Goal: Task Accomplishment & Management: Complete application form

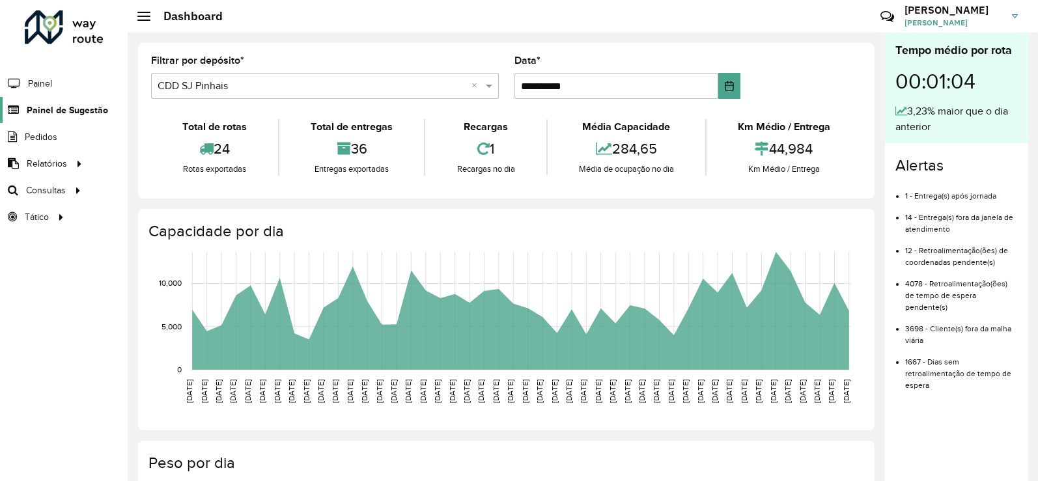
click at [87, 106] on span "Painel de Sugestão" at bounding box center [67, 111] width 81 height 14
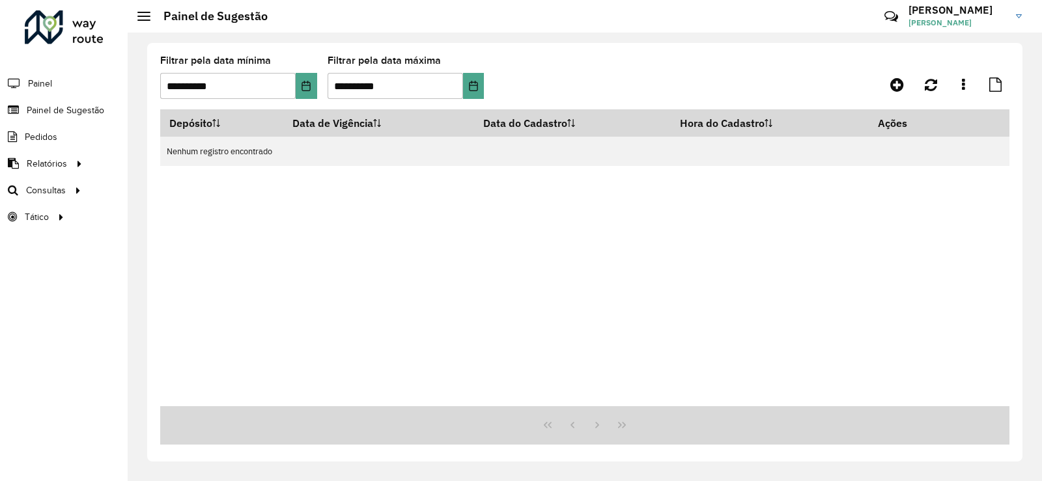
click at [143, 12] on span at bounding box center [143, 12] width 13 height 1
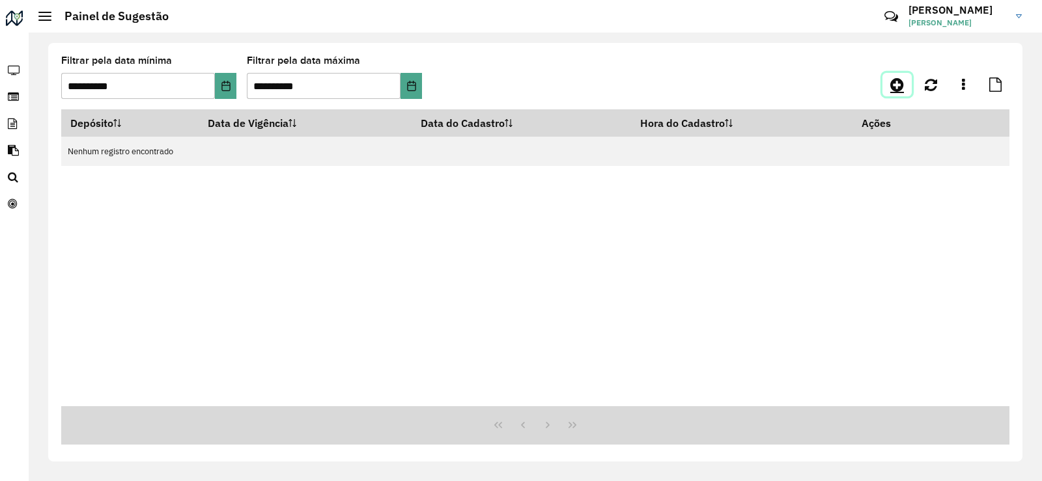
click at [908, 88] on link at bounding box center [896, 84] width 29 height 23
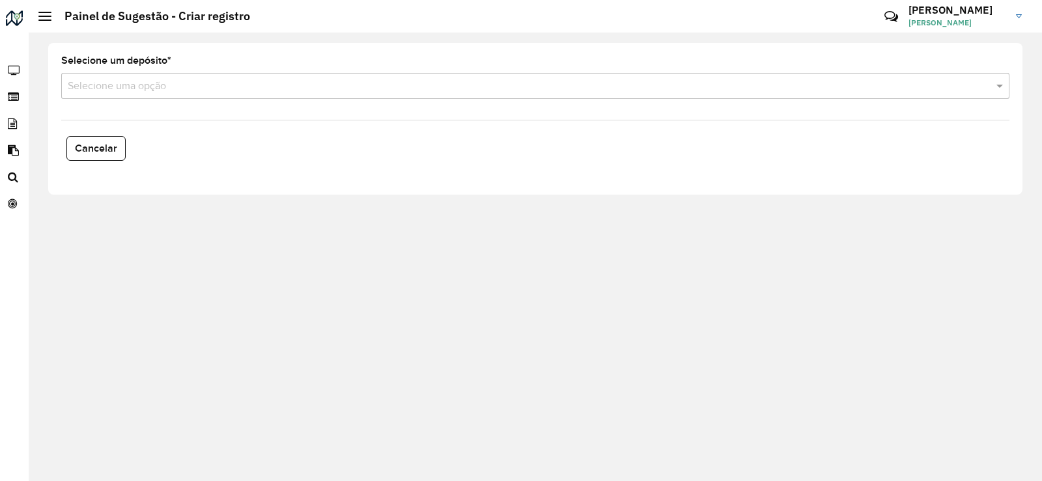
click at [159, 86] on input "text" at bounding box center [522, 87] width 909 height 16
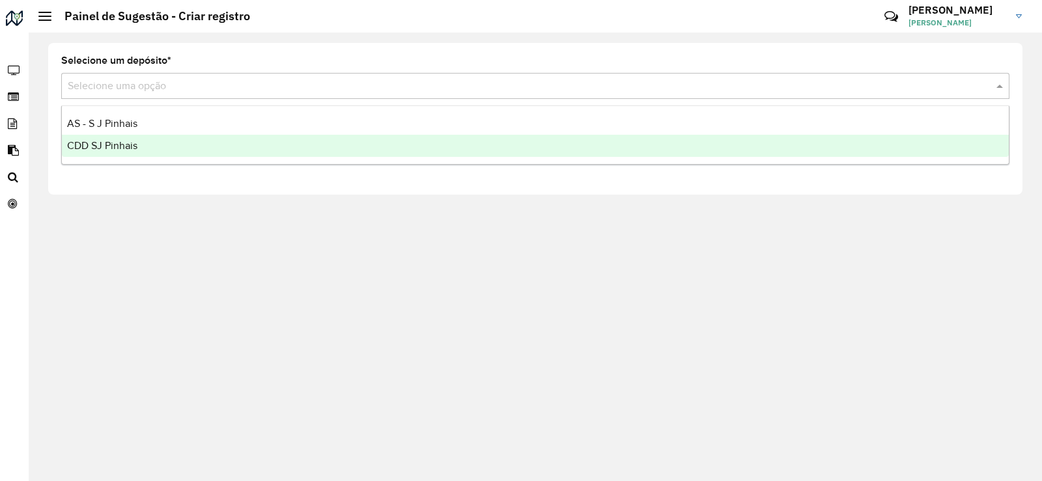
click at [143, 149] on div "CDD SJ Pinhais" at bounding box center [535, 146] width 947 height 22
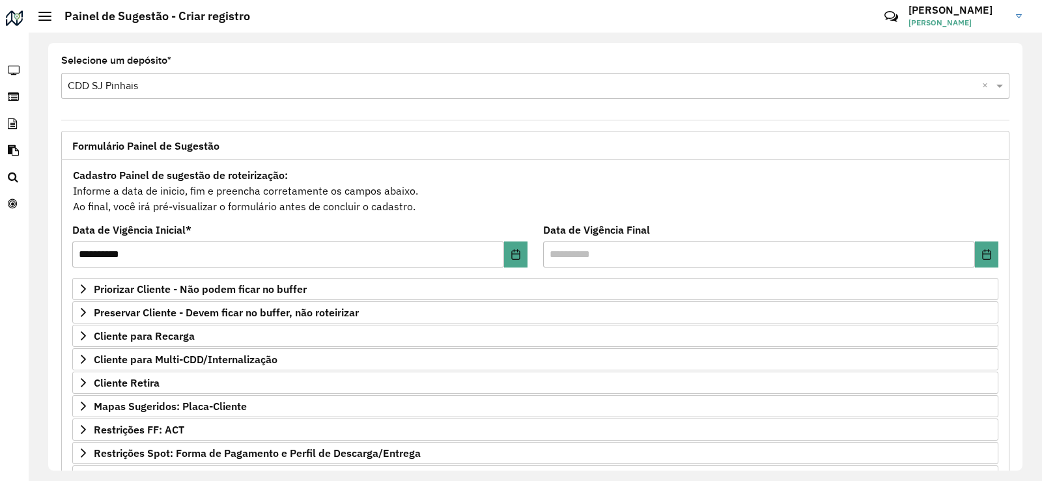
scroll to position [130, 0]
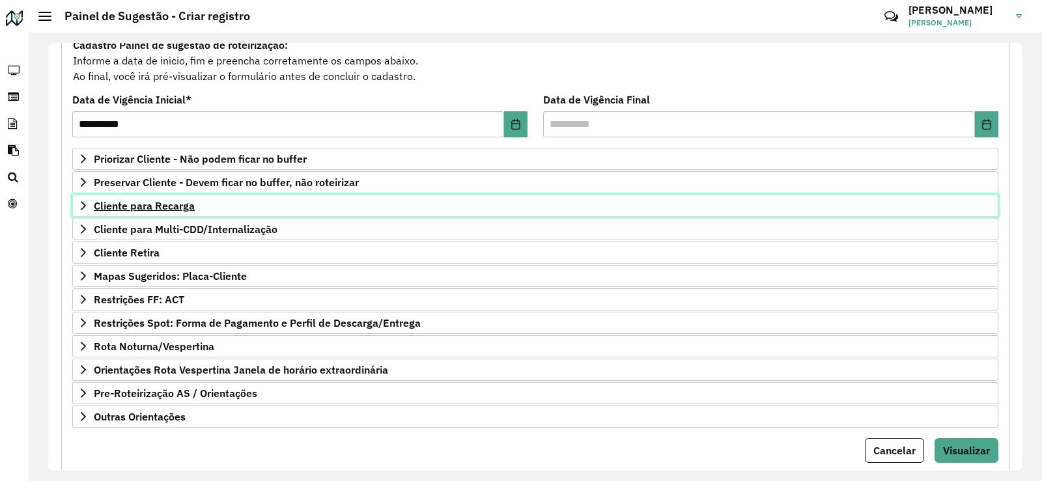
click at [83, 208] on icon at bounding box center [83, 205] width 5 height 9
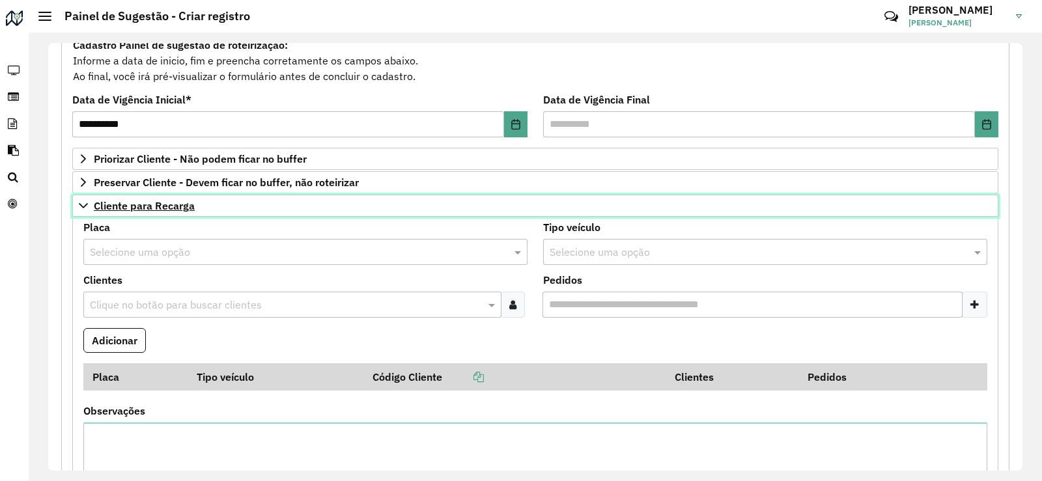
scroll to position [195, 0]
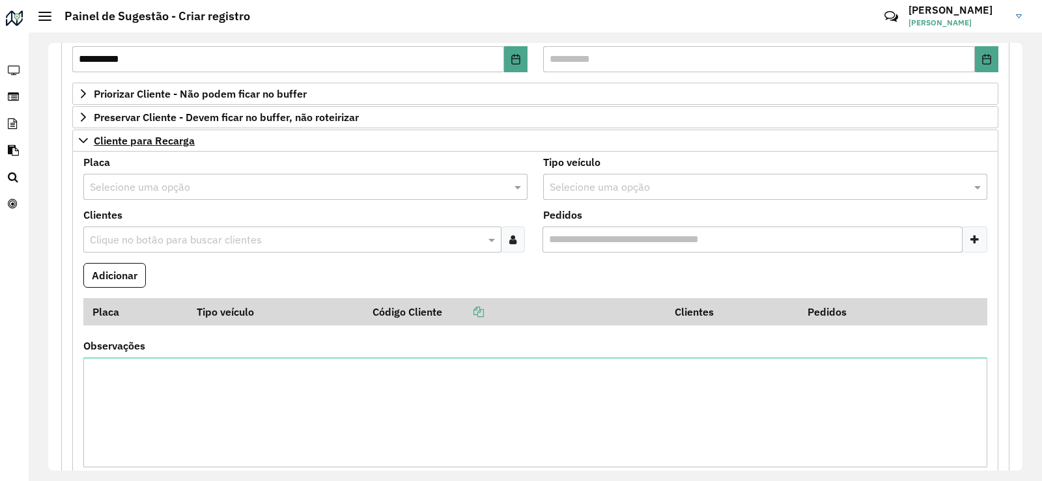
click at [167, 245] on input "text" at bounding box center [286, 240] width 398 height 16
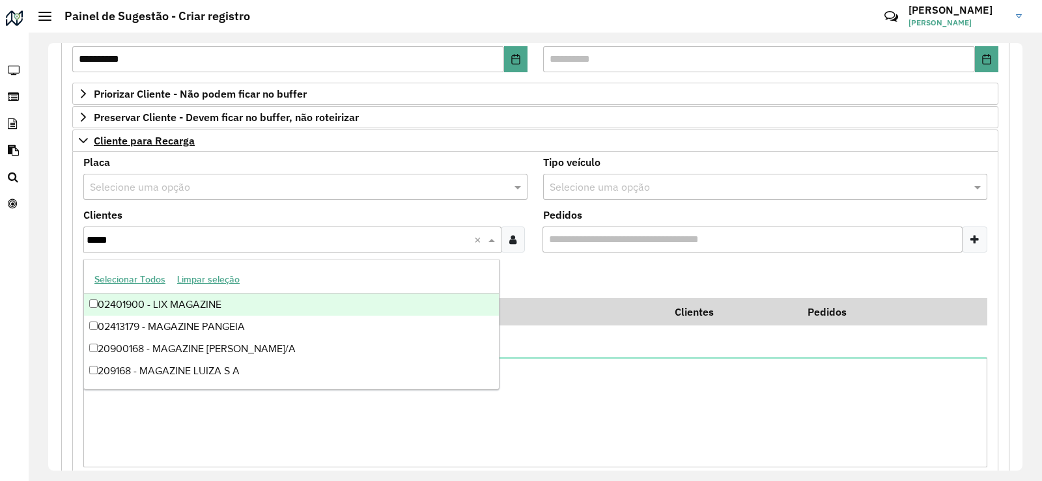
type input "******"
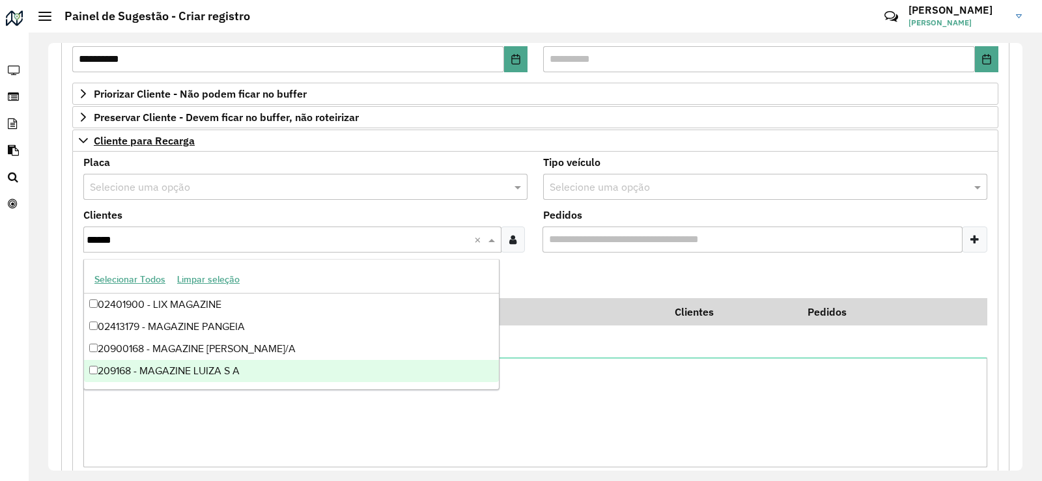
click at [214, 368] on div "209168 - MAGAZINE LUIZA S A" at bounding box center [291, 371] width 415 height 22
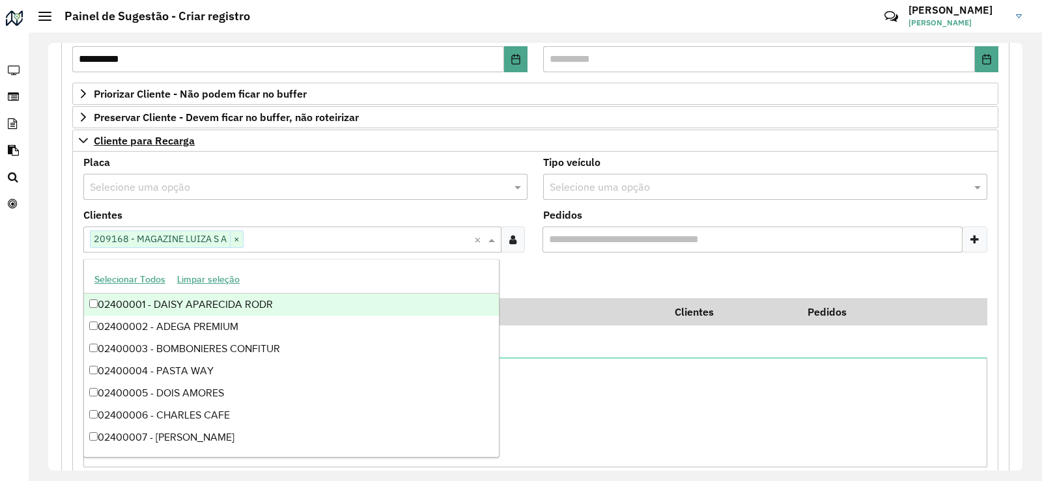
click at [569, 281] on formly-field "Adicionar" at bounding box center [535, 280] width 919 height 35
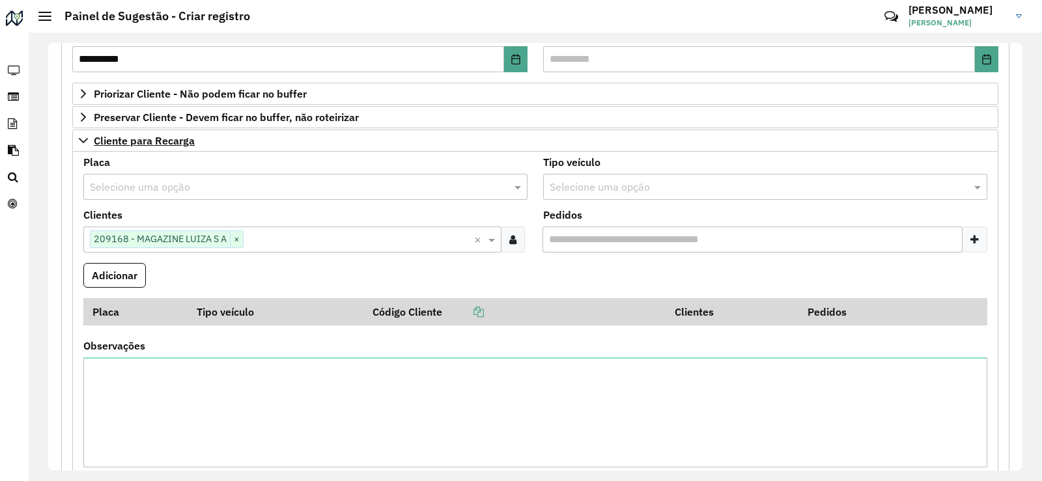
click at [225, 183] on input "text" at bounding box center [292, 188] width 405 height 16
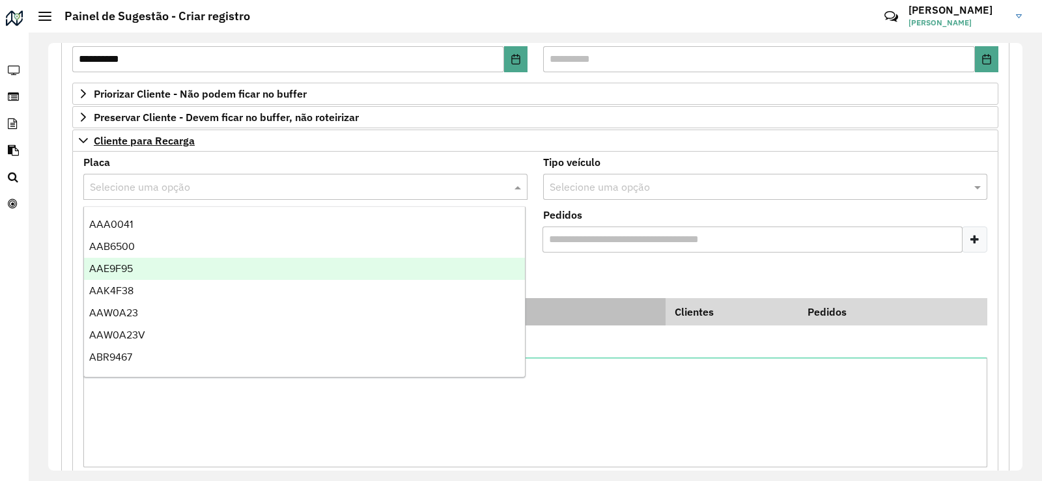
click at [613, 306] on th "Código Cliente" at bounding box center [514, 311] width 302 height 27
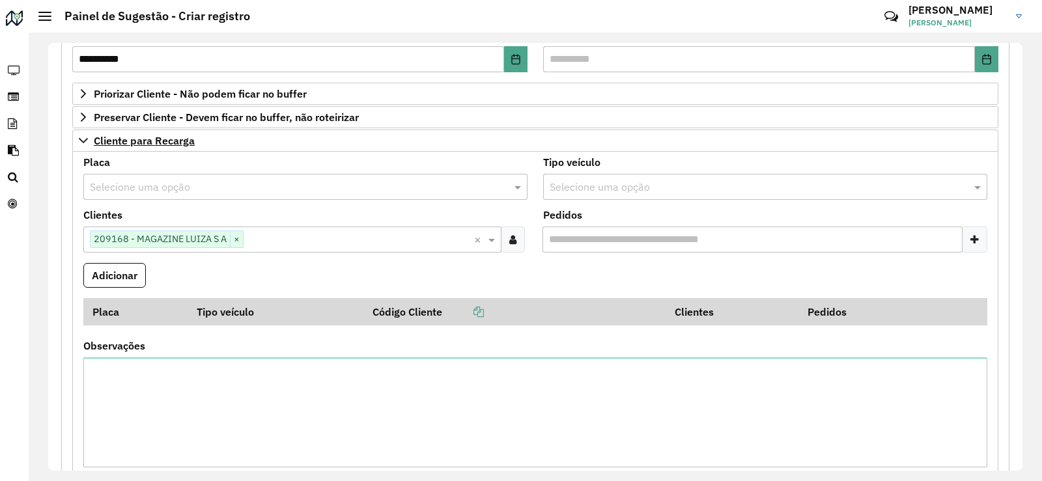
click at [565, 284] on formly-field "Adicionar" at bounding box center [535, 280] width 919 height 35
click at [154, 180] on input "text" at bounding box center [292, 188] width 405 height 16
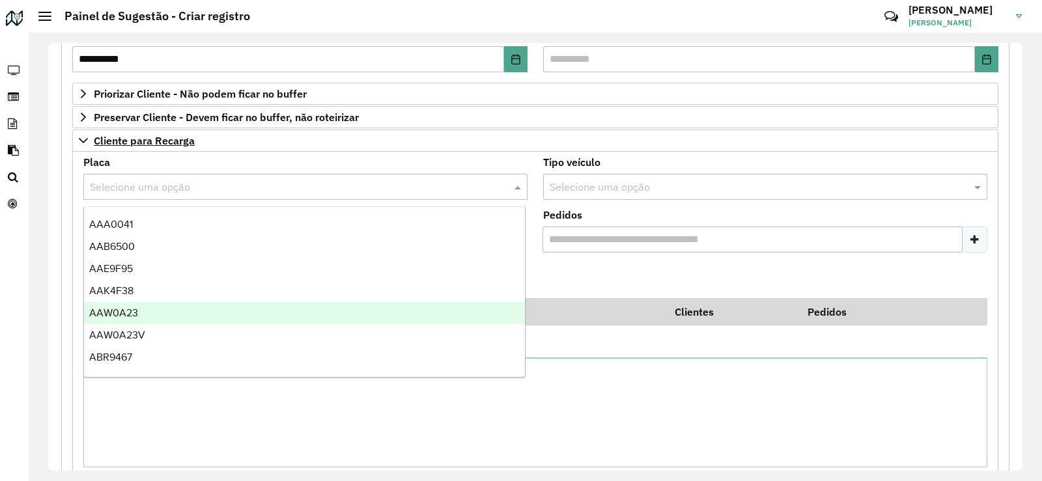
click at [648, 257] on formly-field "Pedidos" at bounding box center [765, 236] width 460 height 53
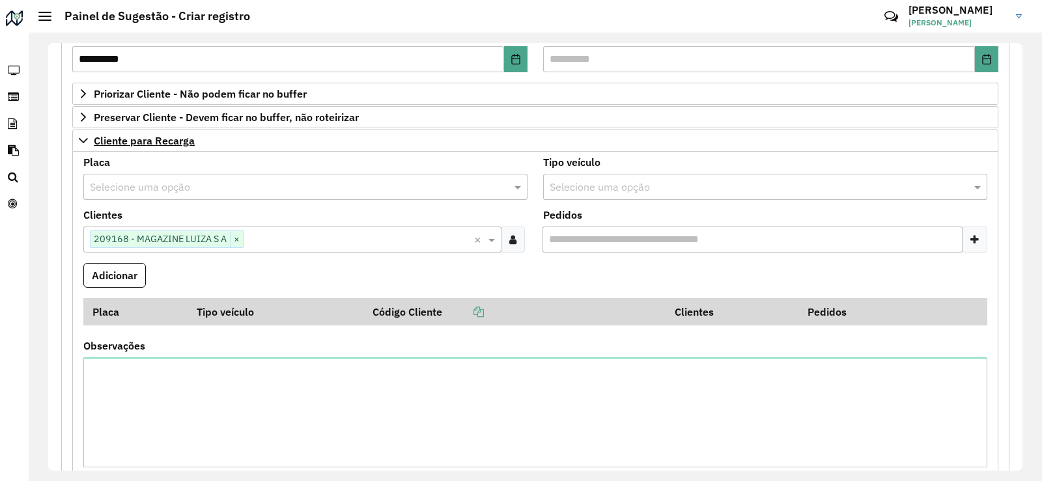
click at [181, 184] on input "text" at bounding box center [292, 188] width 405 height 16
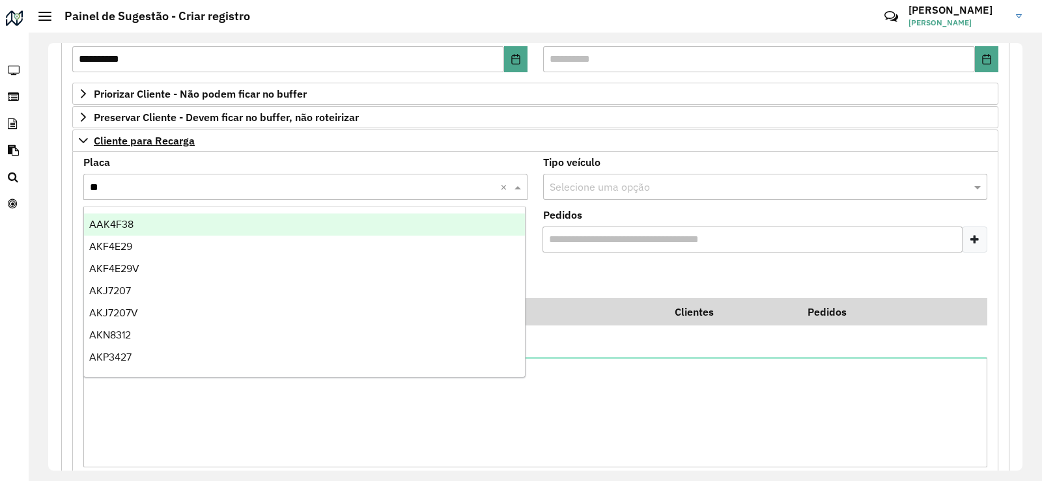
type input "***"
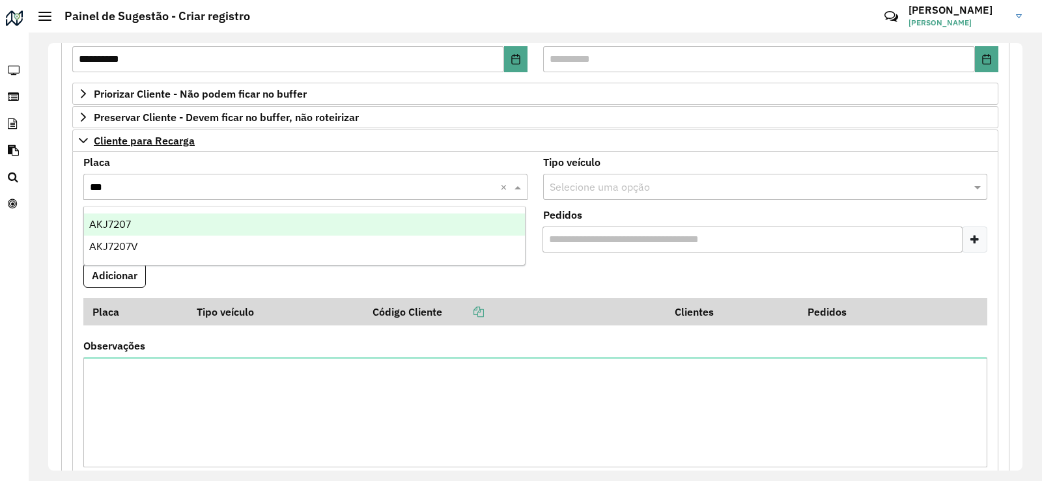
click at [174, 218] on div "AKJ7207" at bounding box center [304, 225] width 441 height 22
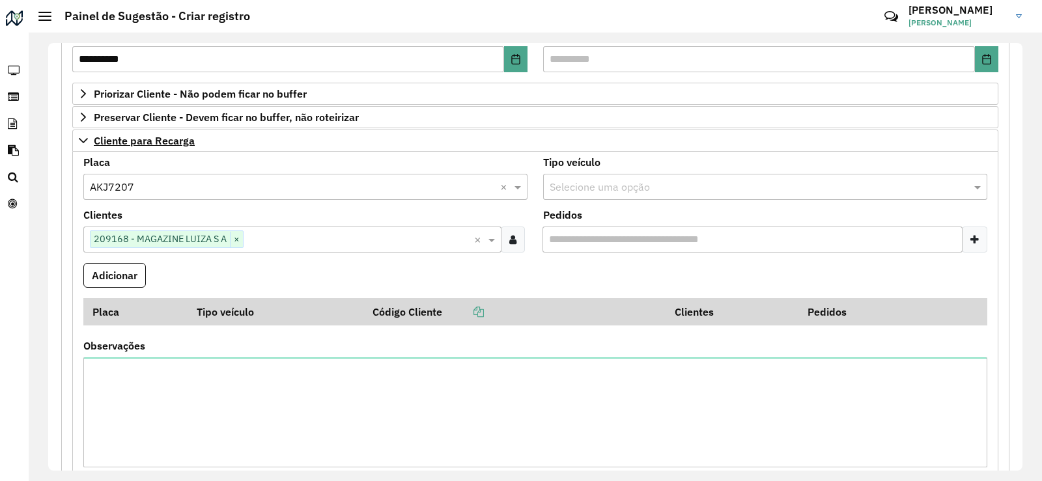
click at [212, 271] on formly-field "Adicionar" at bounding box center [535, 280] width 919 height 35
click at [117, 267] on button "Adicionar" at bounding box center [114, 275] width 62 height 25
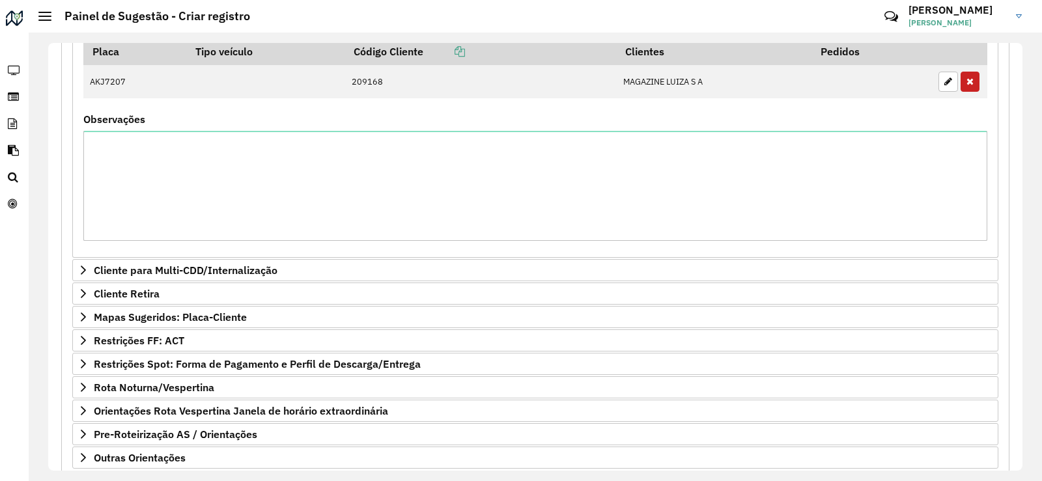
scroll to position [521, 0]
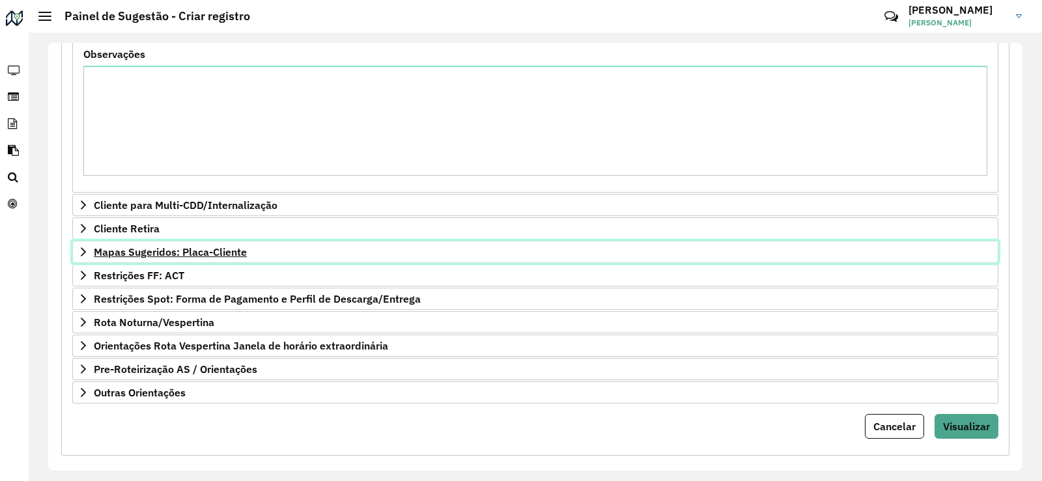
click at [85, 258] on link "Mapas Sugeridos: Placa-Cliente" at bounding box center [535, 252] width 926 height 22
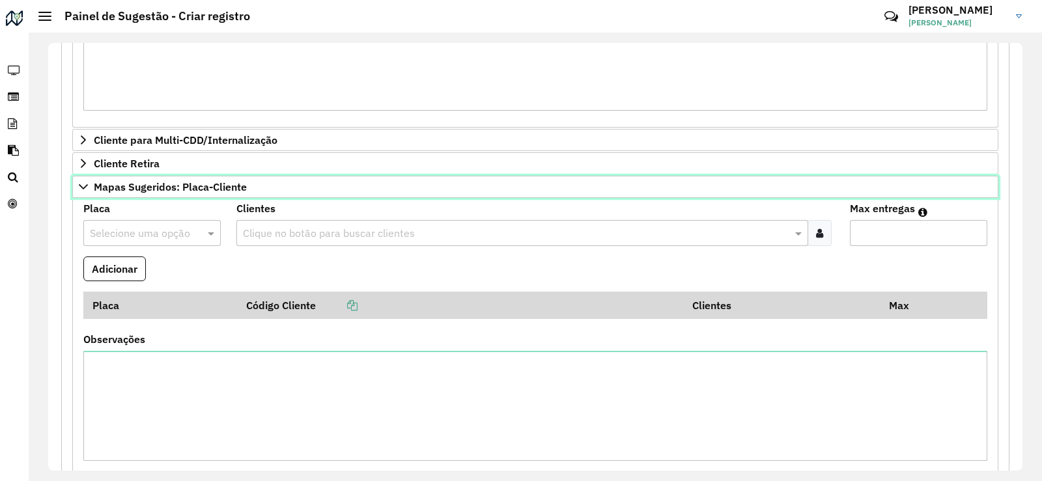
scroll to position [651, 0]
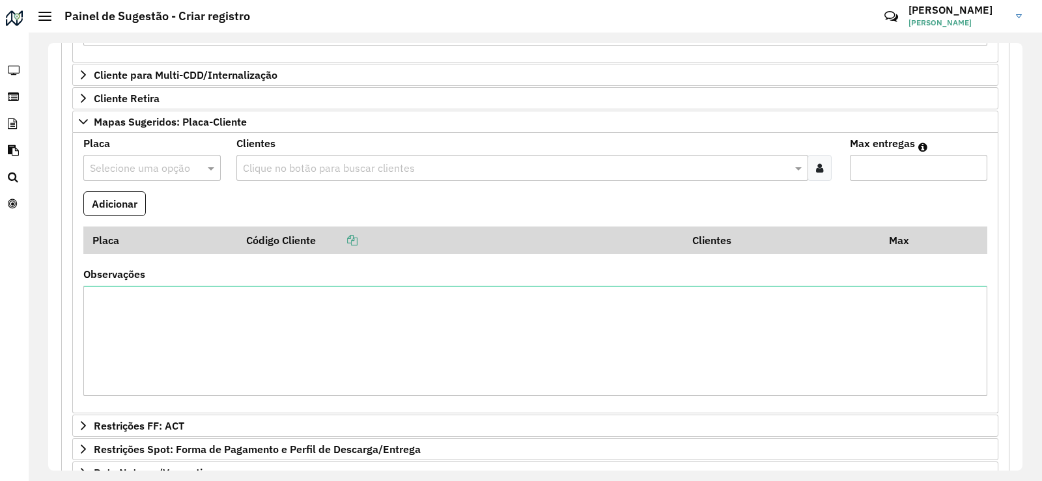
click at [152, 165] on input "text" at bounding box center [139, 169] width 98 height 16
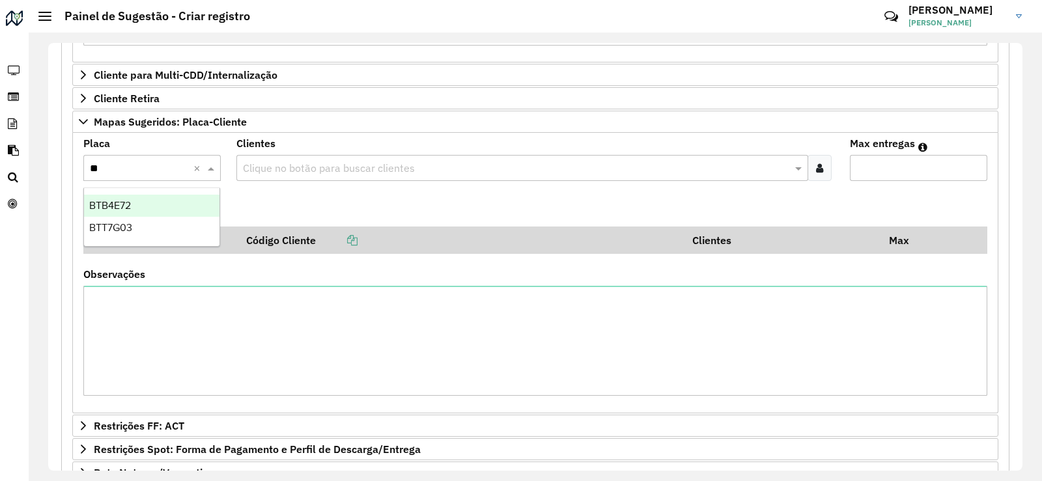
type input "***"
click at [158, 200] on div "BTT7G03" at bounding box center [151, 206] width 135 height 22
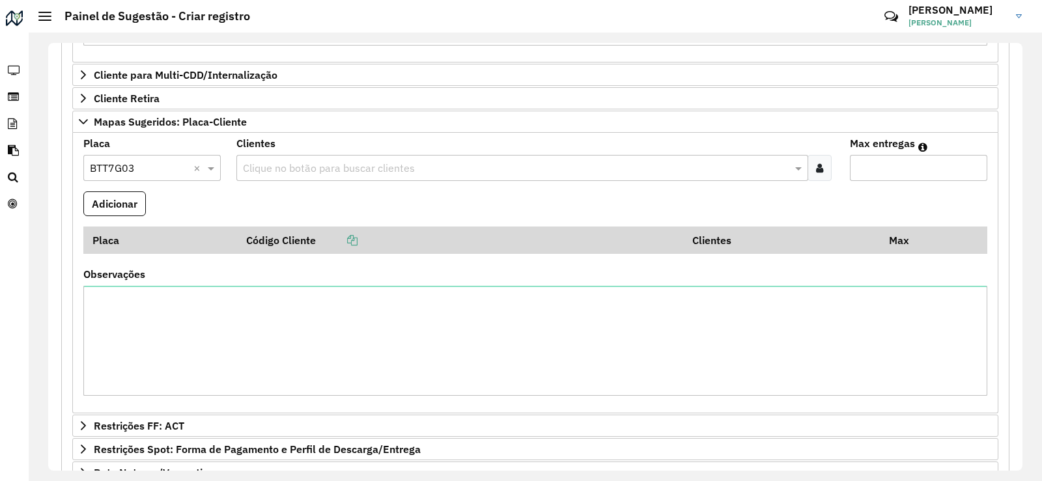
click at [281, 192] on formly-field "Adicionar" at bounding box center [535, 208] width 919 height 35
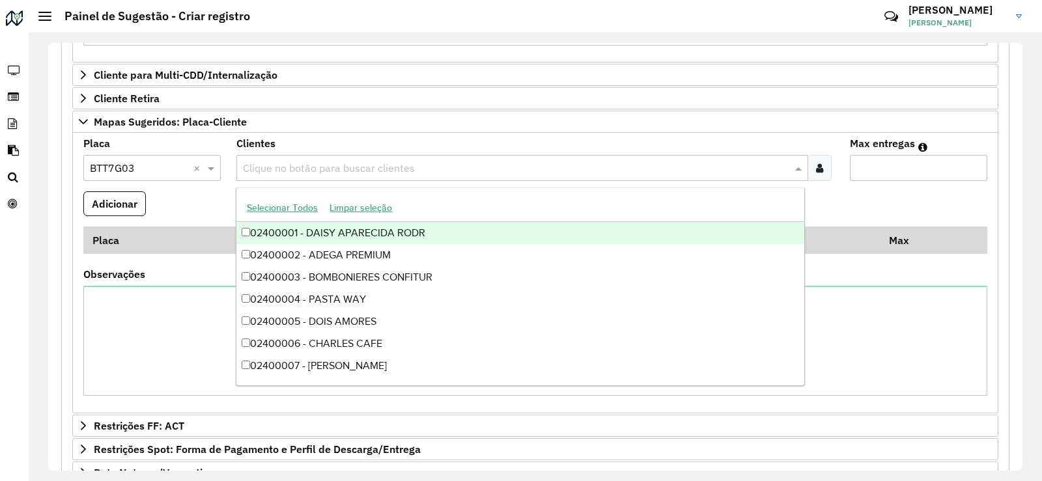
click at [284, 171] on input "text" at bounding box center [515, 169] width 551 height 16
type input "***"
click at [476, 232] on div "02400836 - SUPERMERCADO SUPERPA" at bounding box center [519, 233] width 567 height 22
click at [887, 164] on input "Max entregas" at bounding box center [918, 168] width 137 height 26
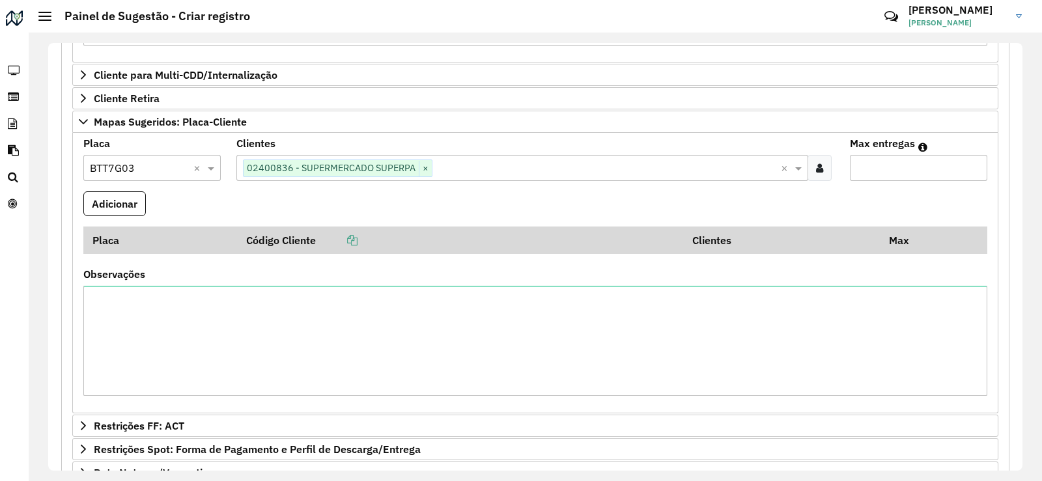
type input "*"
click at [294, 199] on formly-field "Adicionar" at bounding box center [535, 208] width 919 height 35
click at [138, 209] on button "Adicionar" at bounding box center [114, 203] width 62 height 25
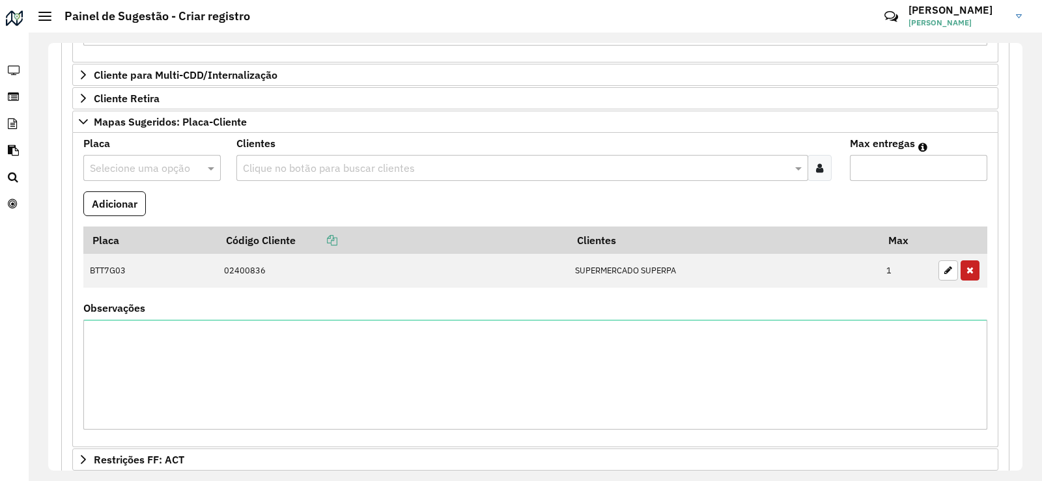
click at [146, 175] on input "text" at bounding box center [139, 169] width 98 height 16
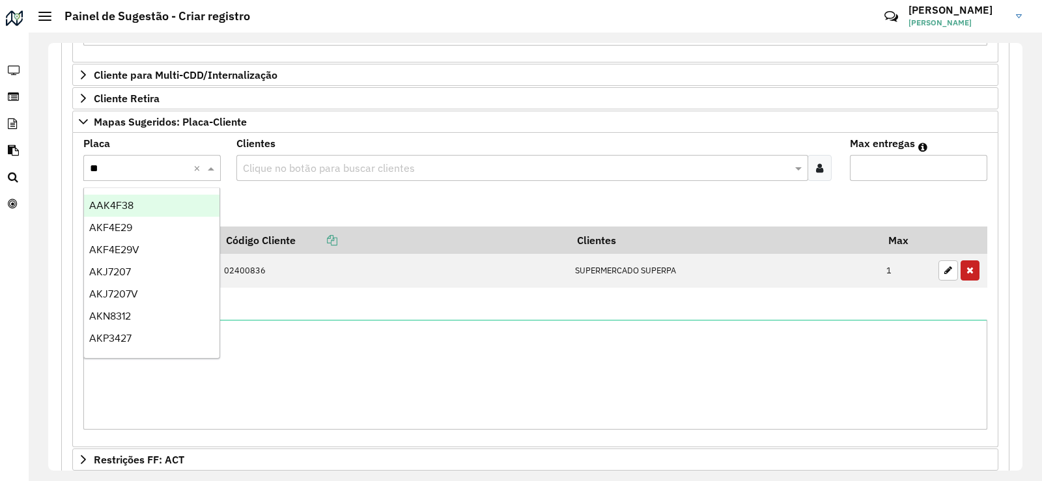
type input "***"
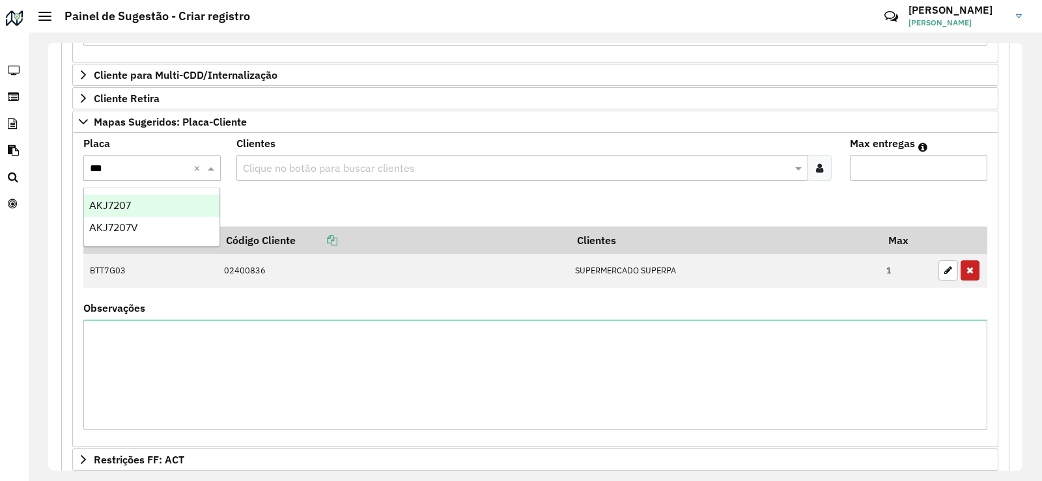
click at [169, 208] on div "AKJ7207" at bounding box center [151, 206] width 135 height 22
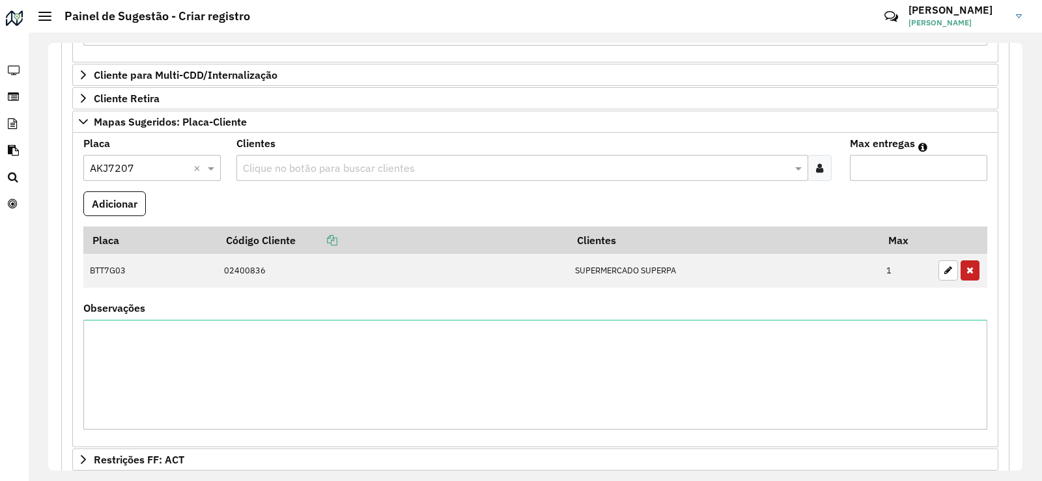
click at [295, 206] on formly-field "Adicionar" at bounding box center [535, 208] width 919 height 35
click at [312, 173] on input "text" at bounding box center [515, 169] width 551 height 16
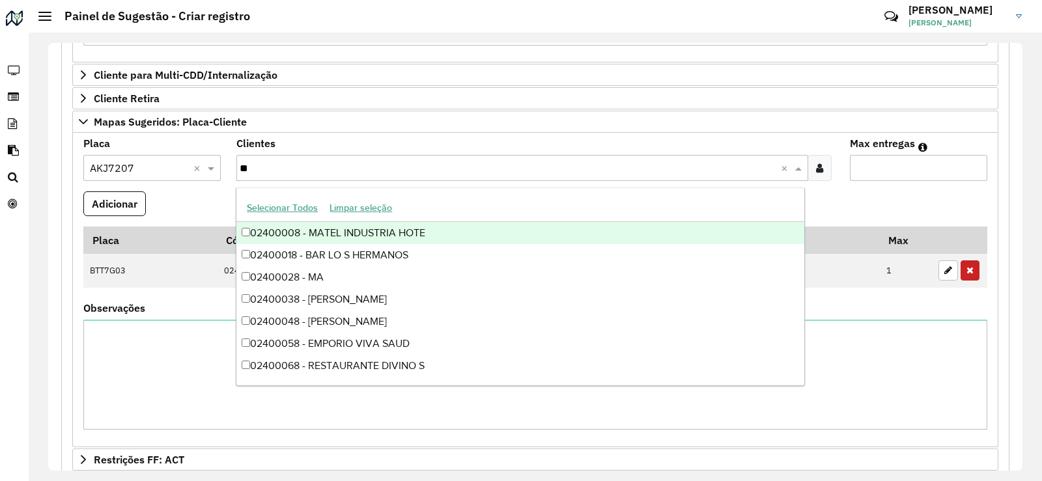
type input "***"
click at [409, 229] on div "02400836 - SUPERMERCADO SUPERPA" at bounding box center [519, 233] width 567 height 22
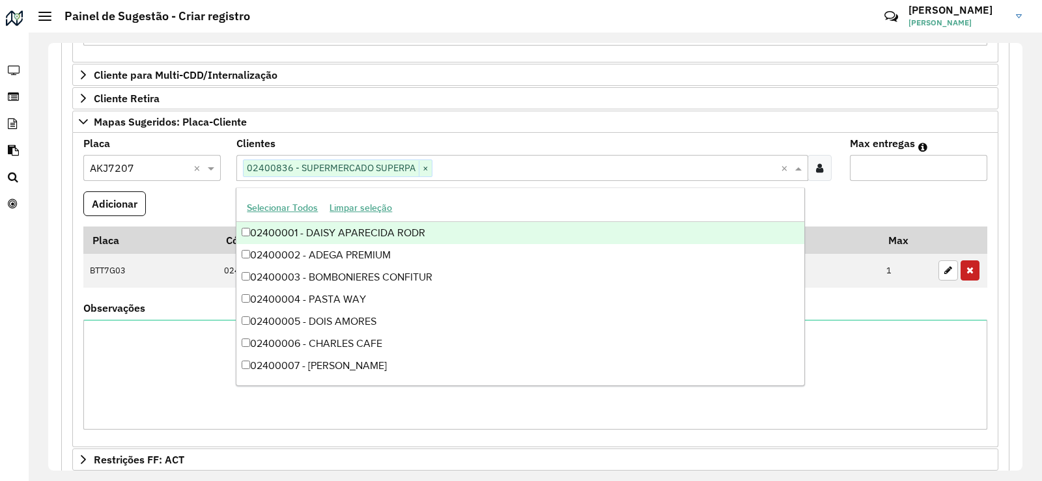
click at [924, 163] on input "Max entregas" at bounding box center [918, 168] width 137 height 26
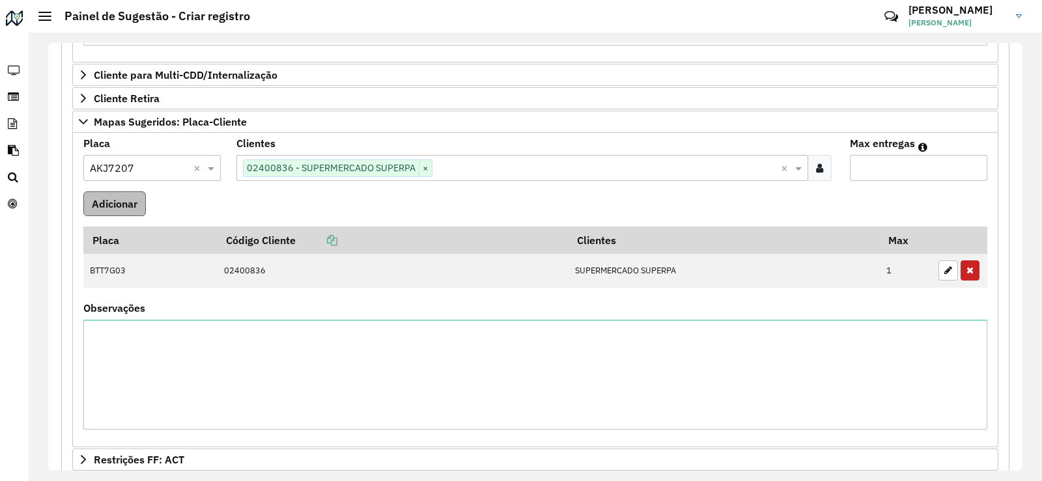
type input "*"
click at [126, 203] on button "Adicionar" at bounding box center [114, 203] width 62 height 25
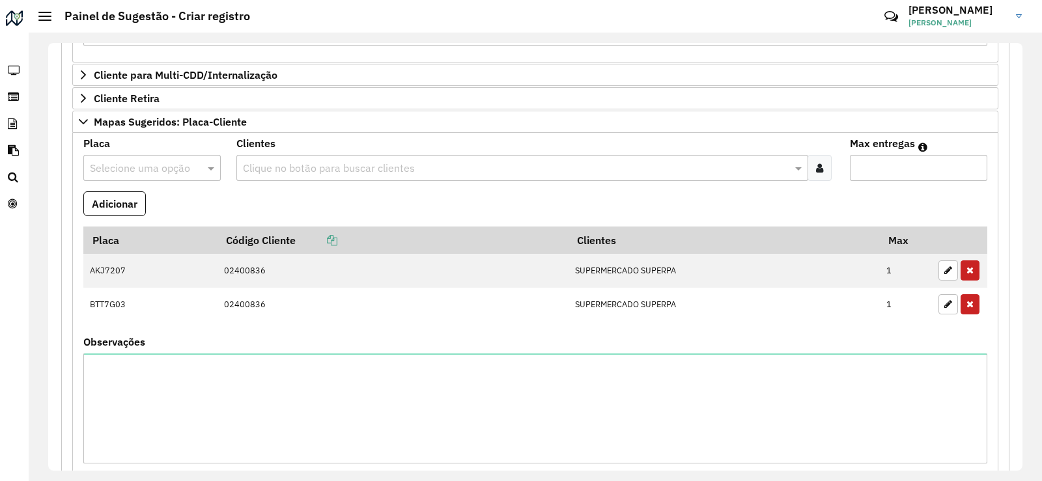
click at [237, 199] on formly-field "Adicionar" at bounding box center [535, 208] width 919 height 35
click at [158, 167] on input "text" at bounding box center [139, 169] width 98 height 16
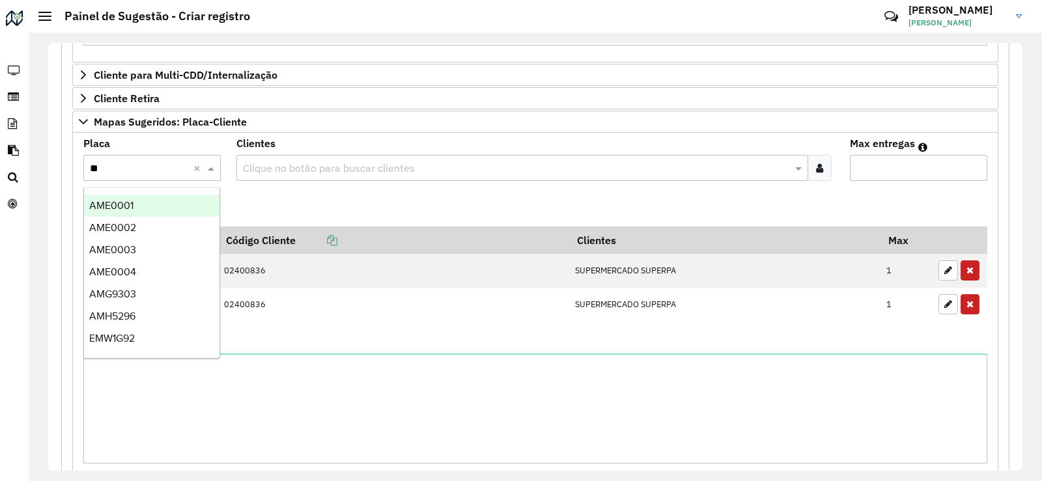
type input "***"
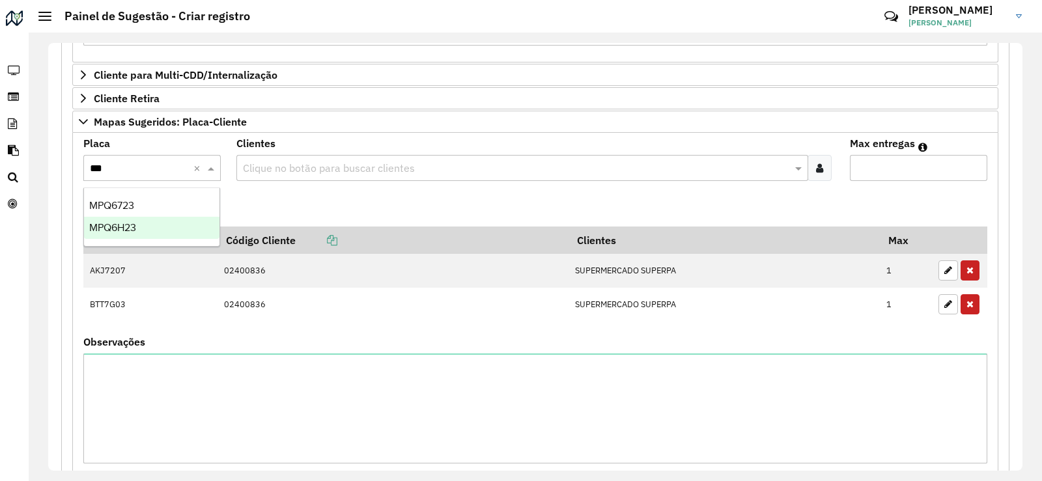
click at [149, 222] on div "MPQ6H23" at bounding box center [151, 228] width 135 height 22
click at [286, 189] on formly-field "Clientes Clique no botão para buscar clientes" at bounding box center [535, 165] width 613 height 53
click at [309, 165] on input "text" at bounding box center [515, 169] width 551 height 16
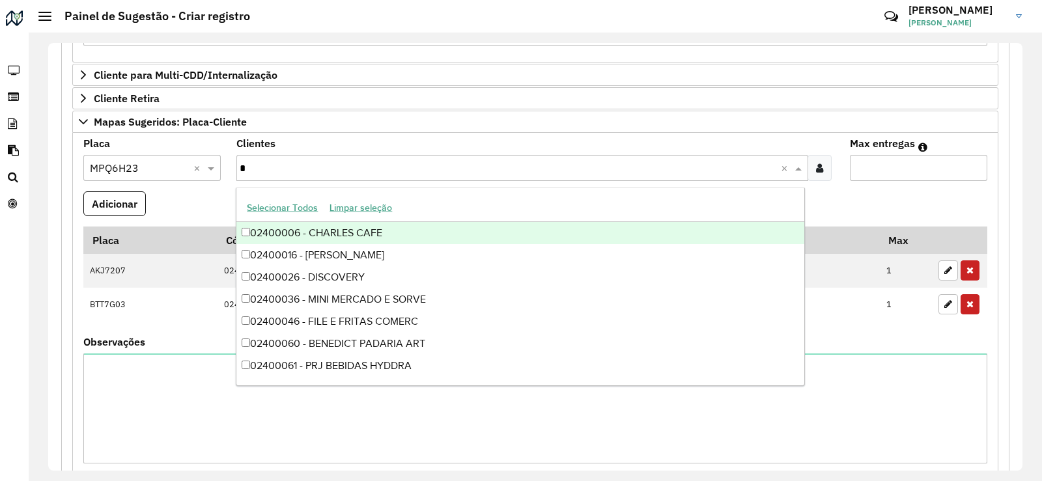
type input "**"
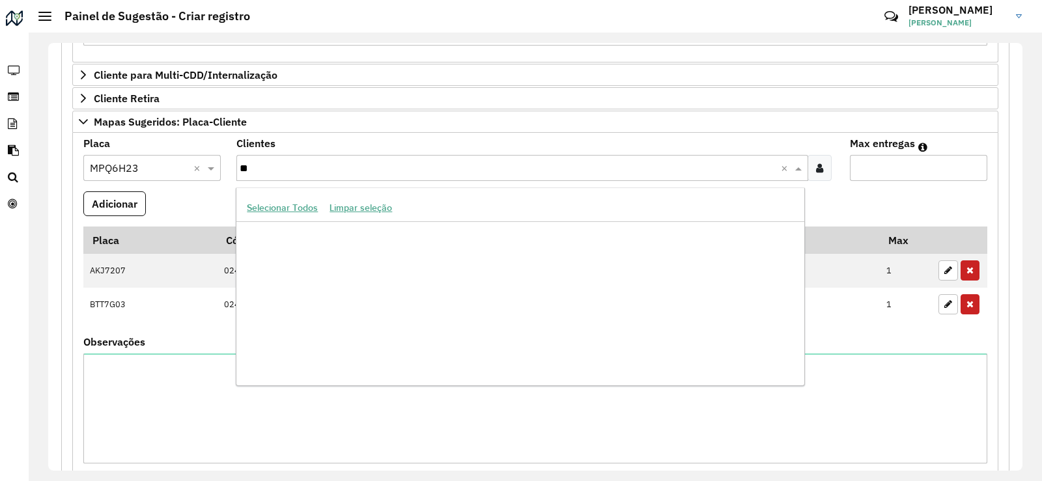
scroll to position [48319, 0]
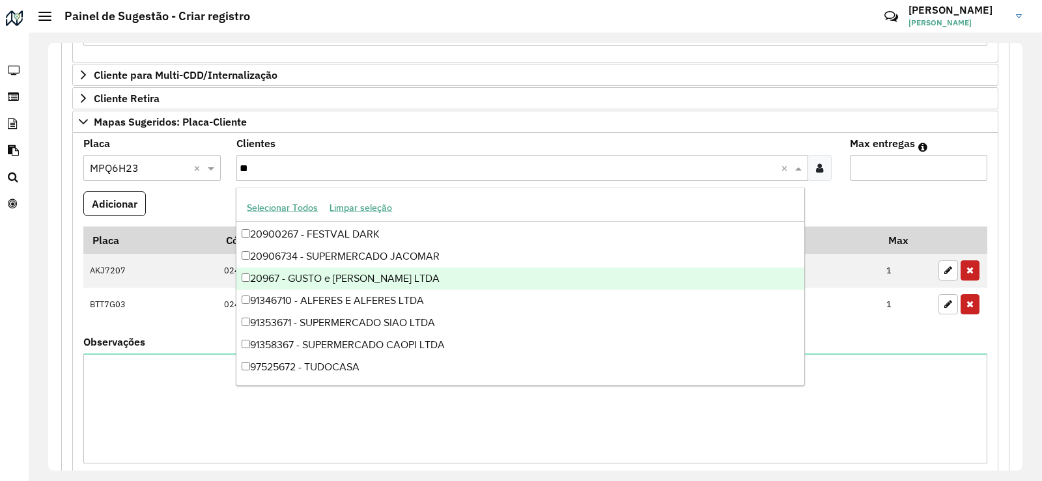
click at [450, 276] on div "20967 - GUSTO e [PERSON_NAME] LTDA" at bounding box center [519, 279] width 567 height 22
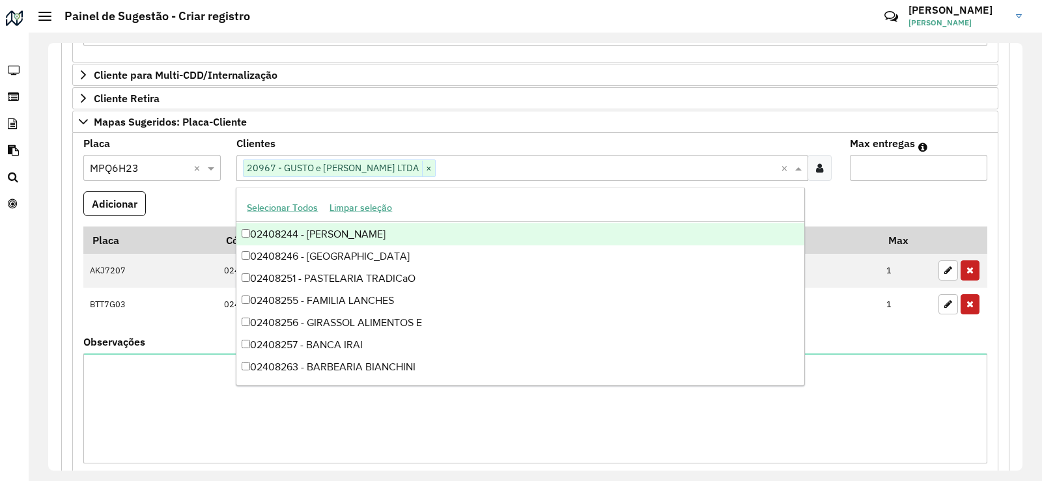
click at [844, 202] on formly-field "Adicionar" at bounding box center [535, 208] width 919 height 35
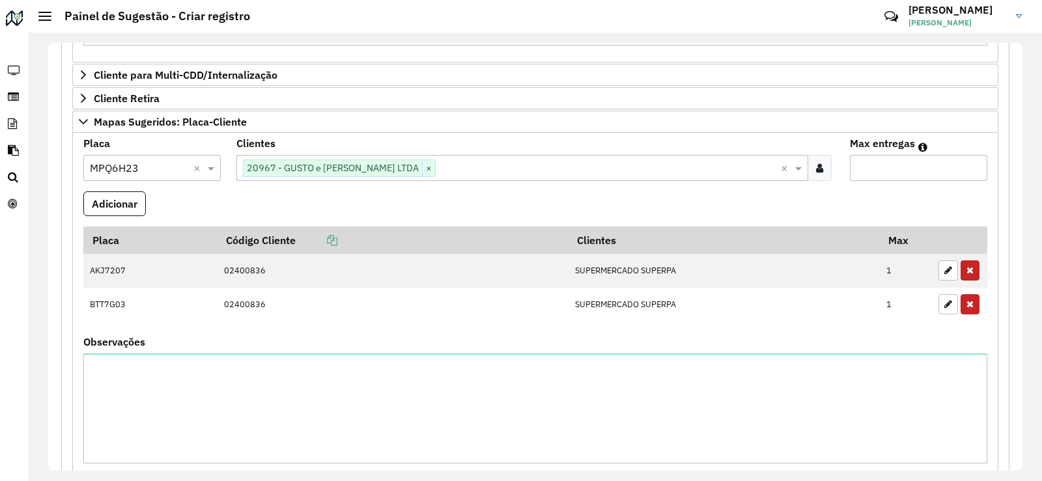
click at [878, 172] on input "Max entregas" at bounding box center [918, 168] width 137 height 26
type input "*"
click at [128, 194] on button "Adicionar" at bounding box center [114, 203] width 62 height 25
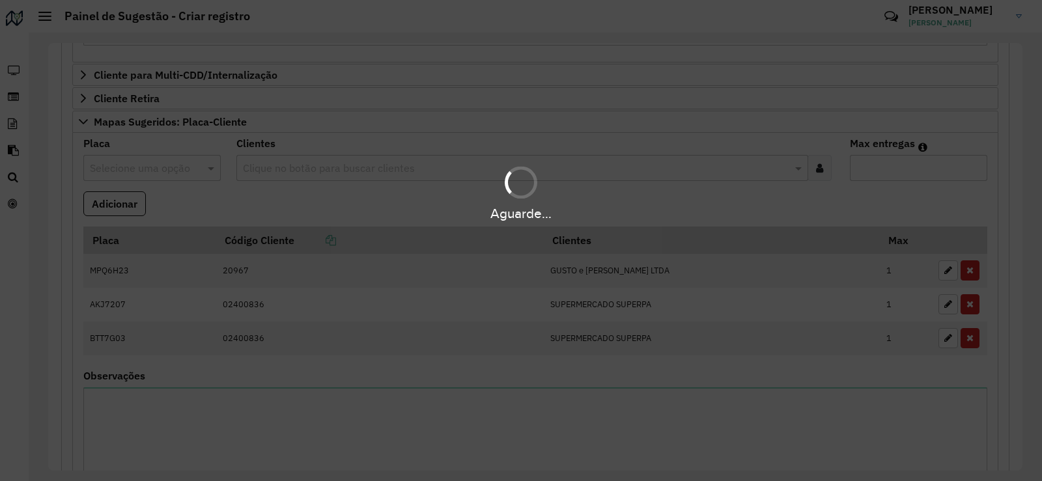
click at [296, 206] on div "Aguarde..." at bounding box center [521, 213] width 1042 height 20
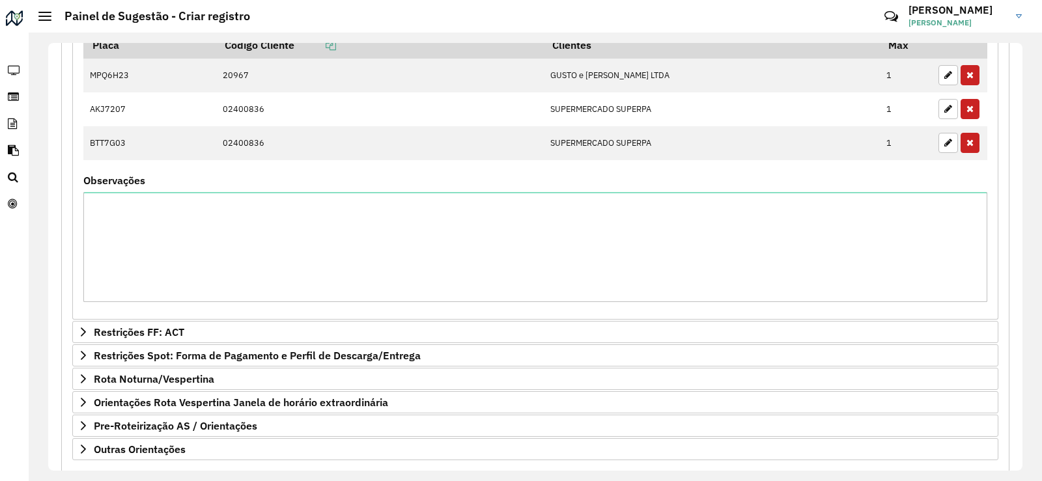
scroll to position [911, 0]
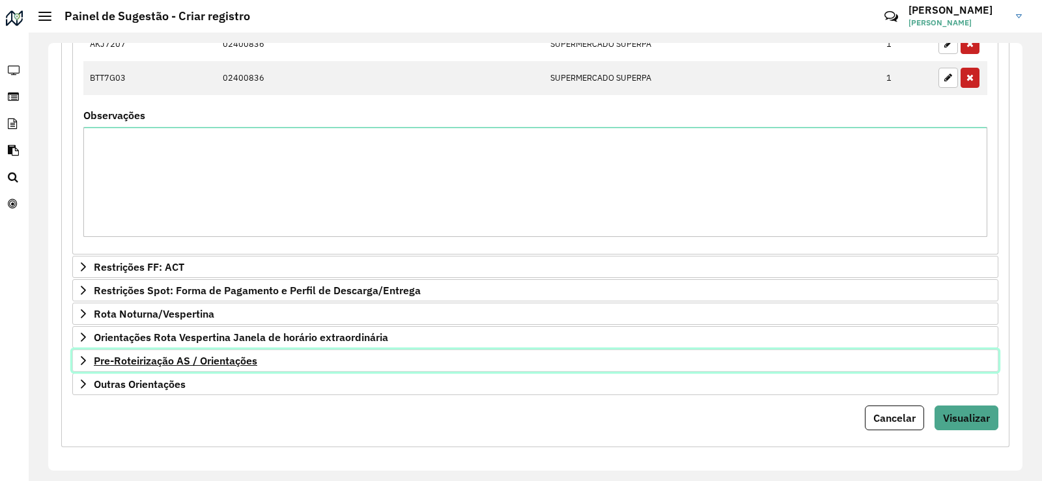
click at [79, 366] on link "Pre-Roteirização AS / Orientações" at bounding box center [535, 361] width 926 height 22
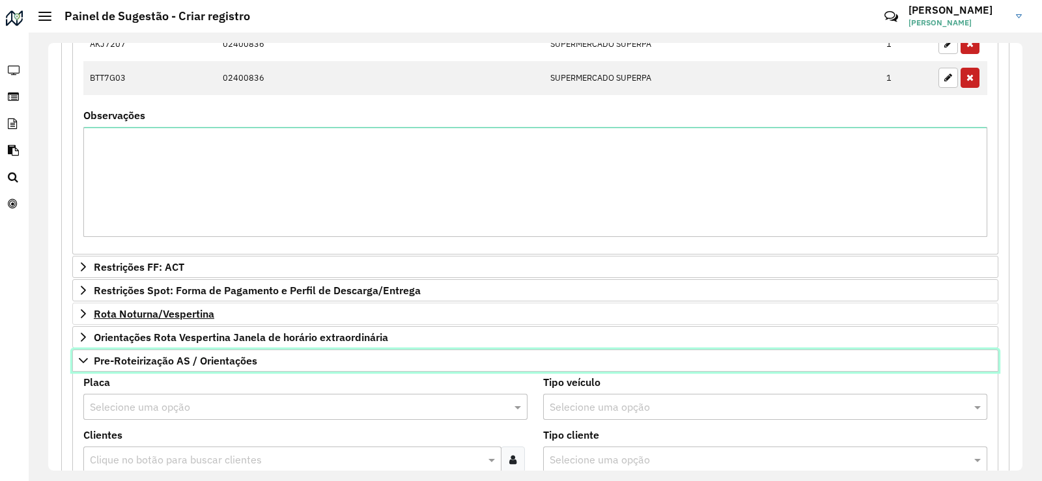
scroll to position [977, 0]
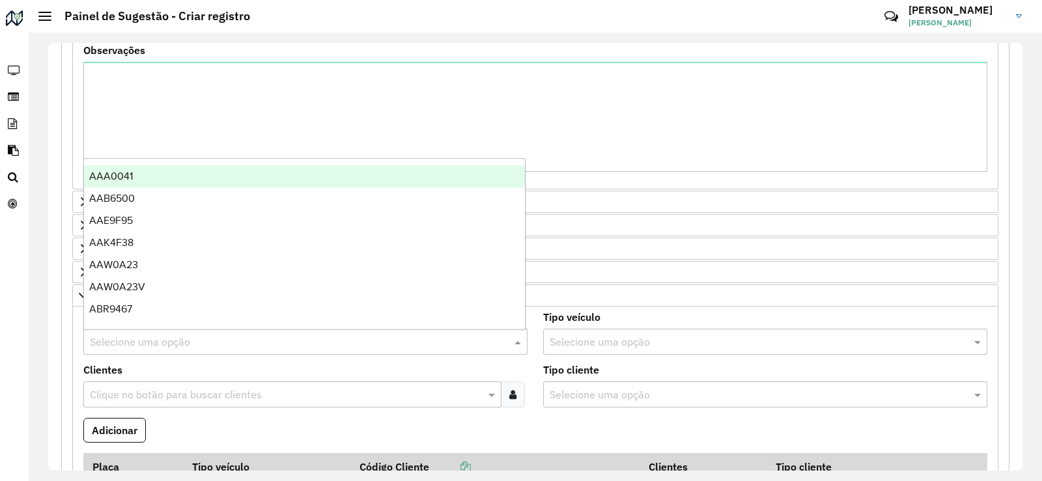
click at [118, 335] on input "text" at bounding box center [292, 343] width 405 height 16
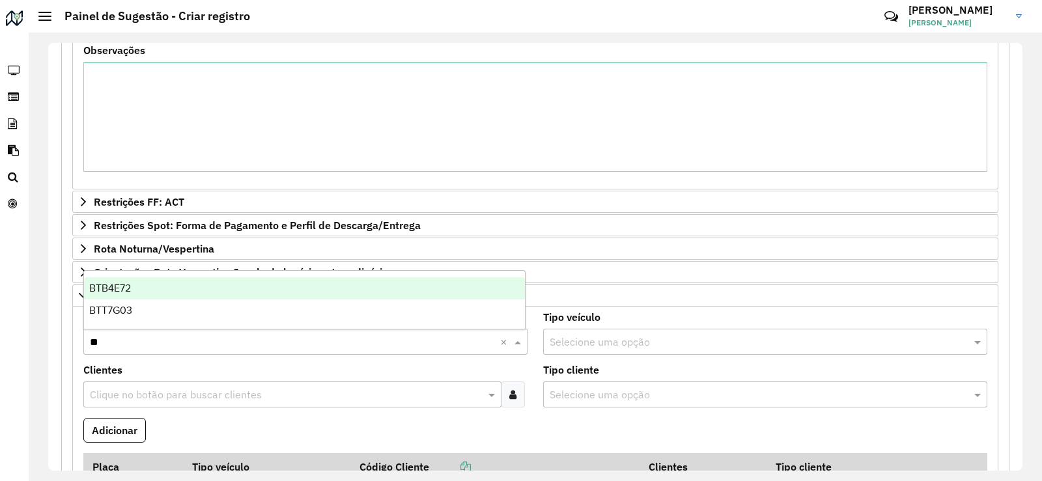
type input "***"
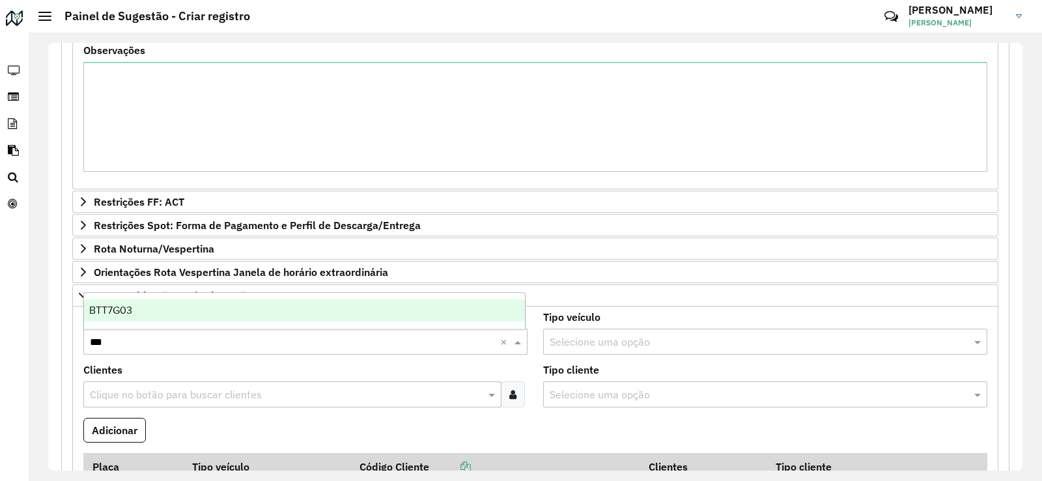
click at [158, 309] on div "BTT7G03" at bounding box center [304, 310] width 441 height 22
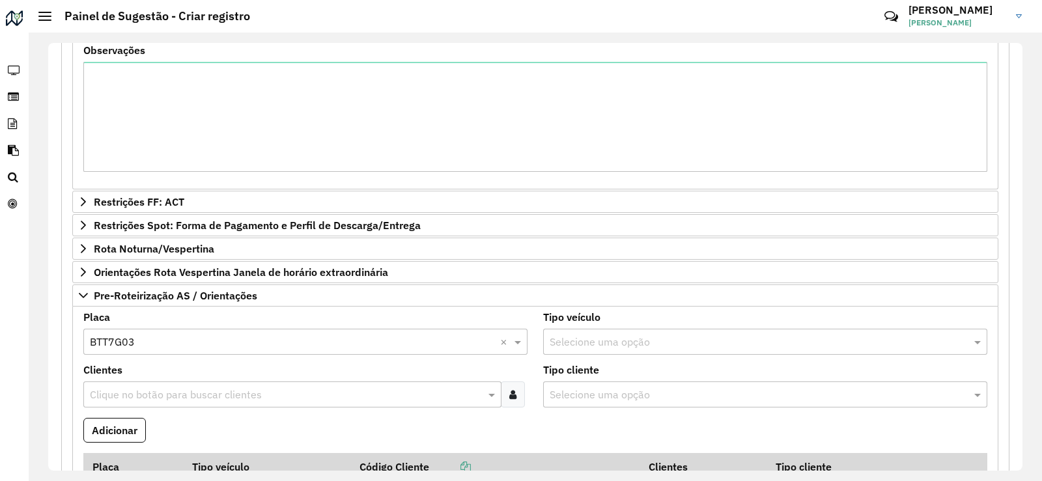
click at [162, 395] on input "text" at bounding box center [286, 395] width 398 height 16
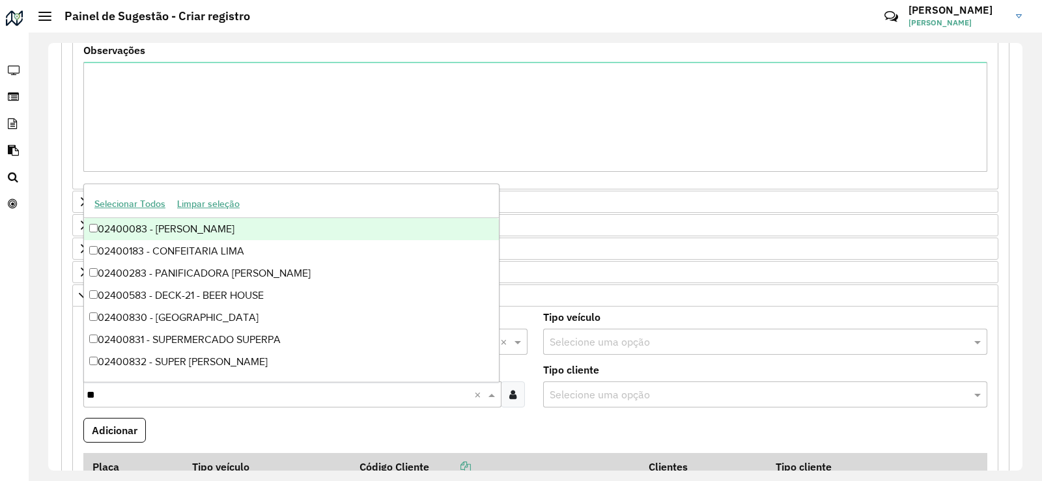
type input "***"
click at [242, 234] on div "02400836 - SUPERMERCADO SUPERPA" at bounding box center [291, 229] width 415 height 22
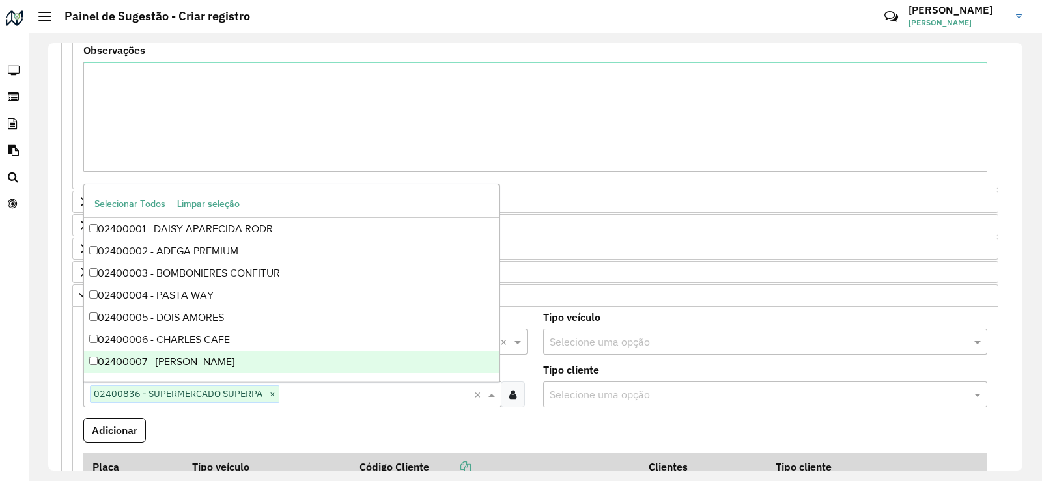
click at [258, 427] on formly-field "Adicionar" at bounding box center [535, 435] width 919 height 35
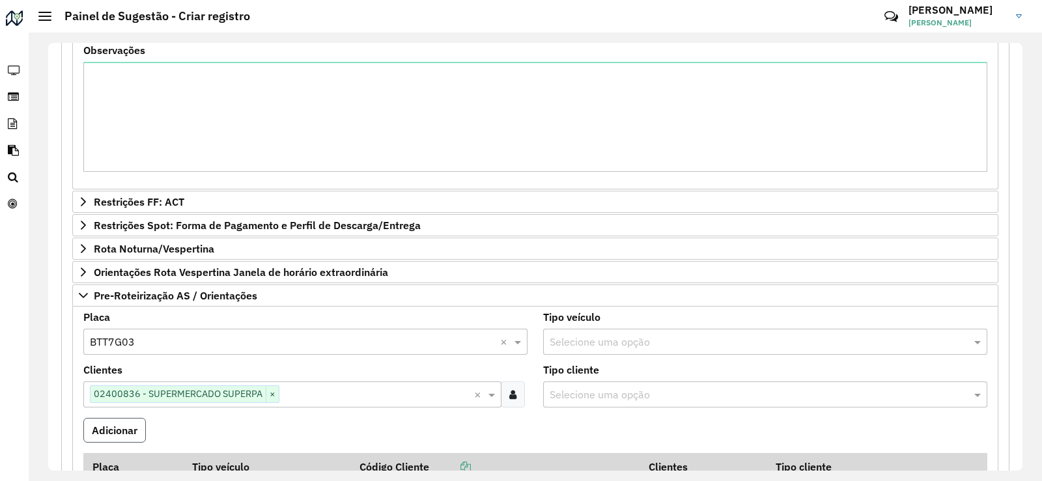
click at [127, 429] on button "Adicionar" at bounding box center [114, 430] width 62 height 25
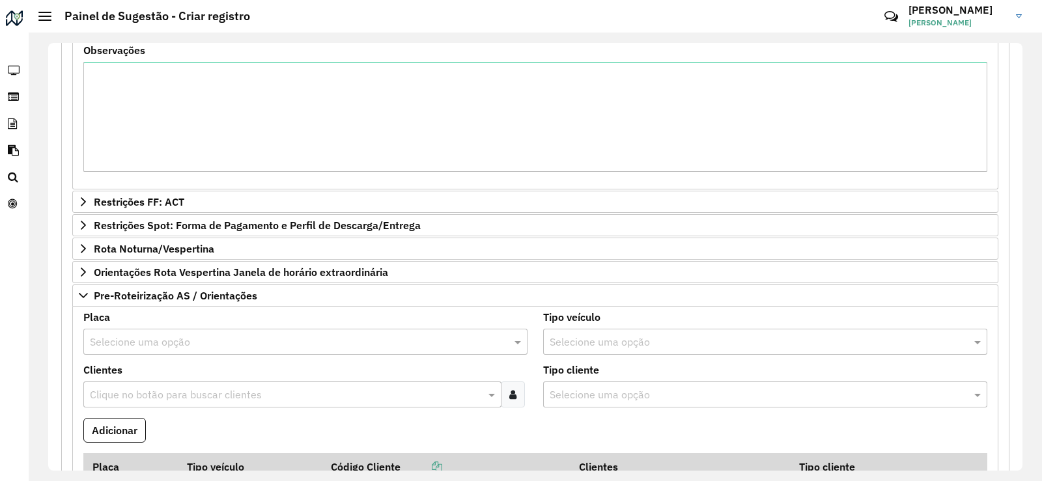
click at [157, 397] on input "text" at bounding box center [286, 395] width 398 height 16
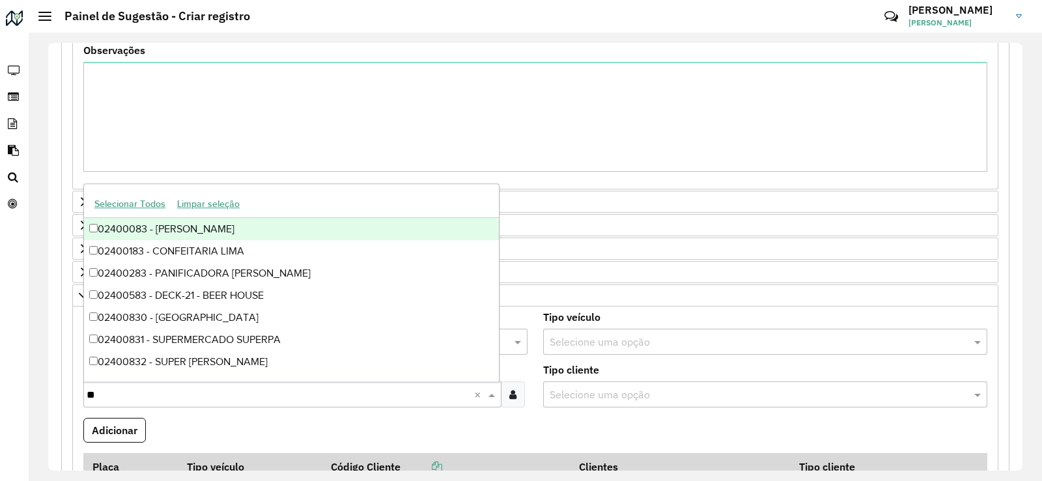
type input "***"
click at [259, 229] on div "02400836 - SUPERMERCADO SUPERPA" at bounding box center [291, 229] width 415 height 22
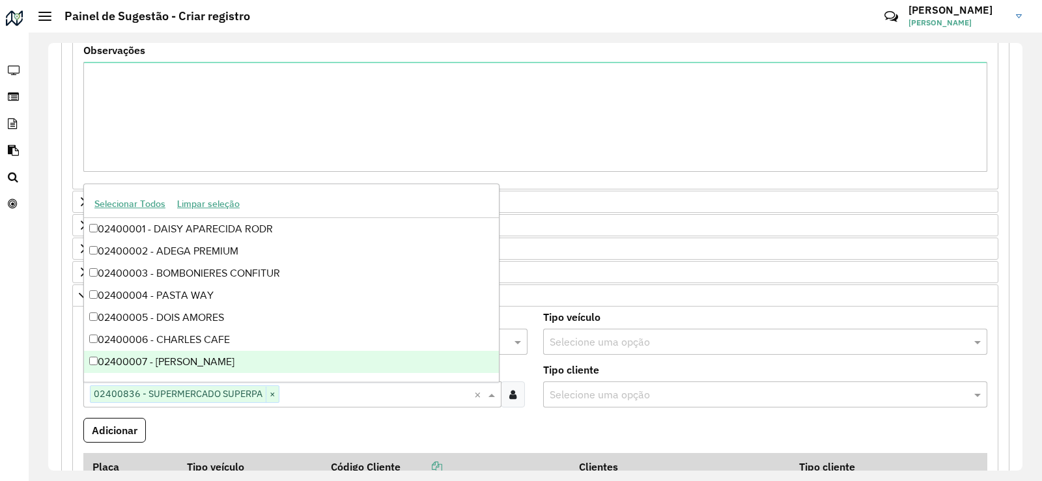
click at [202, 427] on formly-field "Adicionar" at bounding box center [535, 435] width 919 height 35
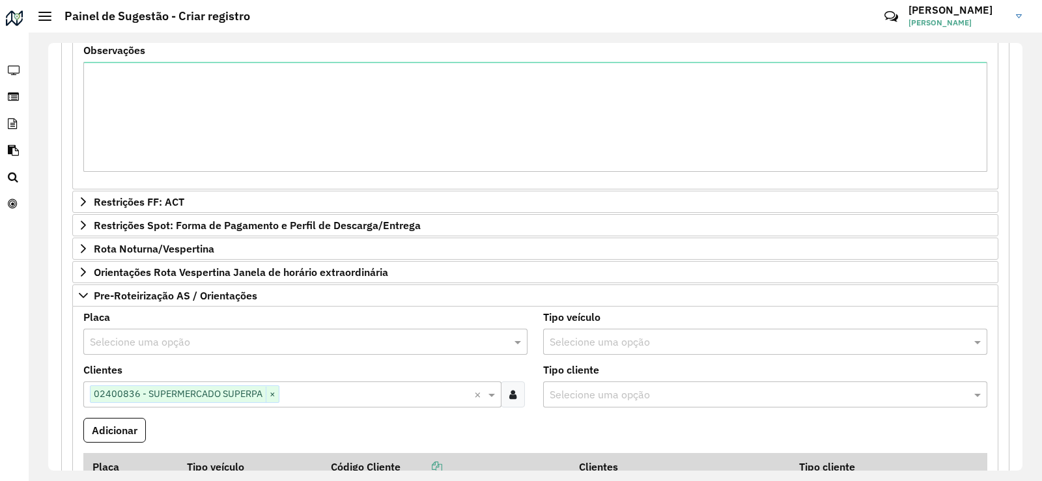
click at [167, 344] on input "text" at bounding box center [292, 343] width 405 height 16
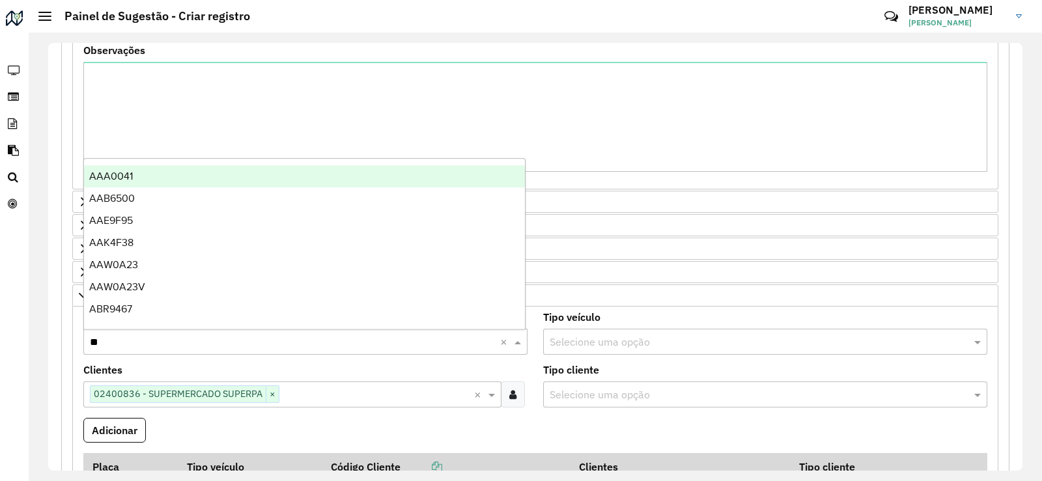
type input "***"
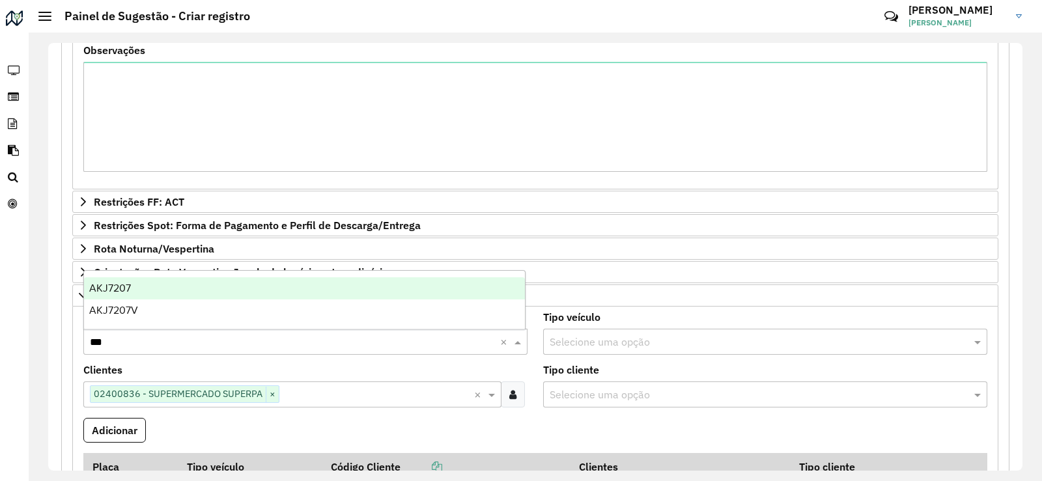
click at [150, 291] on div "AKJ7207" at bounding box center [304, 288] width 441 height 22
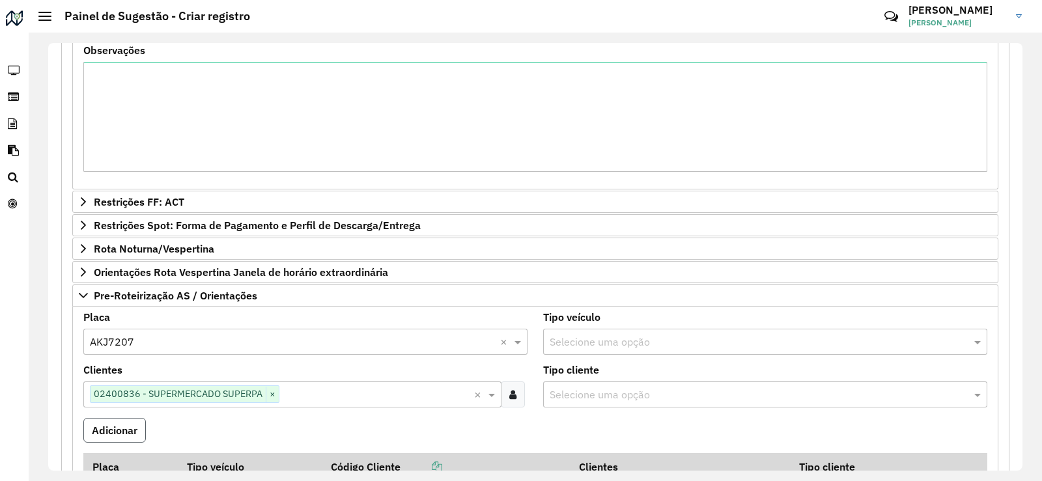
click at [122, 427] on button "Adicionar" at bounding box center [114, 430] width 62 height 25
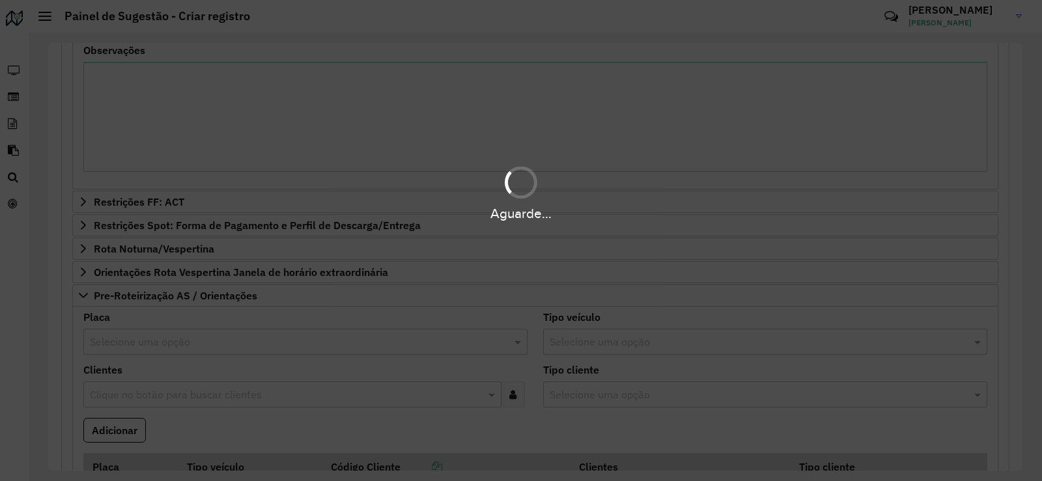
click at [198, 432] on formly-field "Adicionar" at bounding box center [535, 435] width 919 height 35
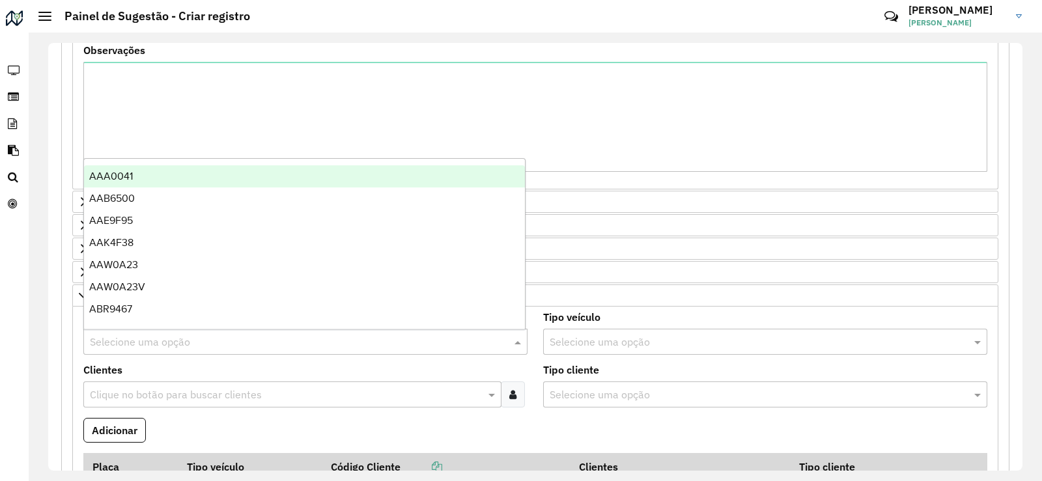
click at [136, 339] on input "text" at bounding box center [292, 343] width 405 height 16
type input "***"
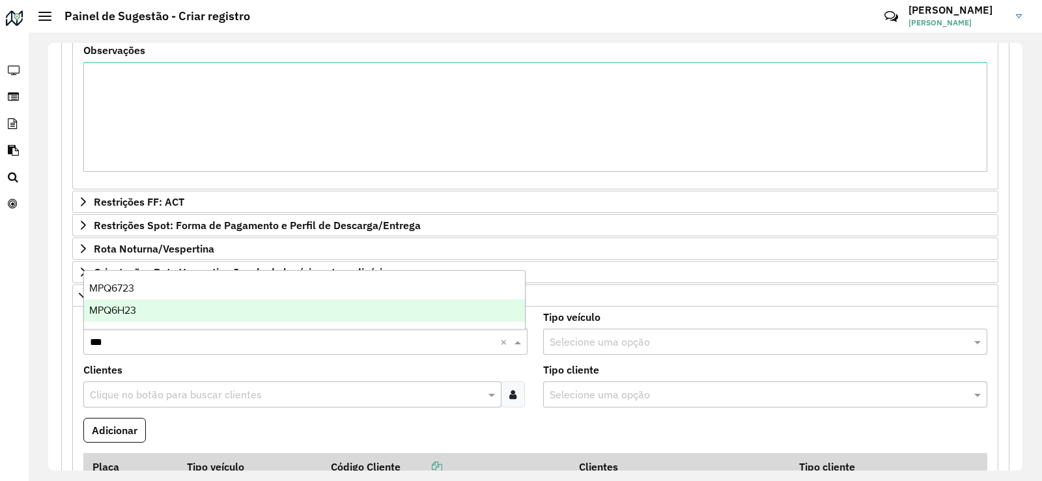
click at [148, 308] on div "MPQ6H23" at bounding box center [304, 310] width 441 height 22
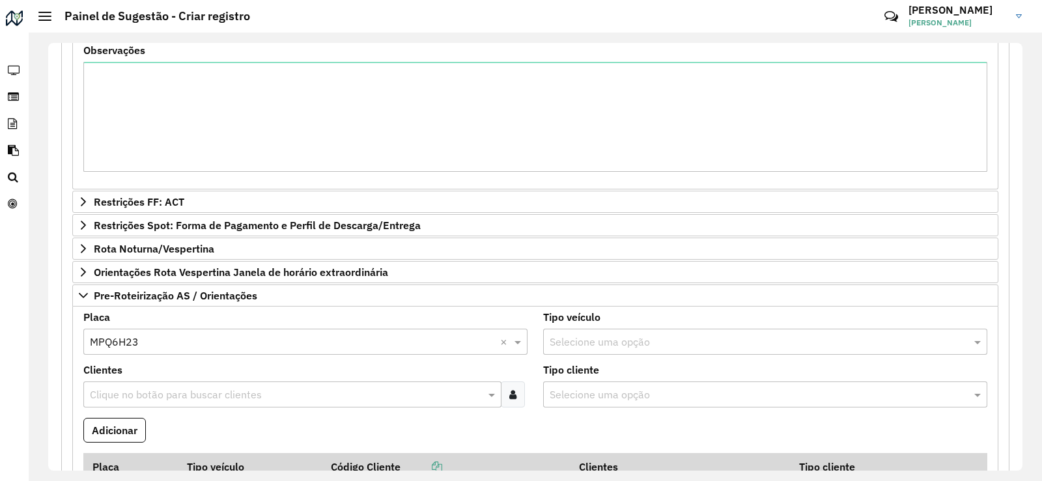
click at [150, 387] on input "text" at bounding box center [286, 395] width 398 height 16
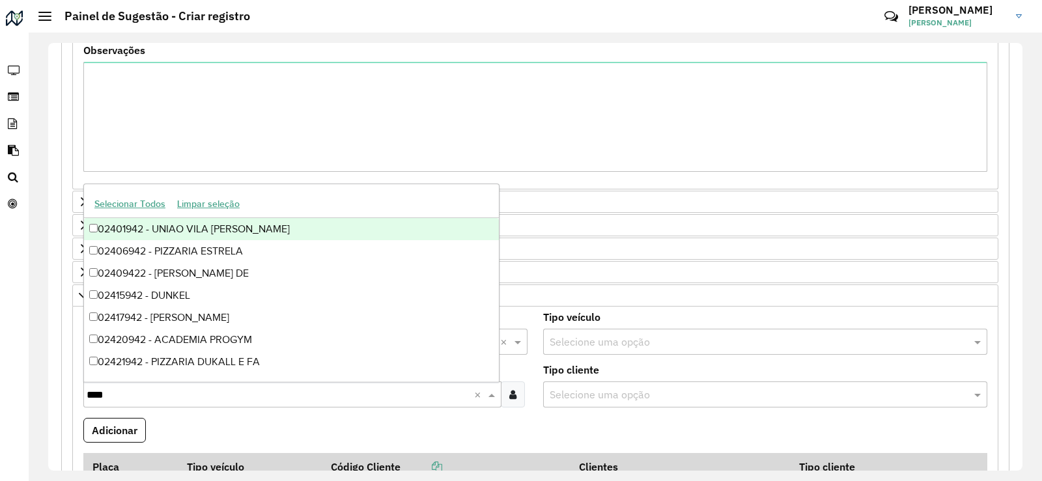
type input "*****"
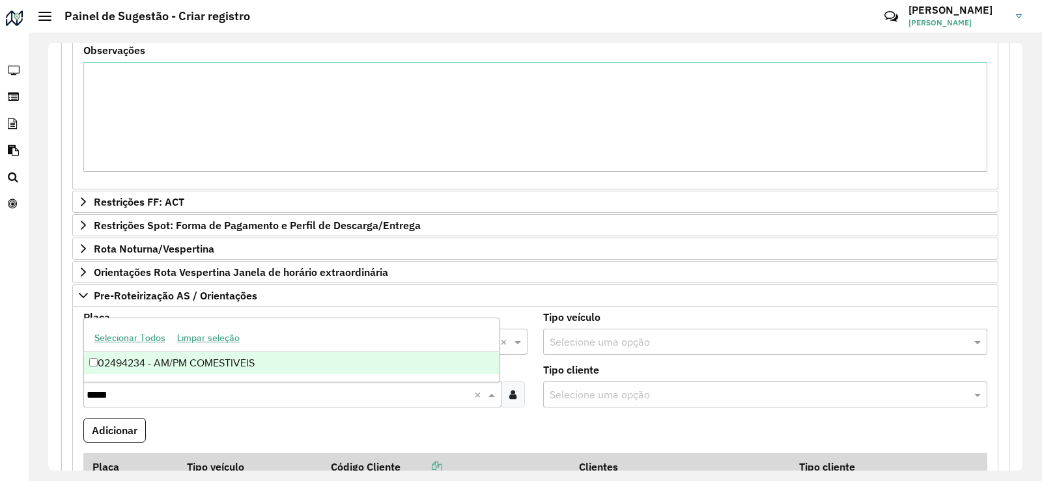
click at [174, 360] on div "02494234 - AM/PM COMESTIVEIS" at bounding box center [291, 363] width 415 height 22
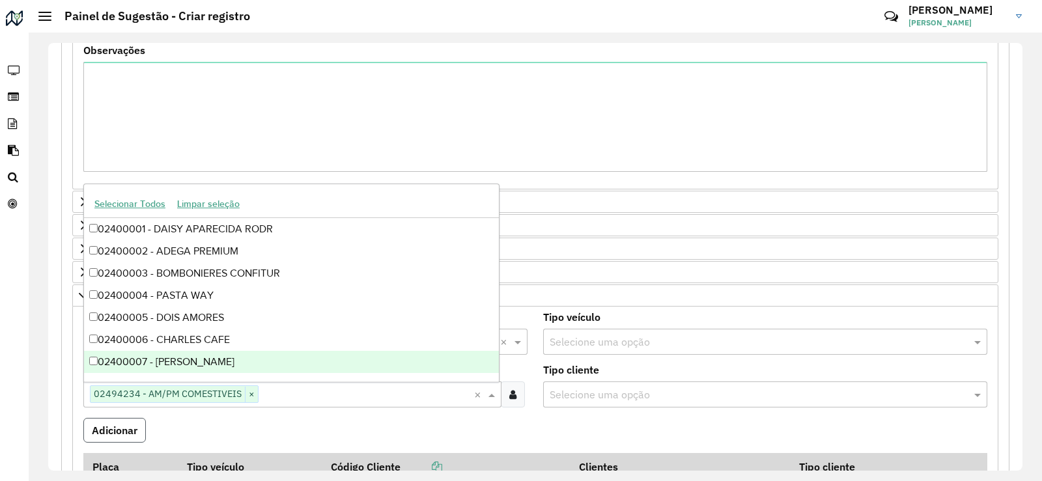
click at [124, 434] on button "Adicionar" at bounding box center [114, 430] width 62 height 25
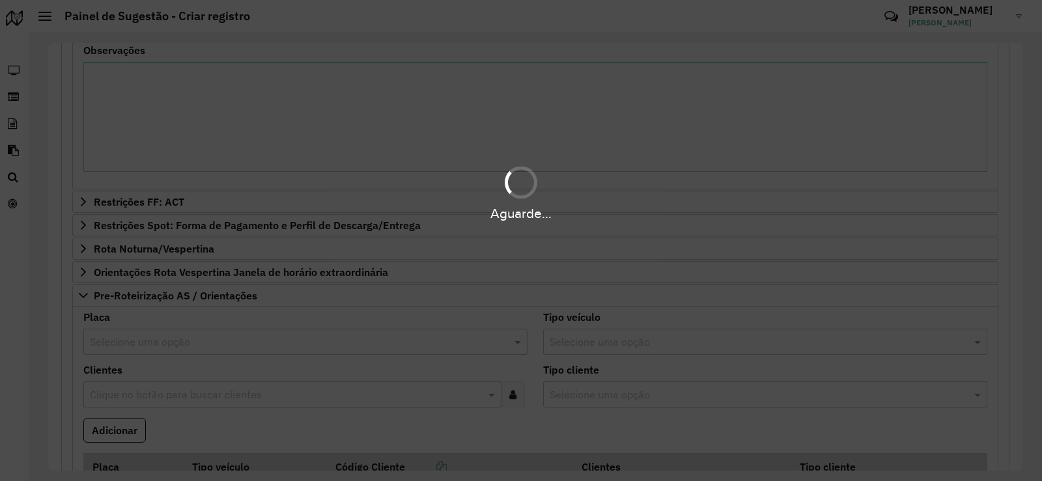
click at [204, 434] on div "Aguarde..." at bounding box center [521, 240] width 1042 height 481
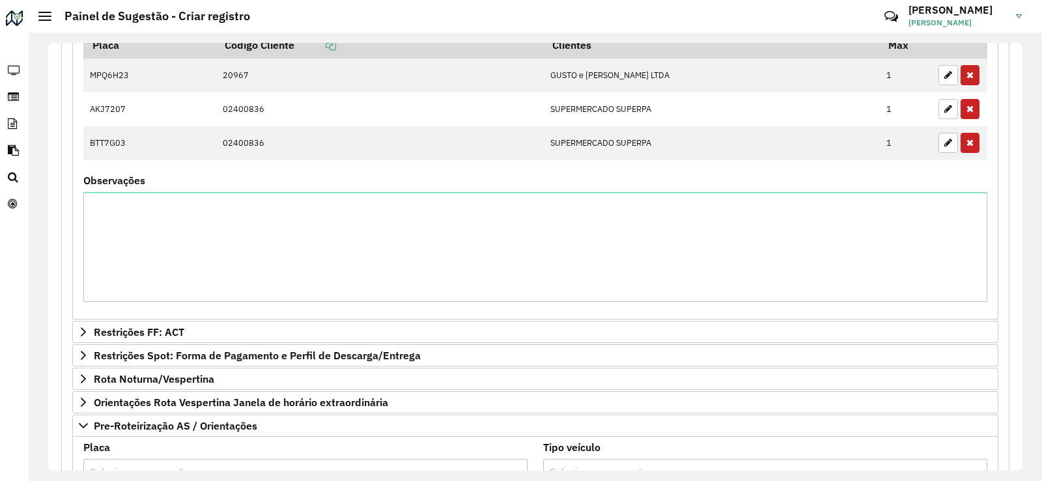
scroll to position [781, 0]
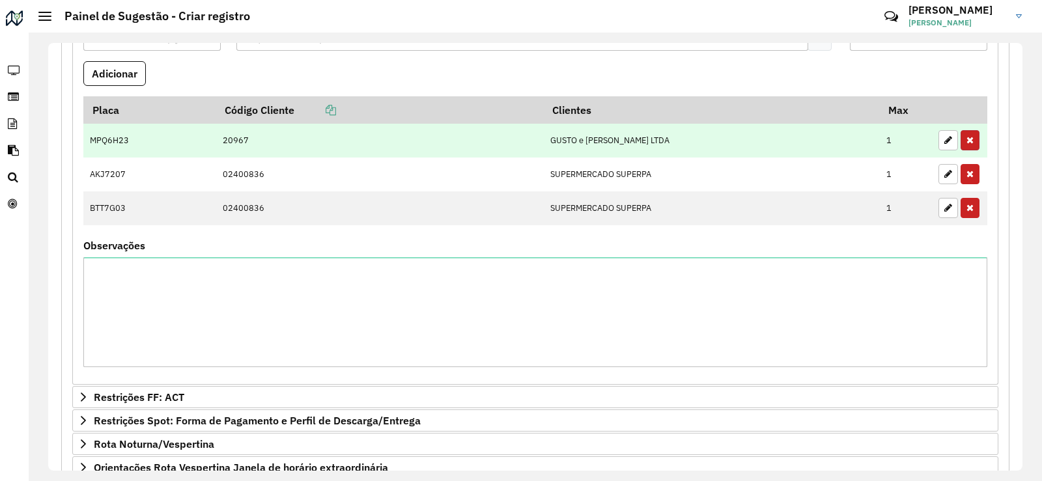
click at [971, 139] on button "button" at bounding box center [969, 140] width 19 height 20
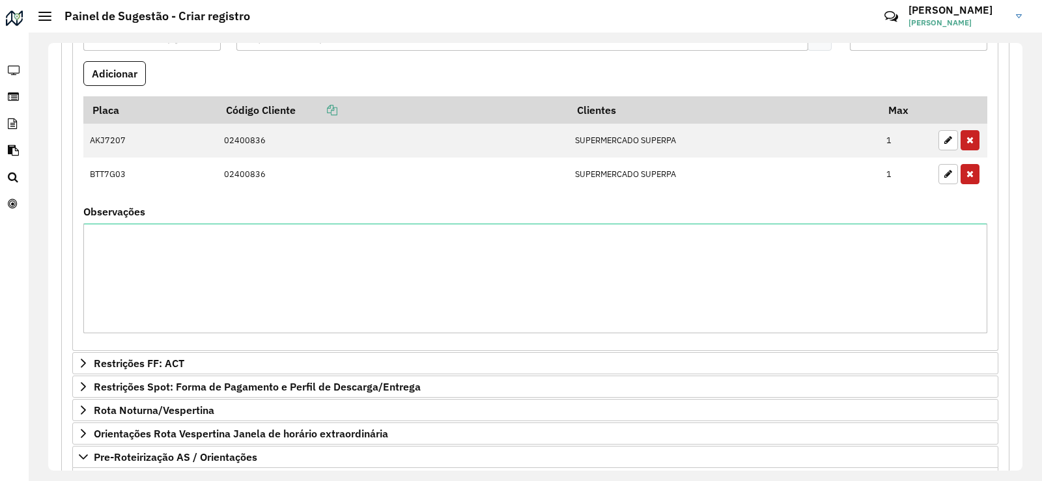
click at [971, 139] on button "button" at bounding box center [969, 140] width 19 height 20
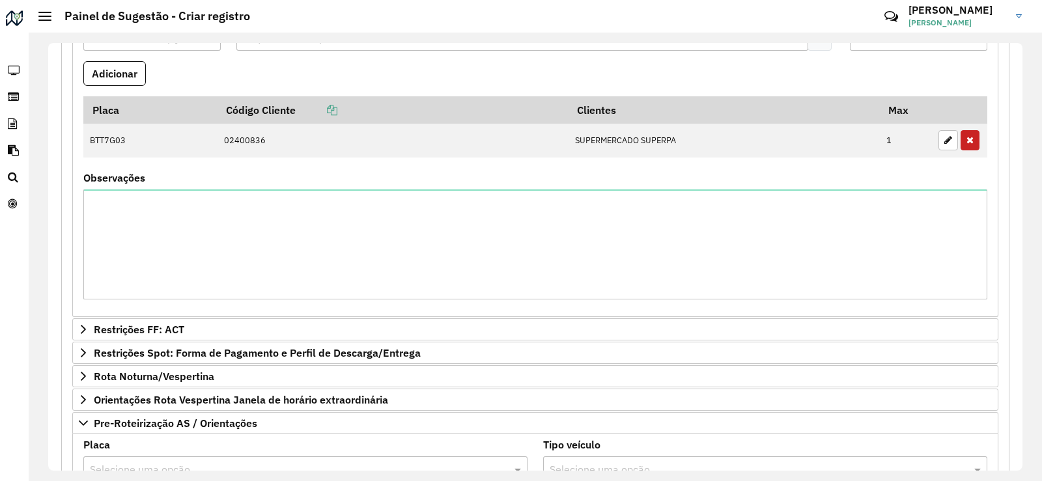
click at [971, 139] on button "button" at bounding box center [969, 140] width 19 height 20
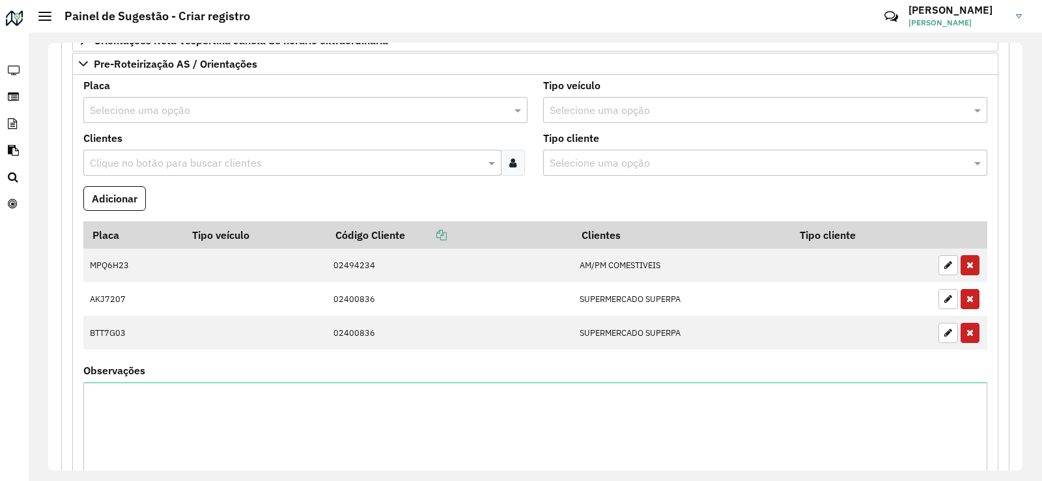
scroll to position [1042, 0]
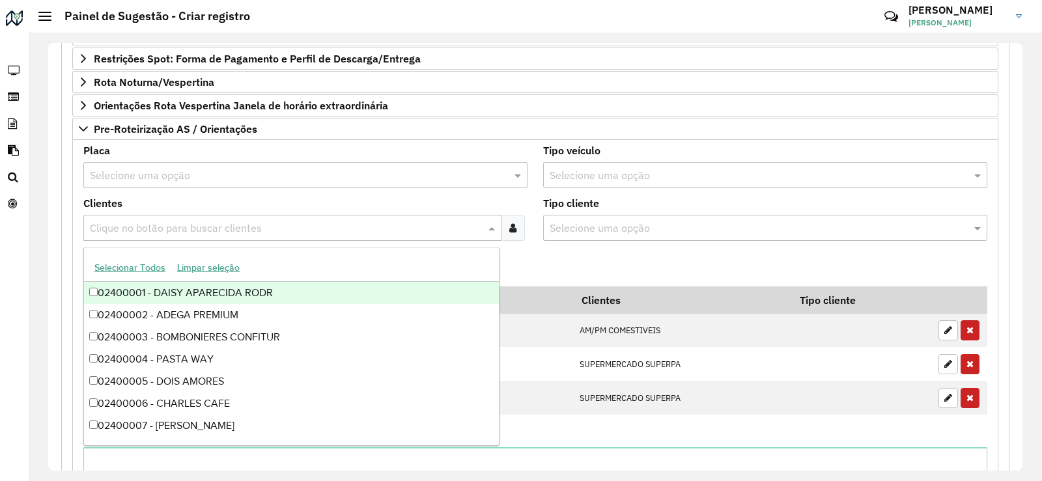
click at [154, 228] on input "text" at bounding box center [286, 229] width 398 height 16
type input "*****"
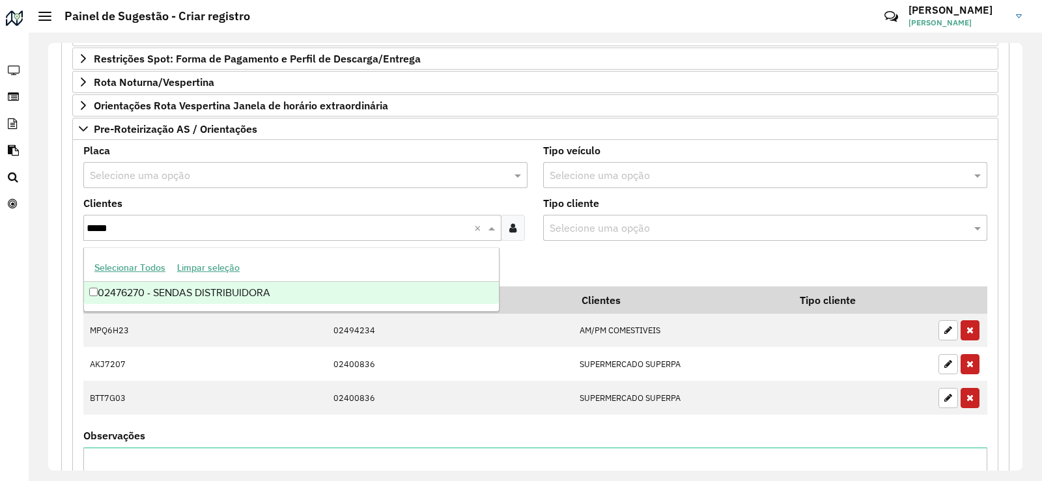
click at [219, 292] on div "02476270 - SENDAS DISTRIBUIDORA" at bounding box center [291, 293] width 415 height 22
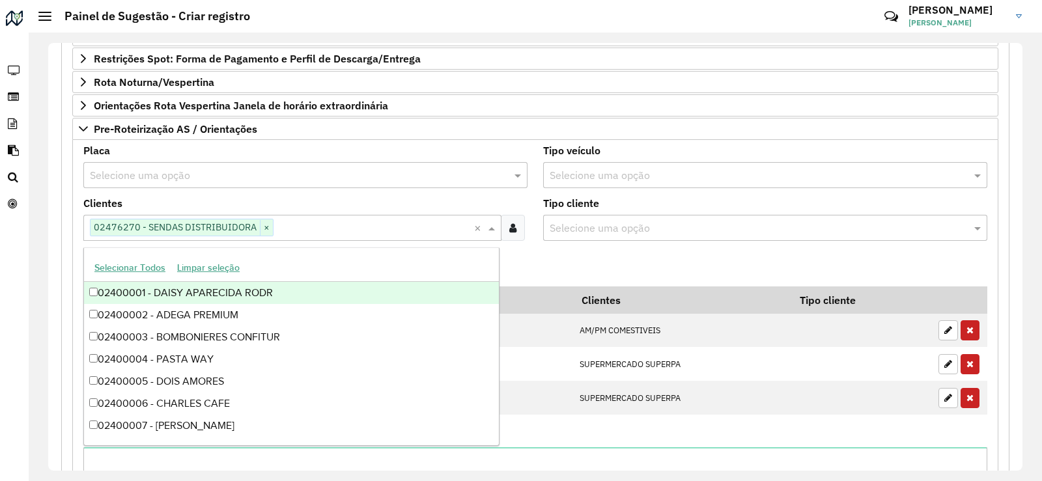
click at [558, 260] on formly-field "Adicionar" at bounding box center [535, 268] width 919 height 35
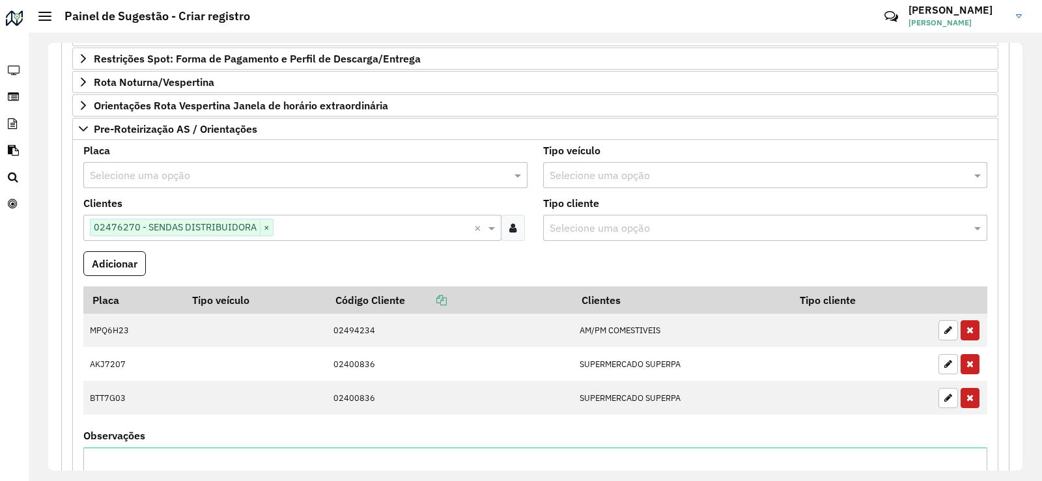
click at [186, 171] on input "text" at bounding box center [292, 176] width 405 height 16
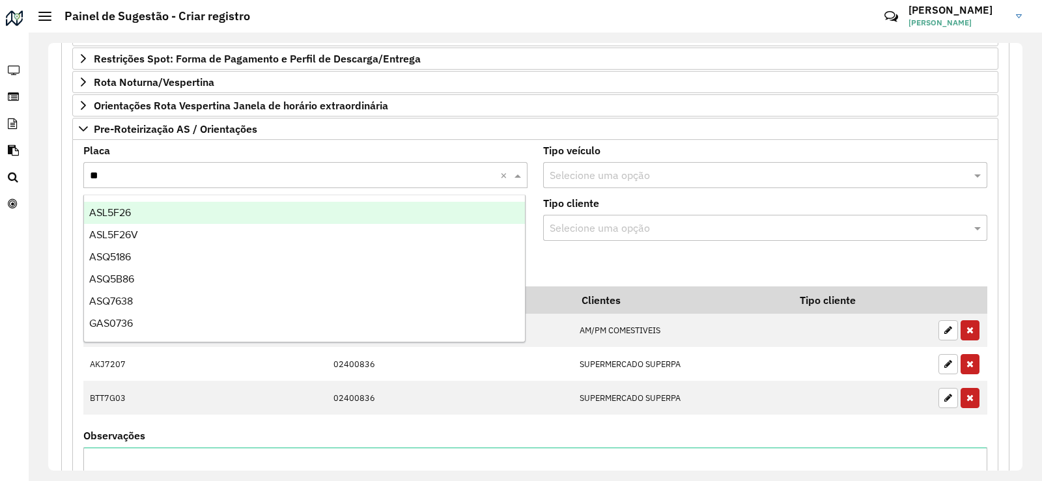
type input "***"
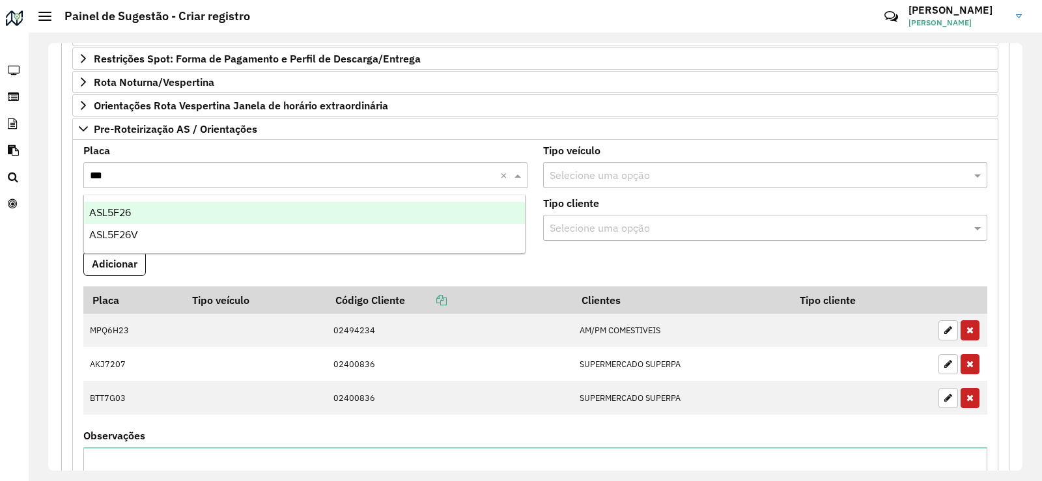
click at [181, 210] on div "ASL5F26" at bounding box center [304, 213] width 441 height 22
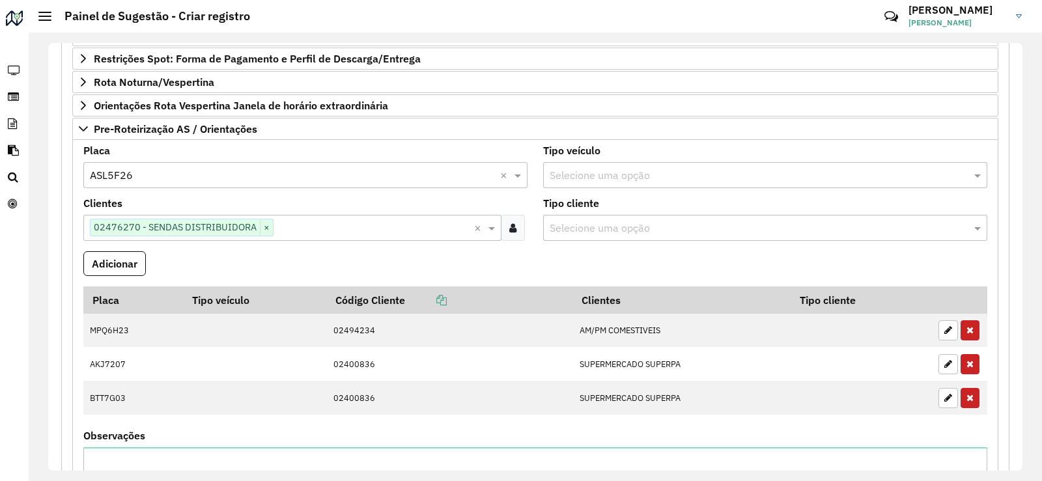
click at [121, 247] on formly-field "Clientes Clique no botão para buscar clientes 02476270 - SENDAS DISTRIBUIDORA ×…" at bounding box center [306, 225] width 460 height 53
click at [123, 255] on button "Adicionar" at bounding box center [114, 263] width 62 height 25
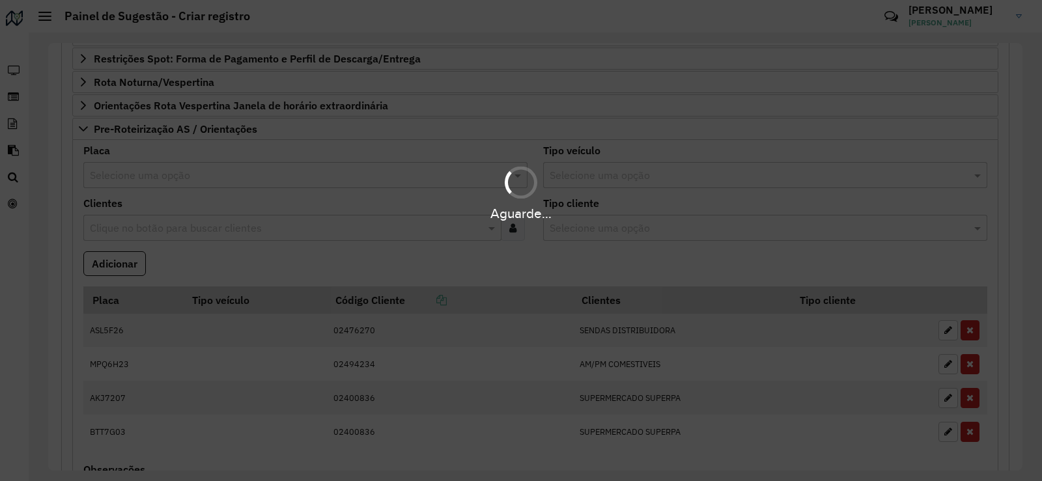
click at [229, 263] on hb-app "**********" at bounding box center [521, 240] width 1042 height 481
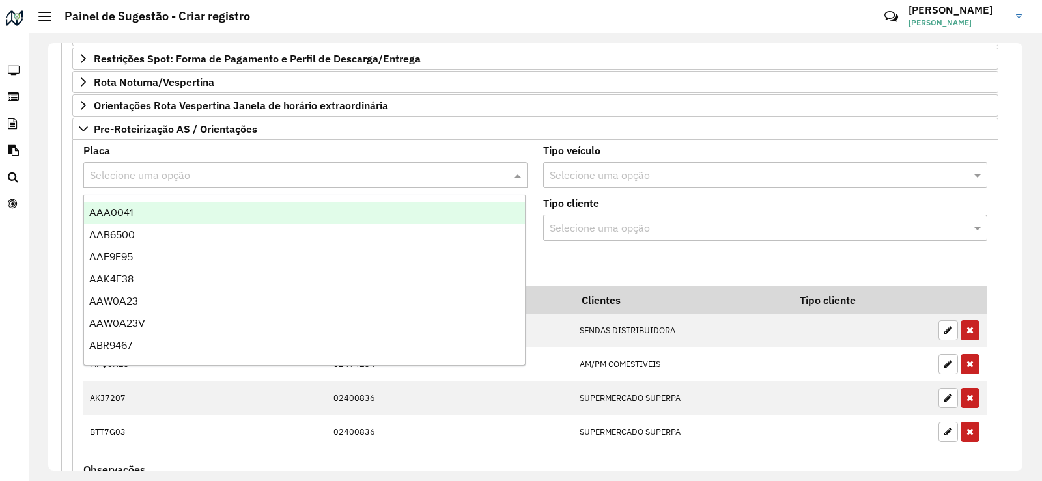
click at [189, 174] on input "text" at bounding box center [292, 176] width 405 height 16
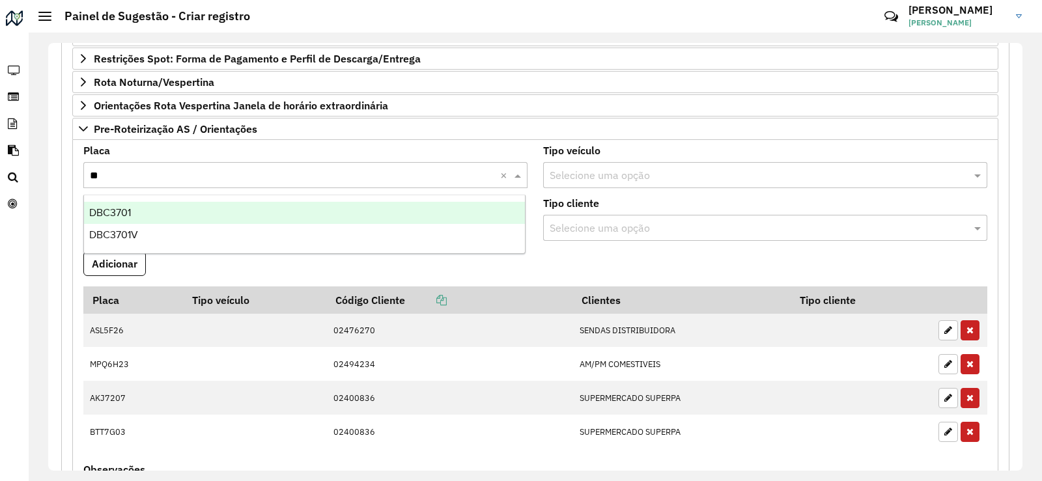
type input "***"
click at [176, 211] on div "DBC3701" at bounding box center [304, 213] width 441 height 22
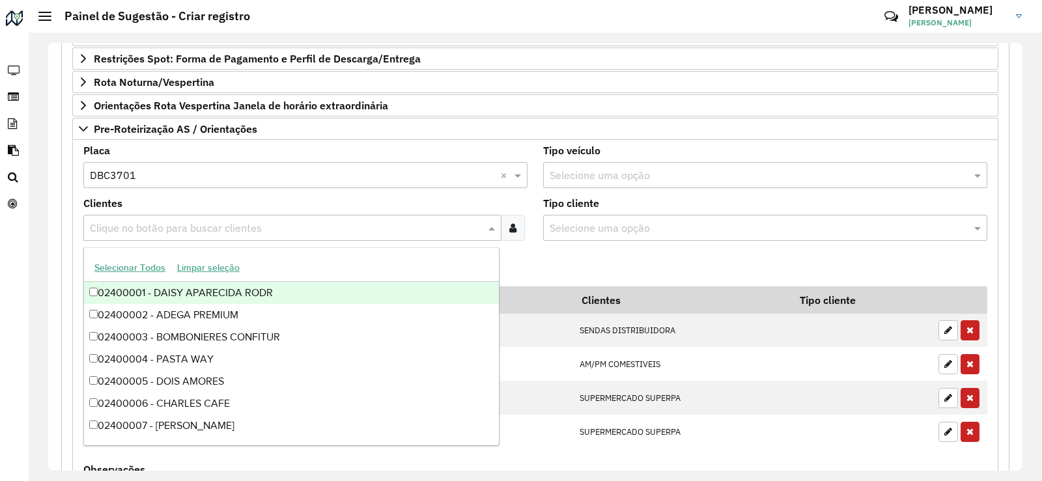
click at [184, 234] on input "text" at bounding box center [286, 229] width 398 height 16
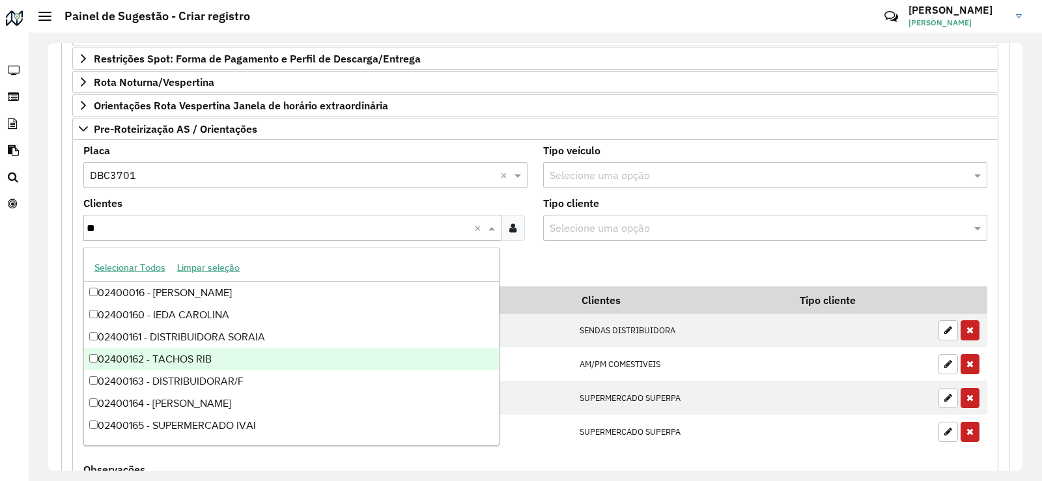
type input "***"
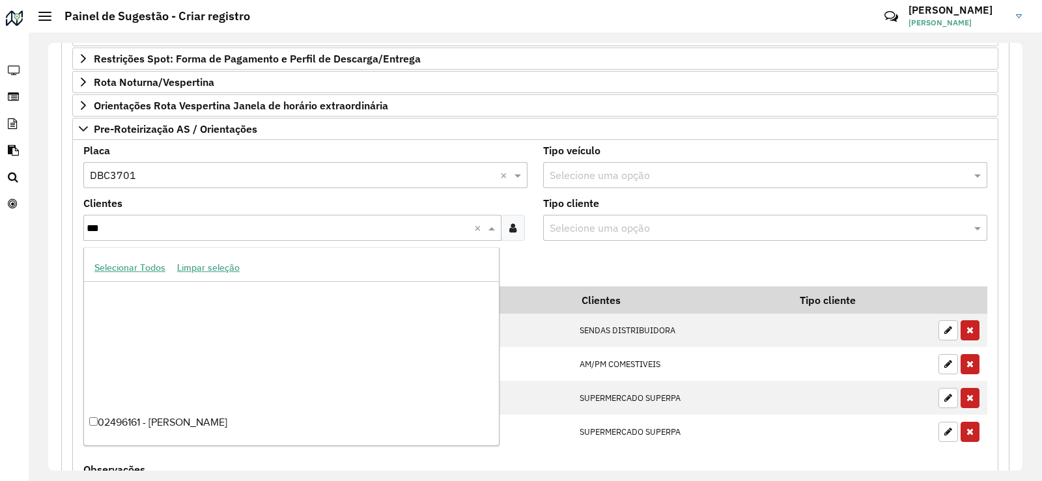
scroll to position [3164, 0]
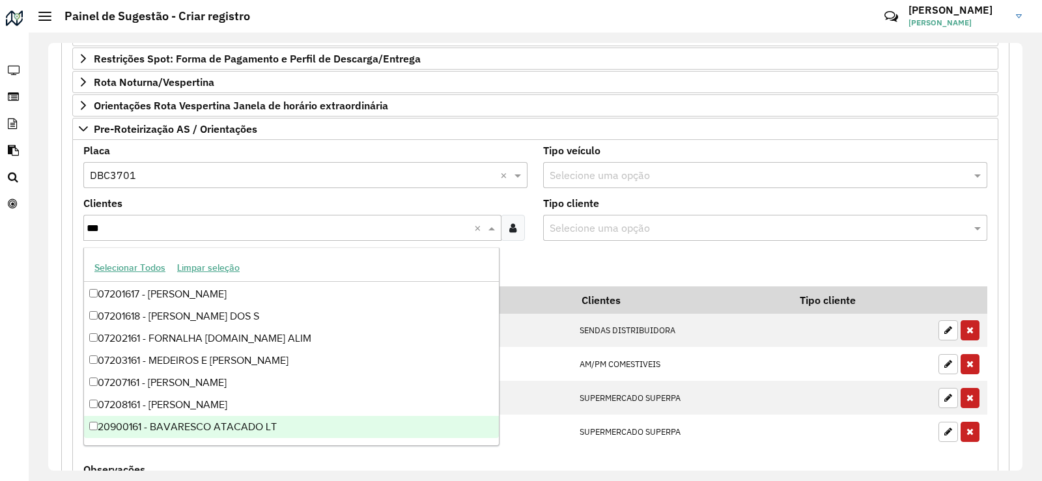
click at [288, 426] on div "20900161 - BAVARESCO ATACADO LT" at bounding box center [291, 427] width 415 height 22
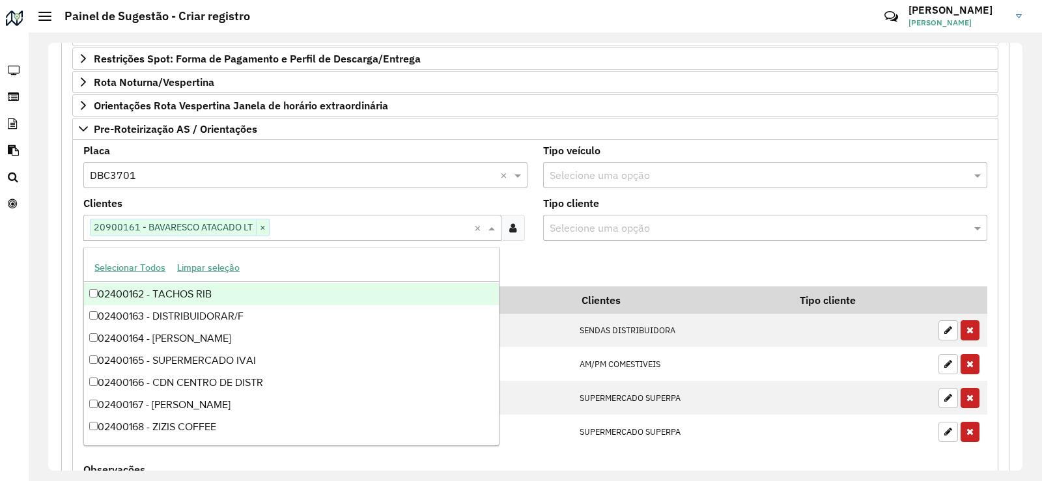
click at [548, 258] on formly-field "Adicionar" at bounding box center [535, 268] width 919 height 35
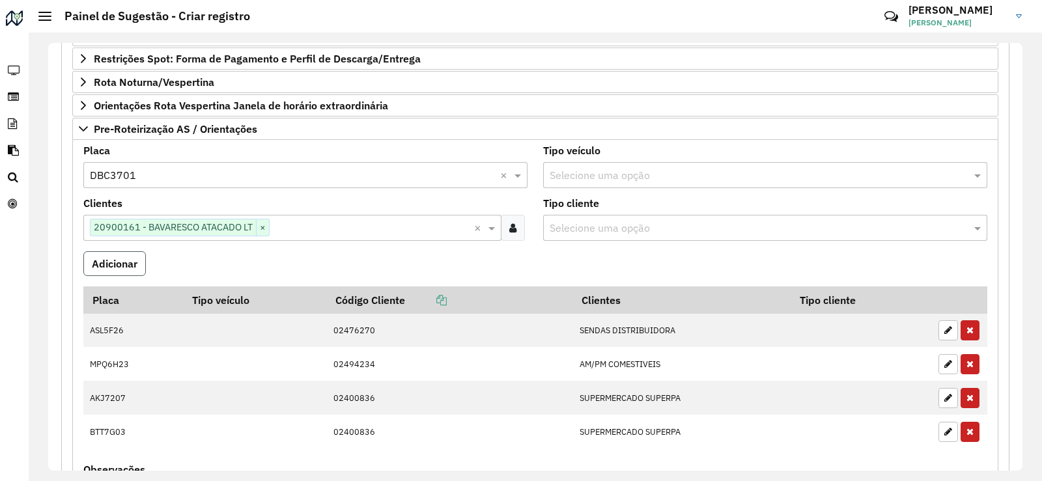
click at [119, 268] on button "Adicionar" at bounding box center [114, 263] width 62 height 25
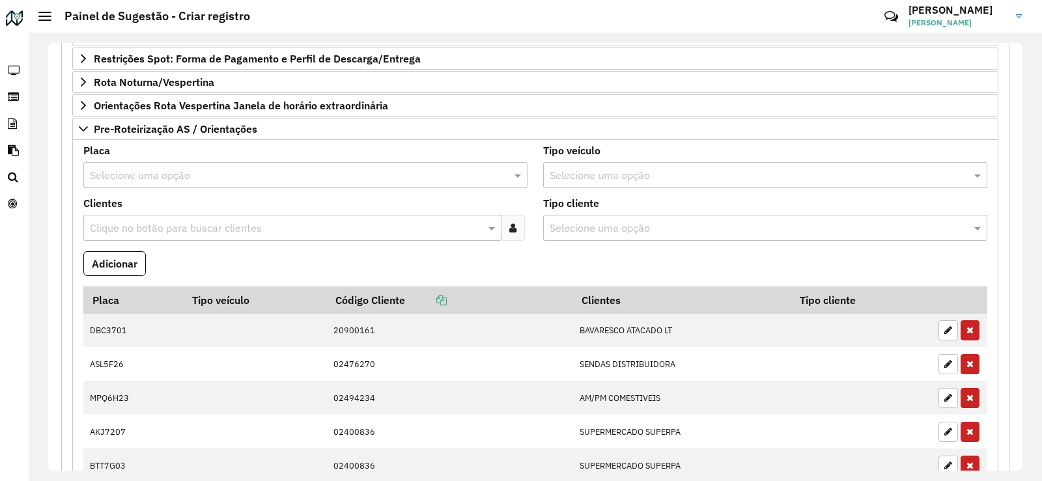
click at [169, 180] on input "text" at bounding box center [292, 176] width 405 height 16
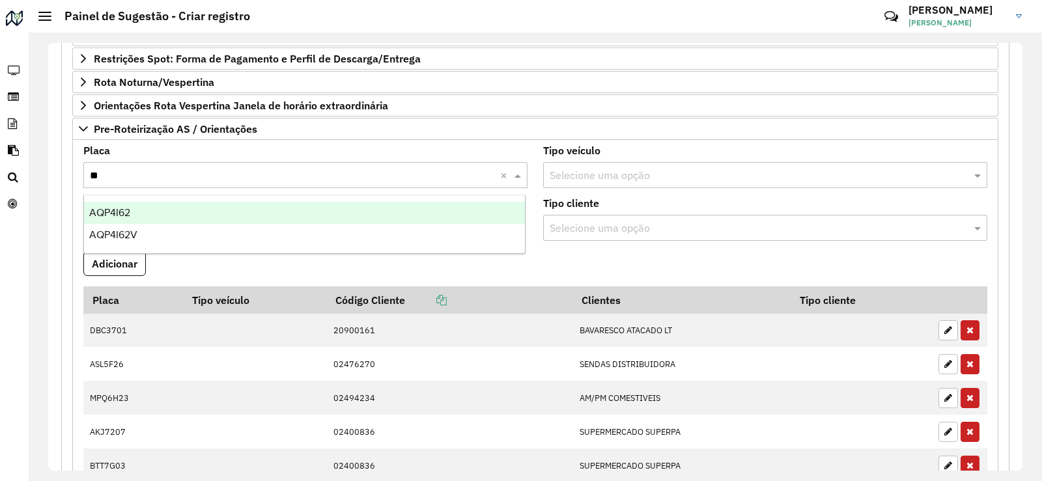
type input "***"
click at [176, 219] on div "AQP4I62" at bounding box center [304, 213] width 441 height 22
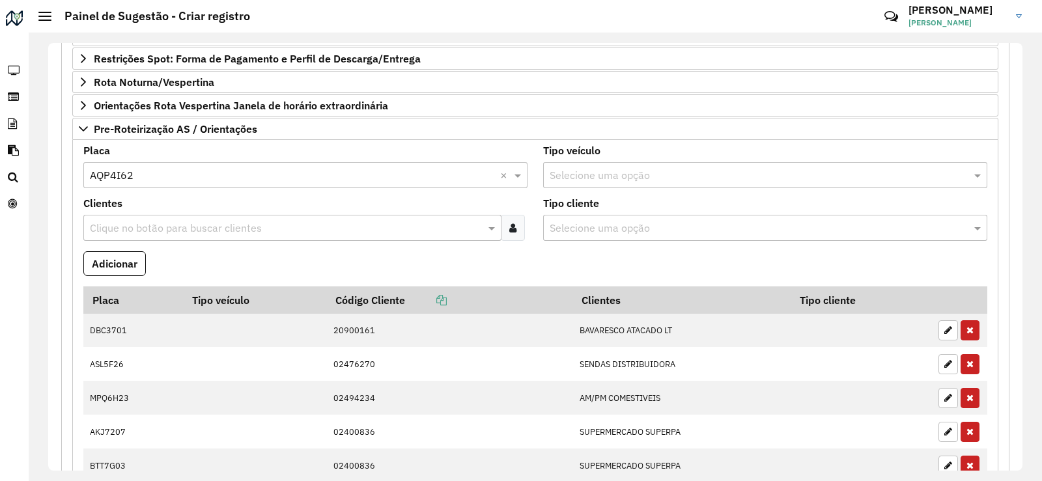
click at [188, 243] on formly-field "Clientes Clique no botão para buscar clientes" at bounding box center [306, 225] width 460 height 53
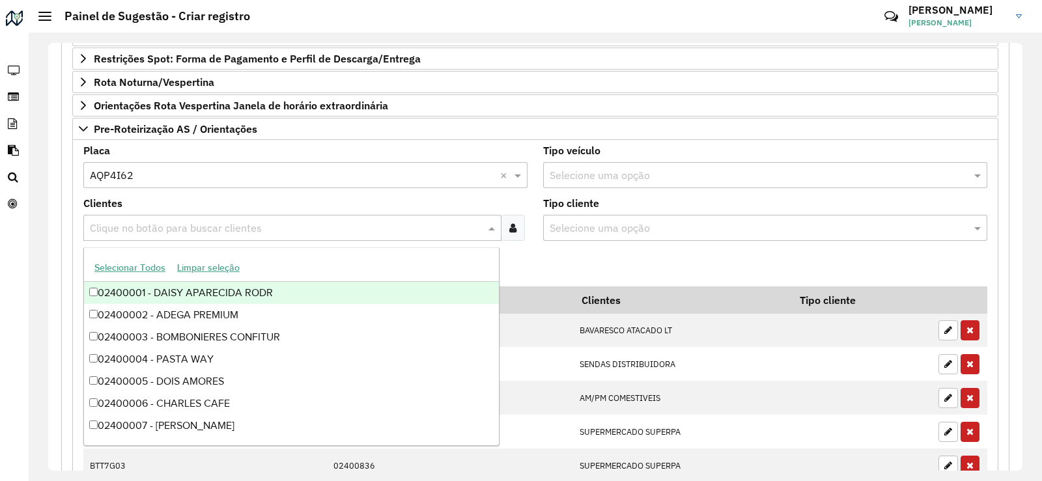
click at [167, 217] on div "Clique no botão para buscar clientes" at bounding box center [292, 228] width 418 height 26
type input "***"
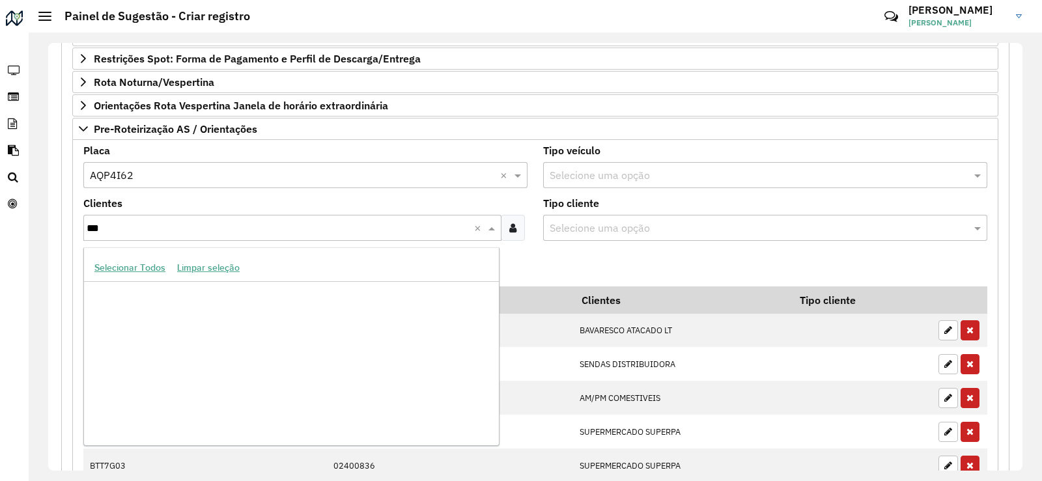
scroll to position [3430, 0]
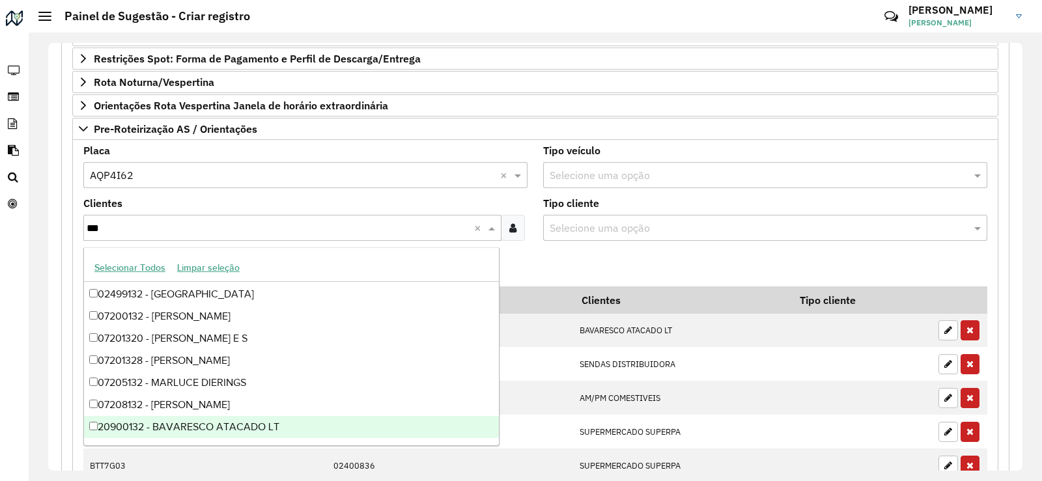
click at [244, 425] on div "20900132 - BAVARESCO ATACADO LT" at bounding box center [291, 427] width 415 height 22
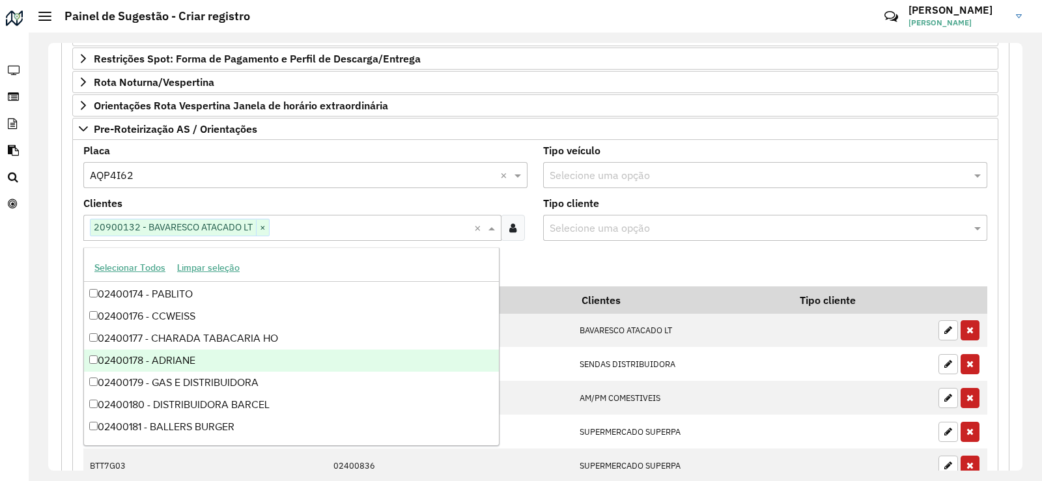
click at [595, 253] on formly-field "Adicionar" at bounding box center [535, 268] width 919 height 35
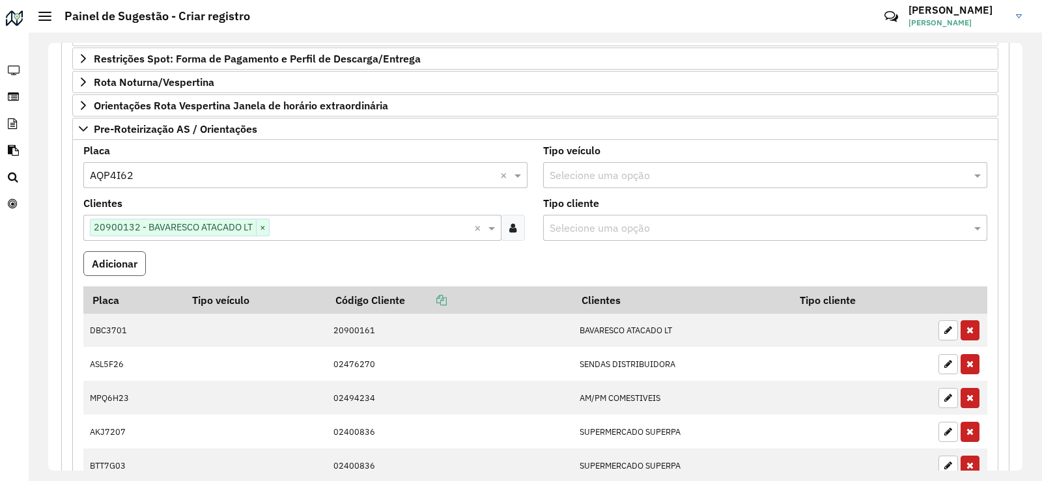
click at [139, 270] on button "Adicionar" at bounding box center [114, 263] width 62 height 25
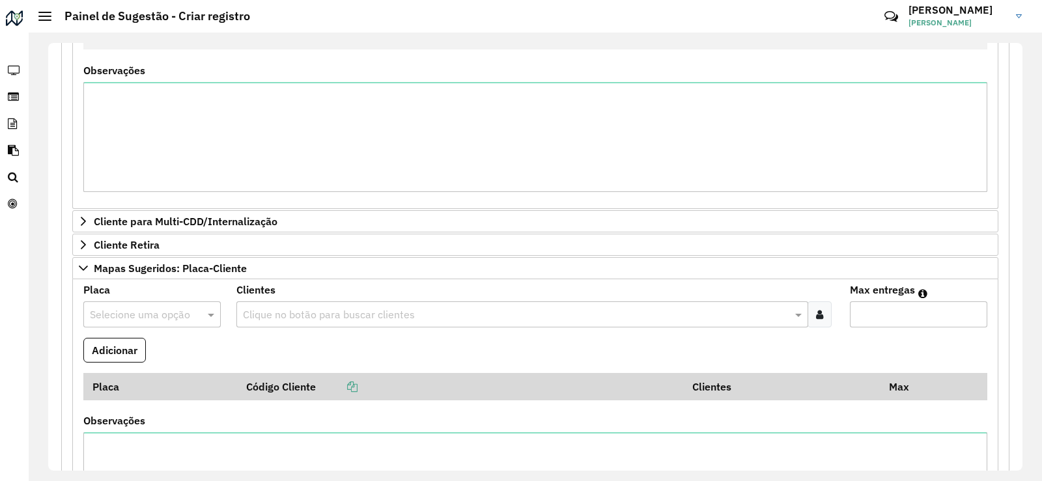
scroll to position [439, 0]
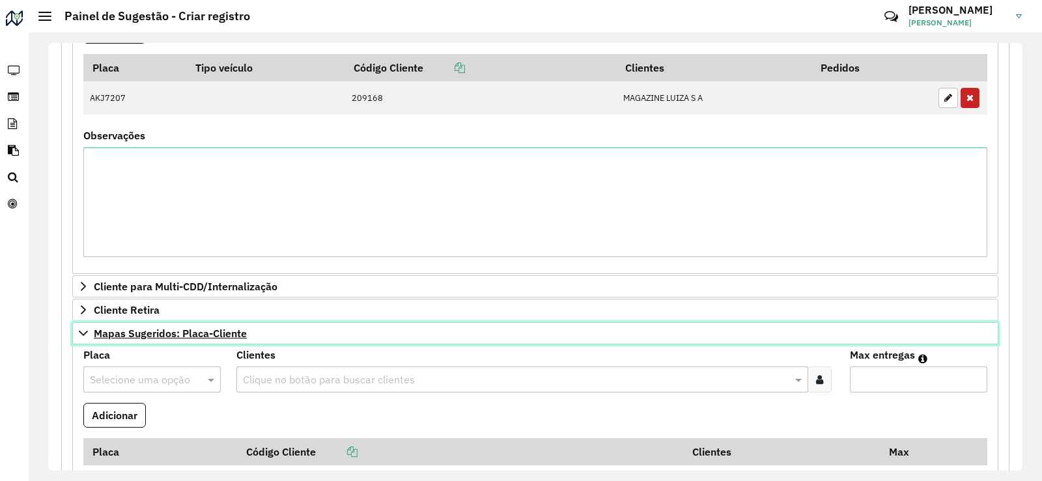
click at [87, 341] on link "Mapas Sugeridos: Placa-Cliente" at bounding box center [535, 333] width 926 height 22
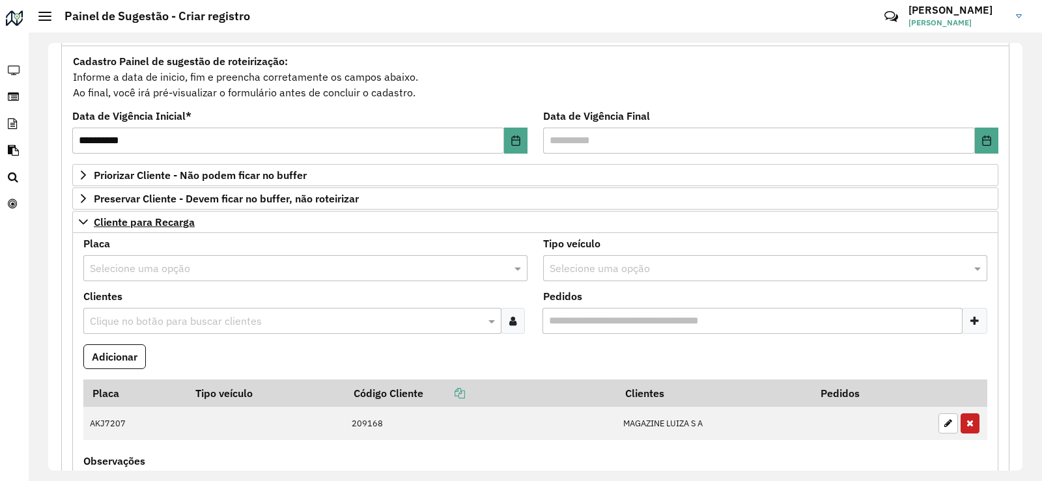
scroll to position [179, 0]
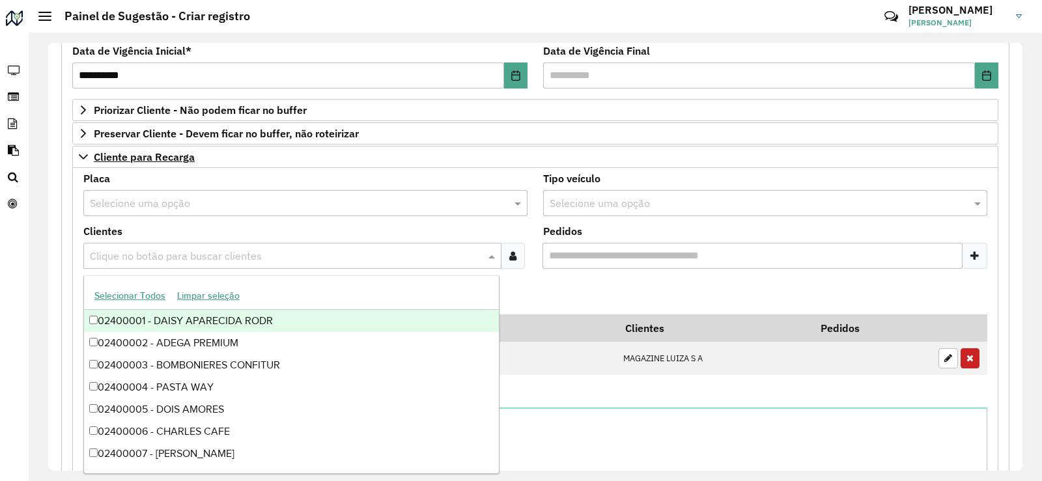
click at [148, 255] on input "text" at bounding box center [286, 257] width 398 height 16
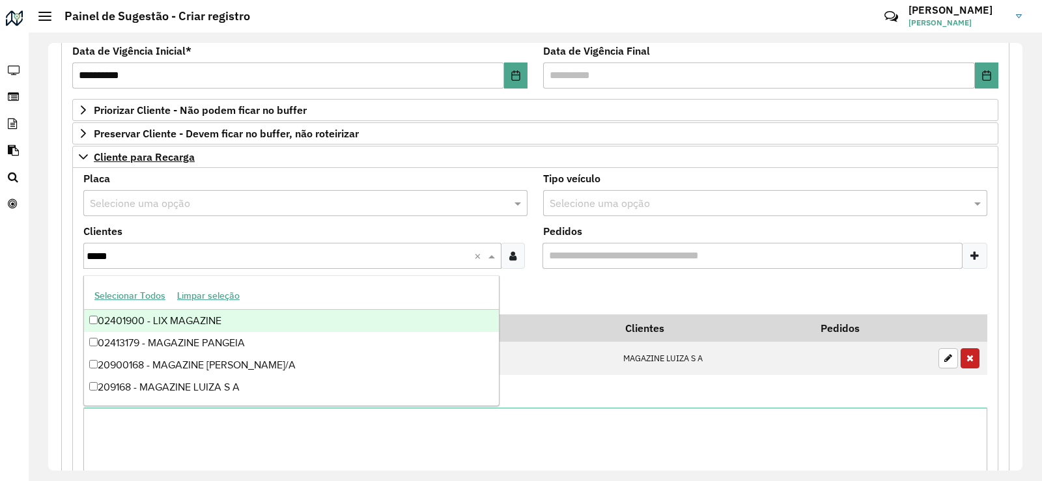
type input "******"
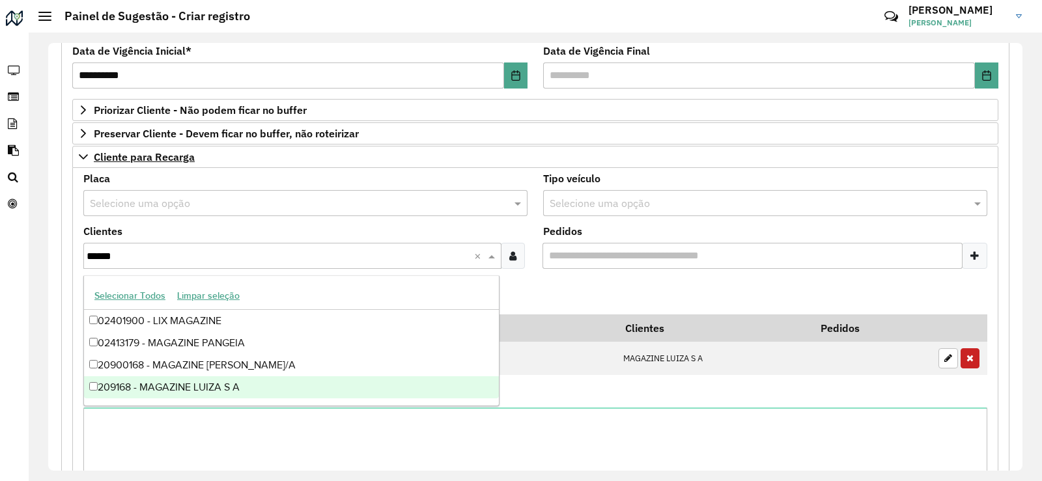
click at [228, 390] on div "209168 - MAGAZINE LUIZA S A" at bounding box center [291, 387] width 415 height 22
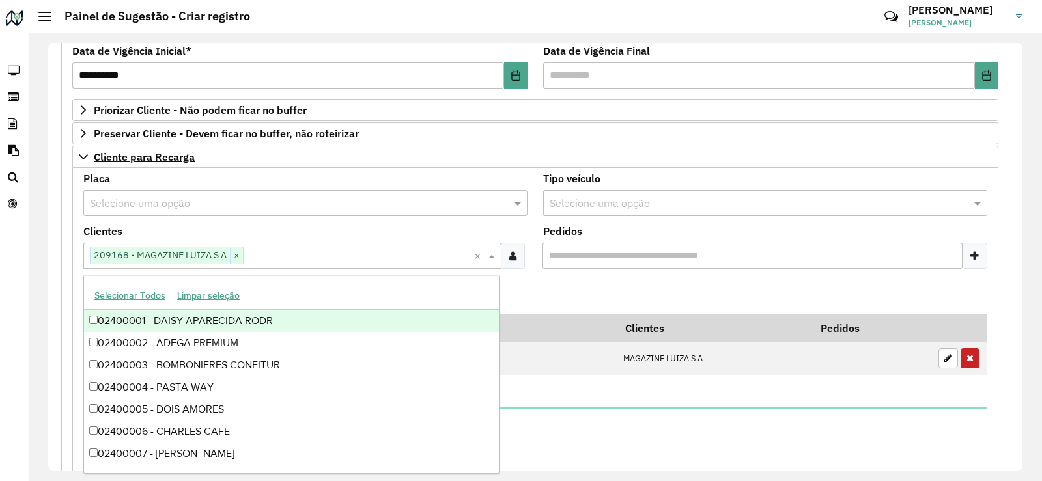
click at [572, 299] on formly-field "Adicionar" at bounding box center [535, 296] width 919 height 35
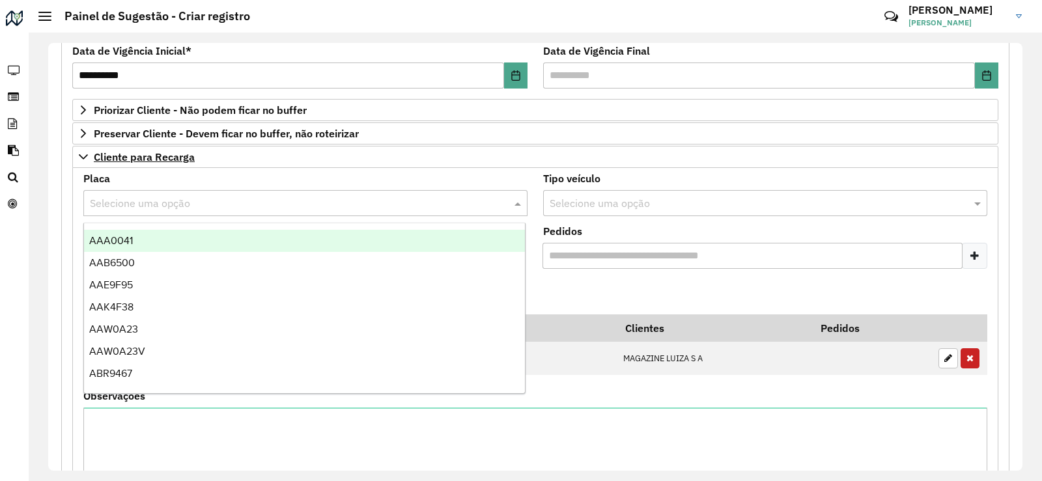
click at [201, 200] on input "text" at bounding box center [292, 204] width 405 height 16
type input "***"
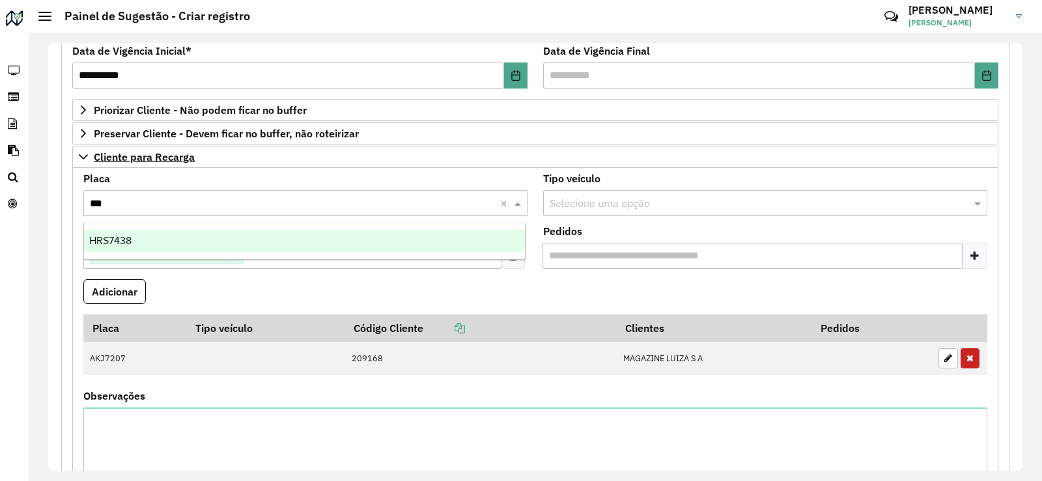
click at [232, 234] on div "HRS7438" at bounding box center [304, 241] width 441 height 22
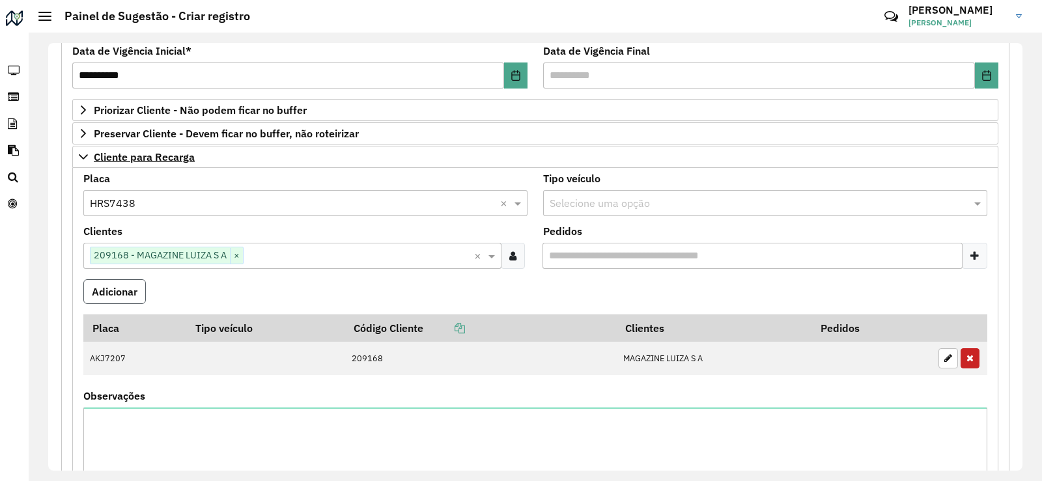
click at [128, 287] on button "Adicionar" at bounding box center [114, 291] width 62 height 25
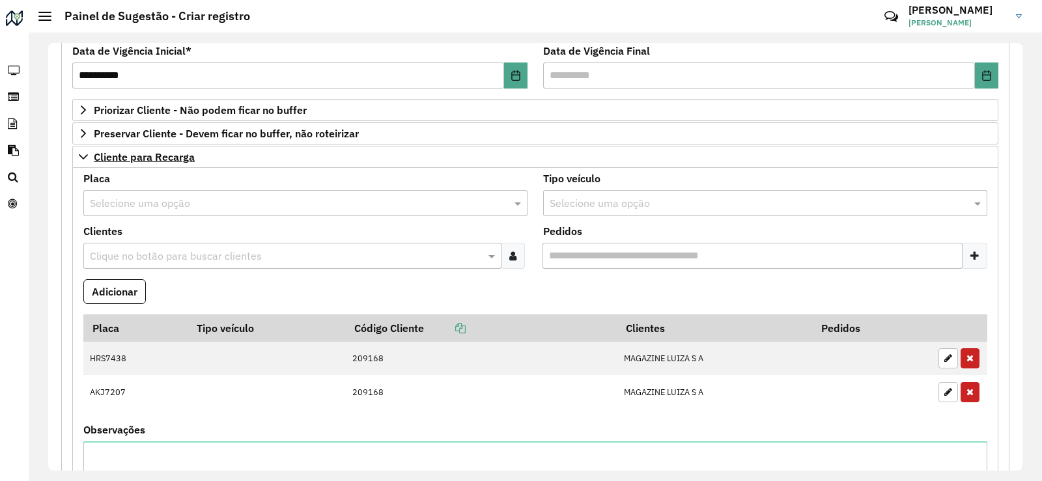
click at [233, 282] on formly-field "Adicionar" at bounding box center [535, 296] width 919 height 35
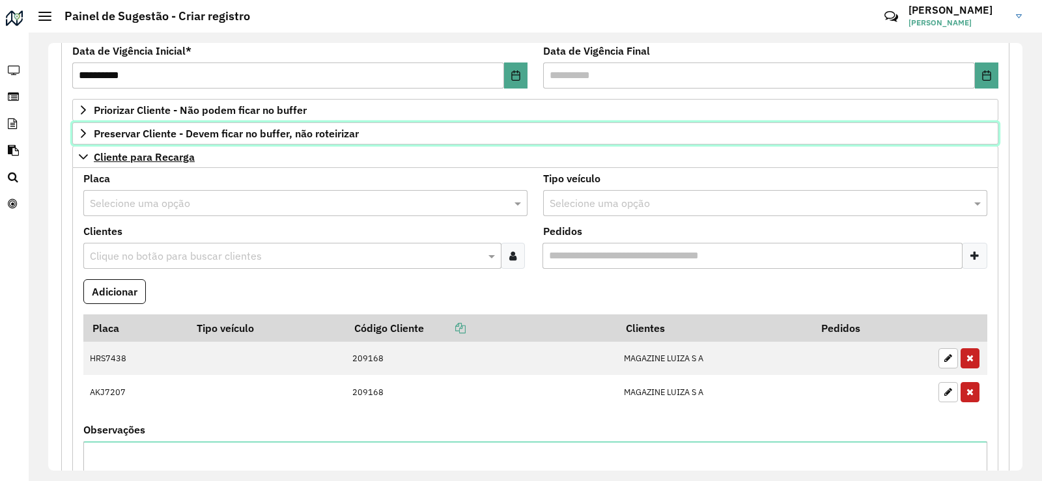
drag, startPoint x: 111, startPoint y: 140, endPoint x: 138, endPoint y: 163, distance: 35.1
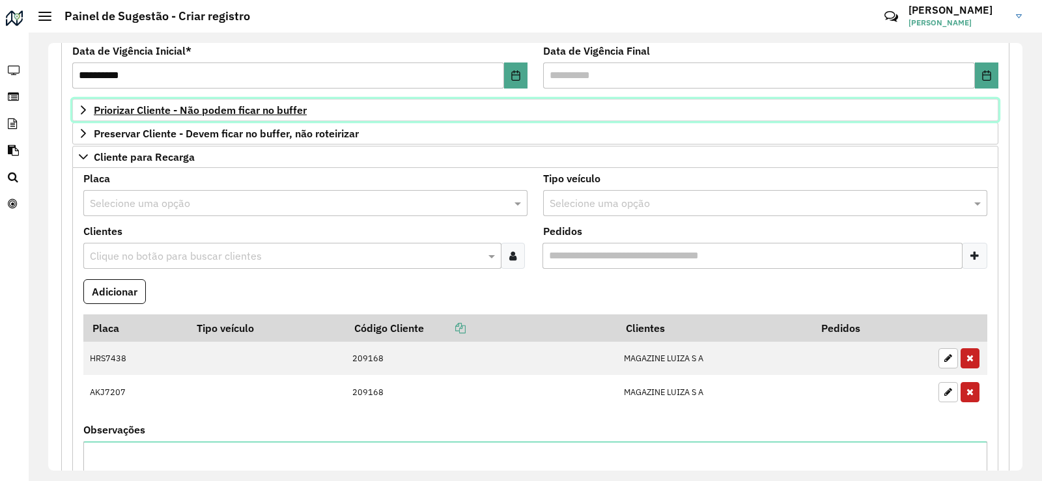
click at [125, 111] on span "Priorizar Cliente - Não podem ficar no buffer" at bounding box center [200, 110] width 213 height 10
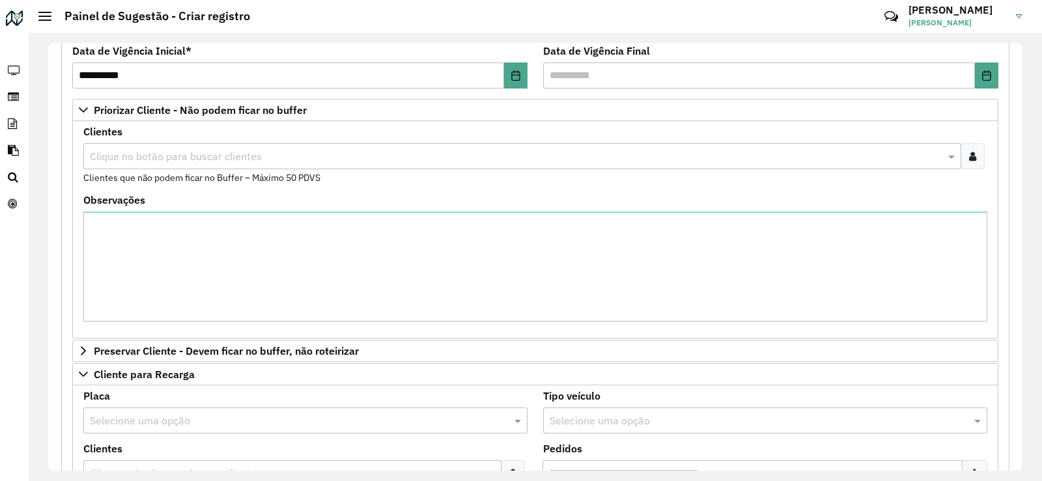
click at [163, 159] on input "text" at bounding box center [516, 157] width 858 height 16
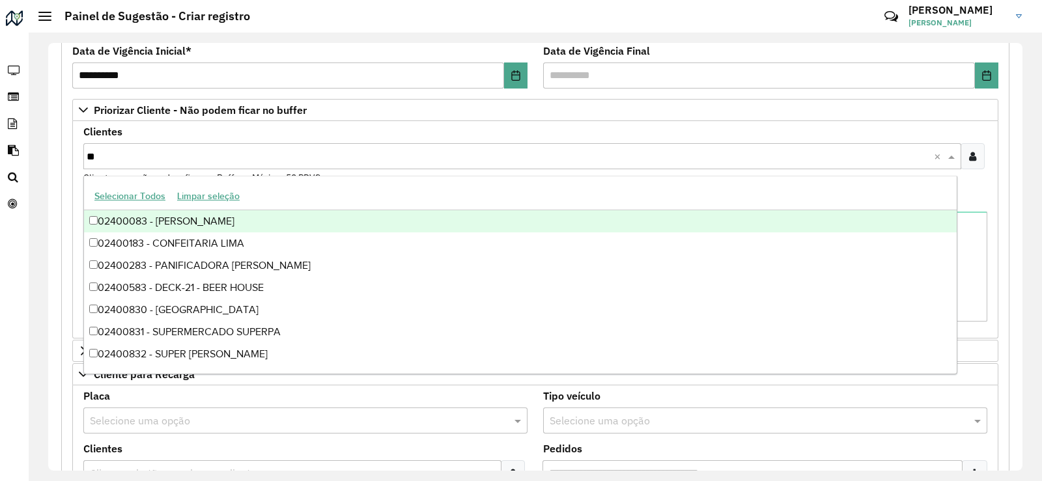
type input "***"
click at [195, 229] on div "02400836 - SUPERMERCADO SUPERPA" at bounding box center [520, 221] width 872 height 22
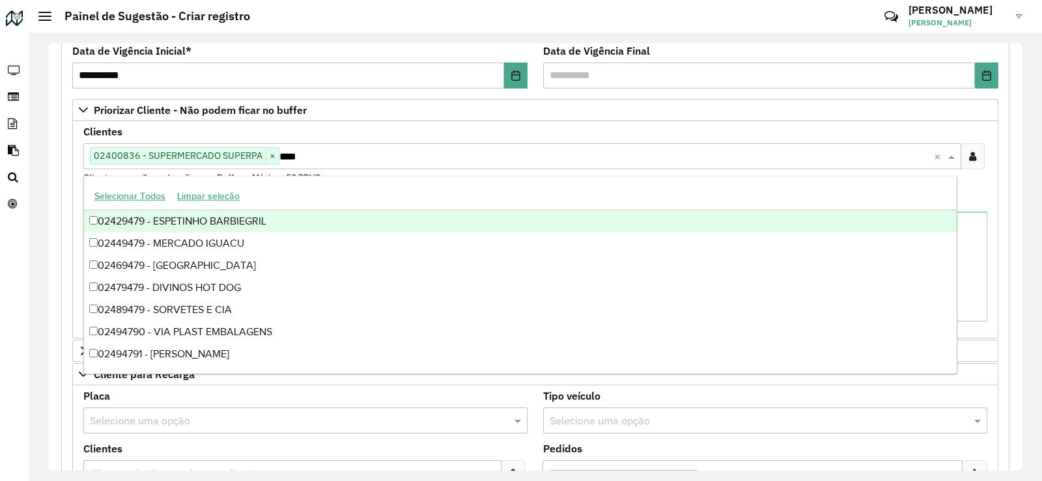
type input "*****"
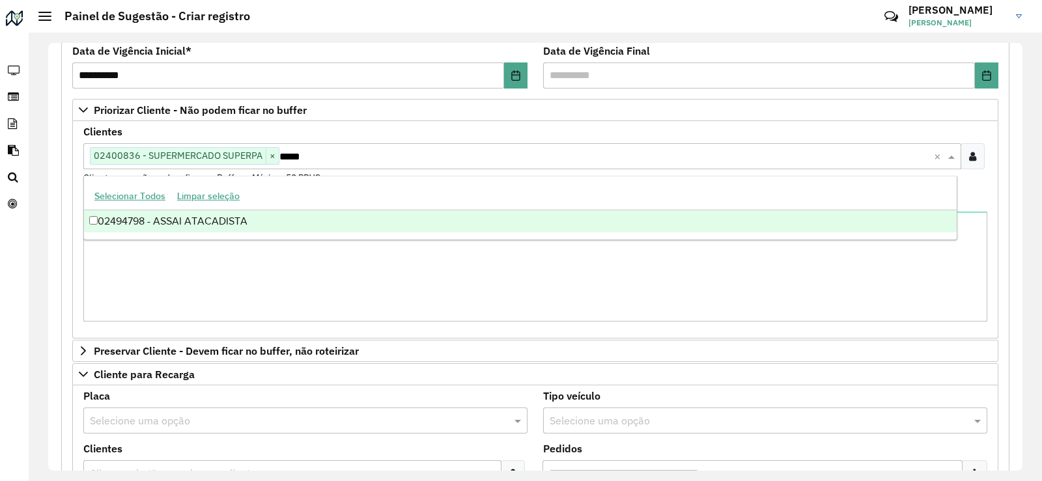
click at [295, 222] on div "02494798 - ASSAI ATACADISTA" at bounding box center [520, 221] width 872 height 22
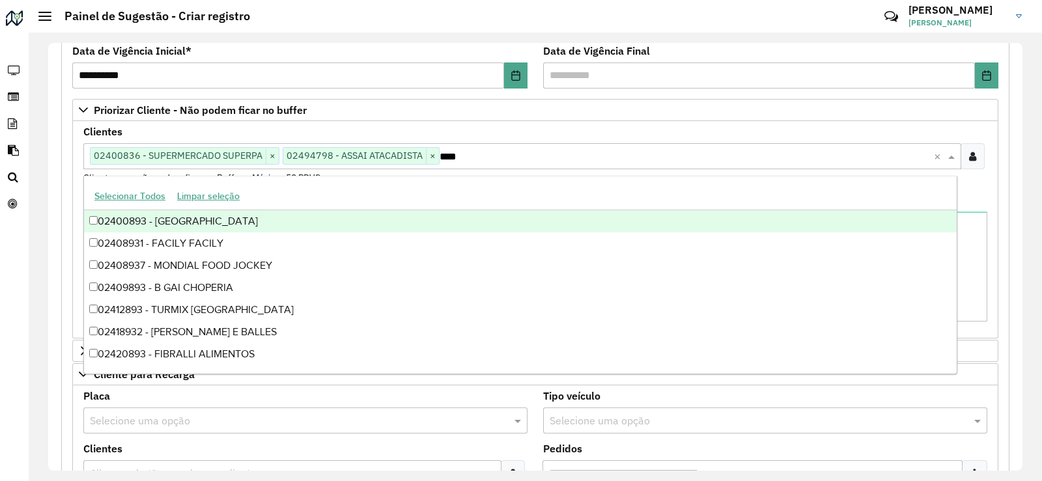
type input "*****"
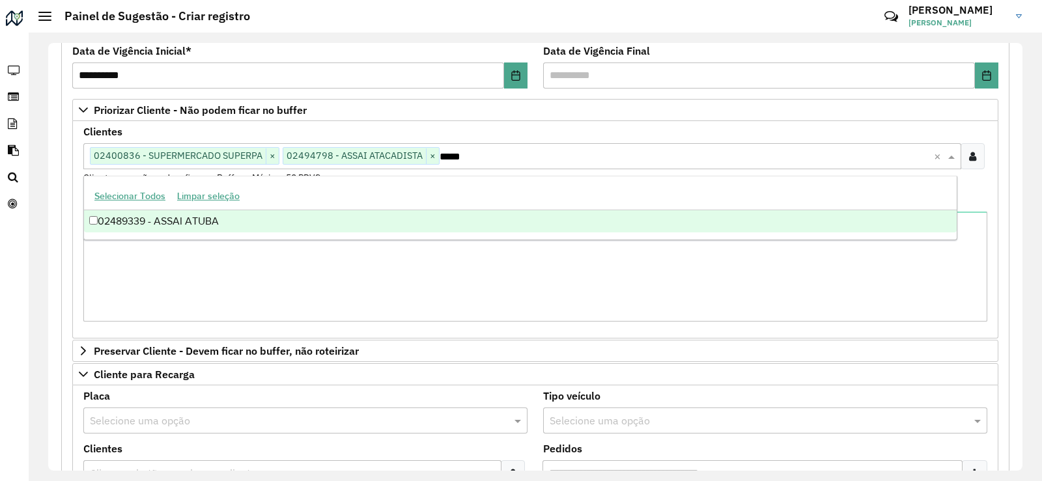
click at [274, 223] on div "02489339 - ASSAI ATUBA" at bounding box center [520, 221] width 872 height 22
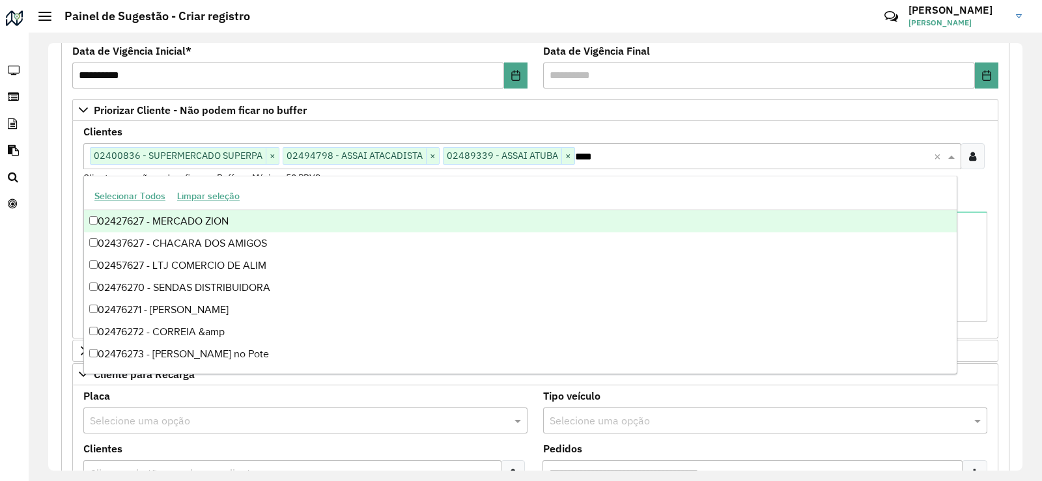
type input "*****"
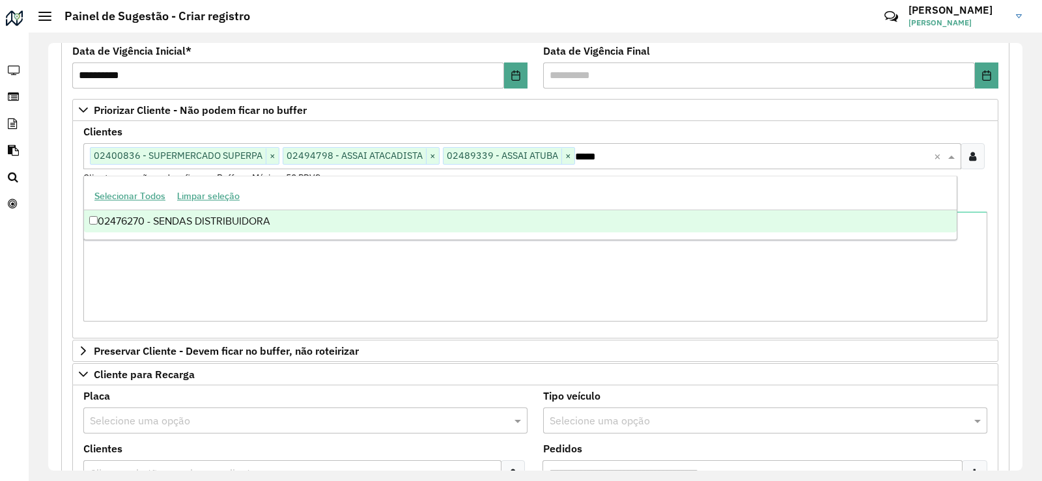
click at [260, 216] on div "02476270 - SENDAS DISTRIBUIDORA" at bounding box center [520, 221] width 872 height 22
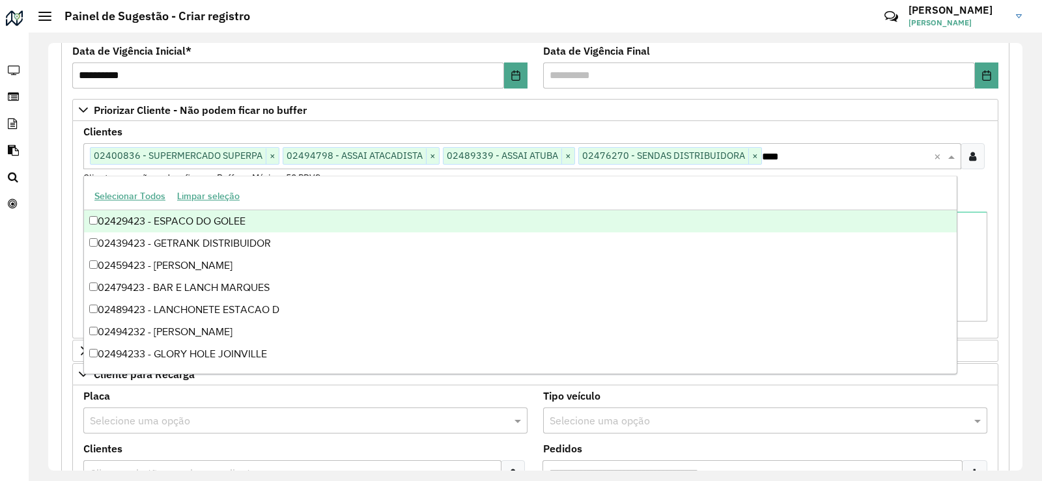
type input "*****"
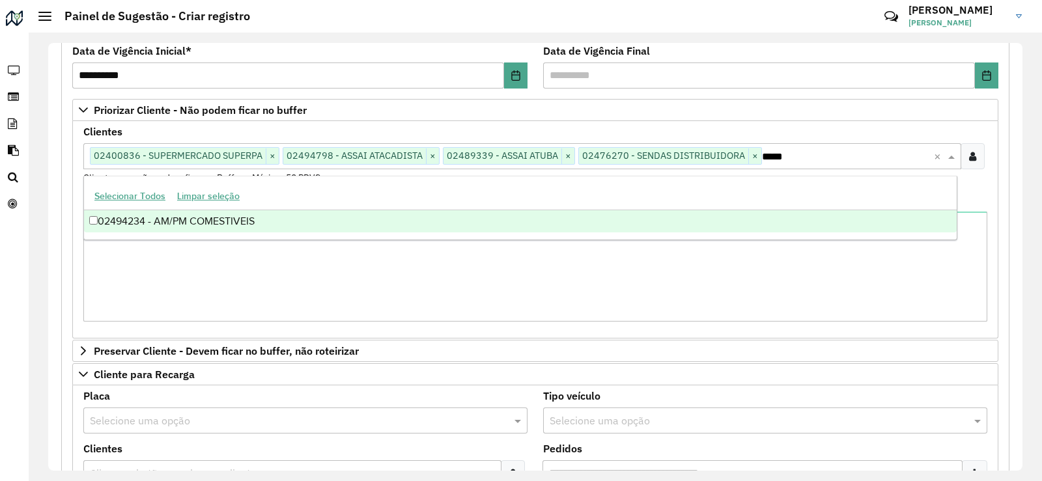
click at [234, 230] on div "02494234 - AM/PM COMESTIVEIS" at bounding box center [520, 221] width 872 height 22
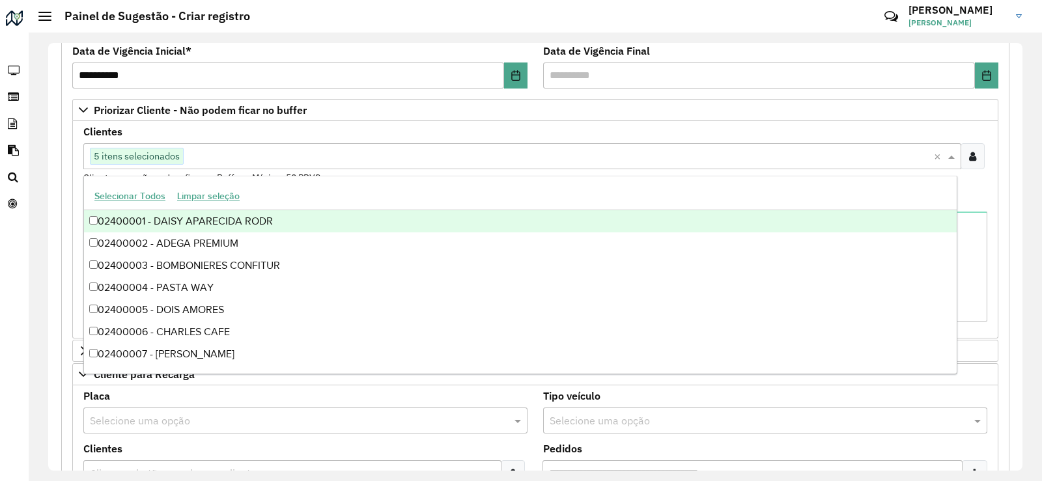
click at [420, 133] on div "Clientes Clique no botão para buscar clientes 5 itens selecionados × Clientes q…" at bounding box center [535, 156] width 904 height 58
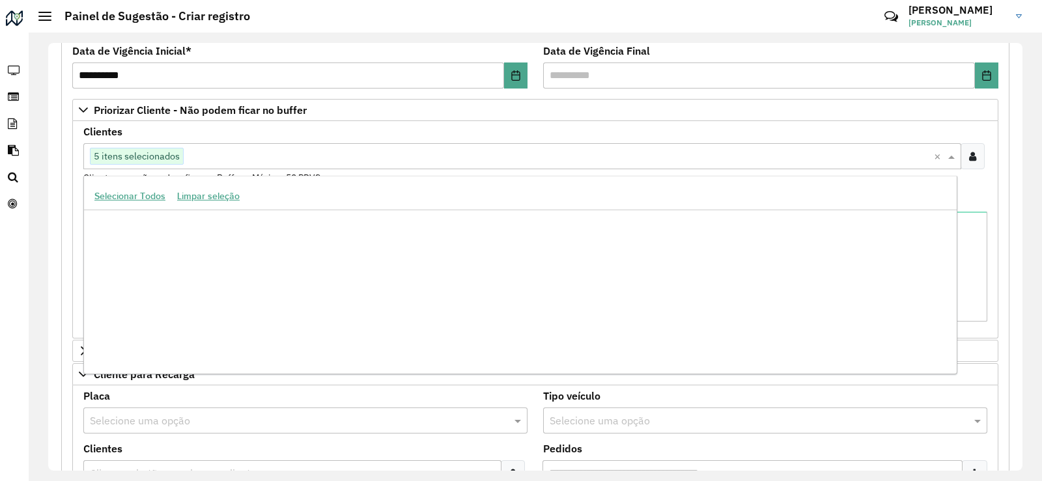
click at [246, 157] on input "text" at bounding box center [559, 157] width 750 height 16
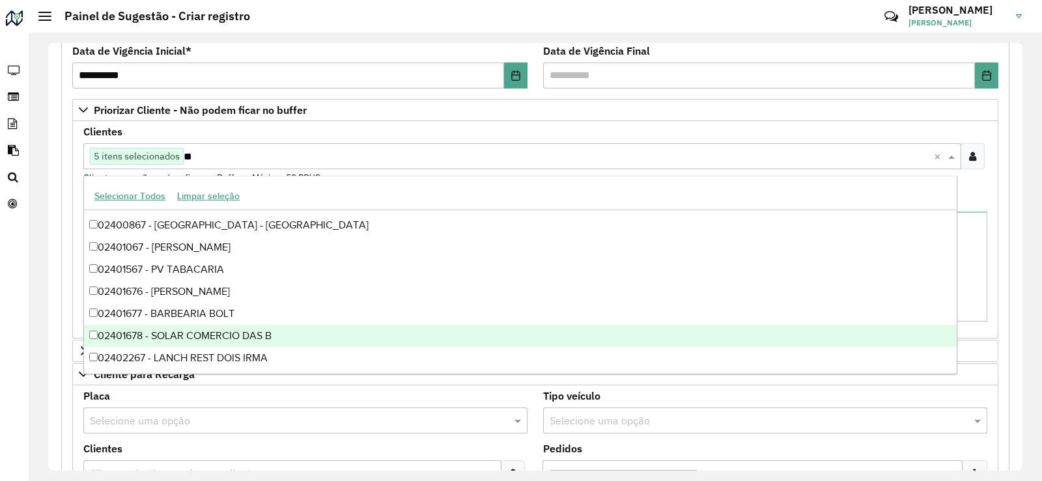
scroll to position [260, 0]
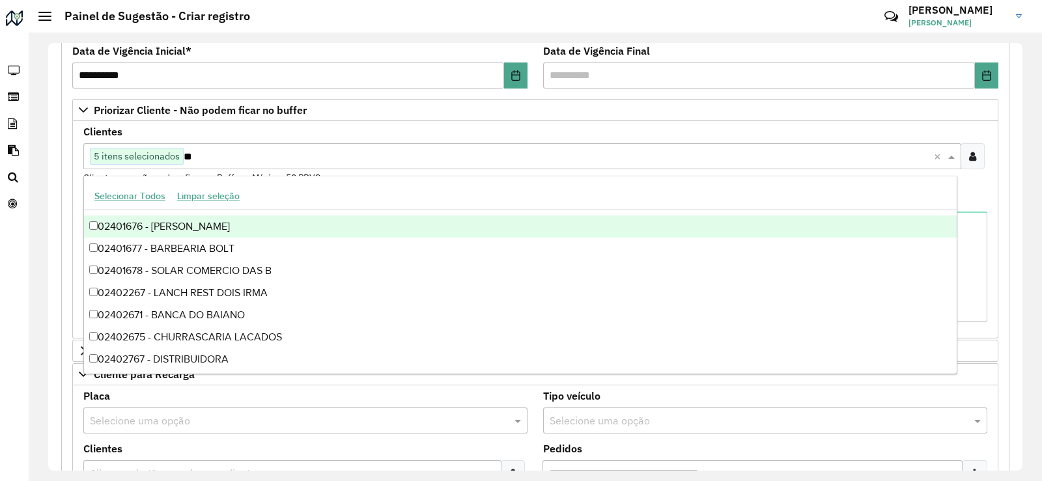
type input "*"
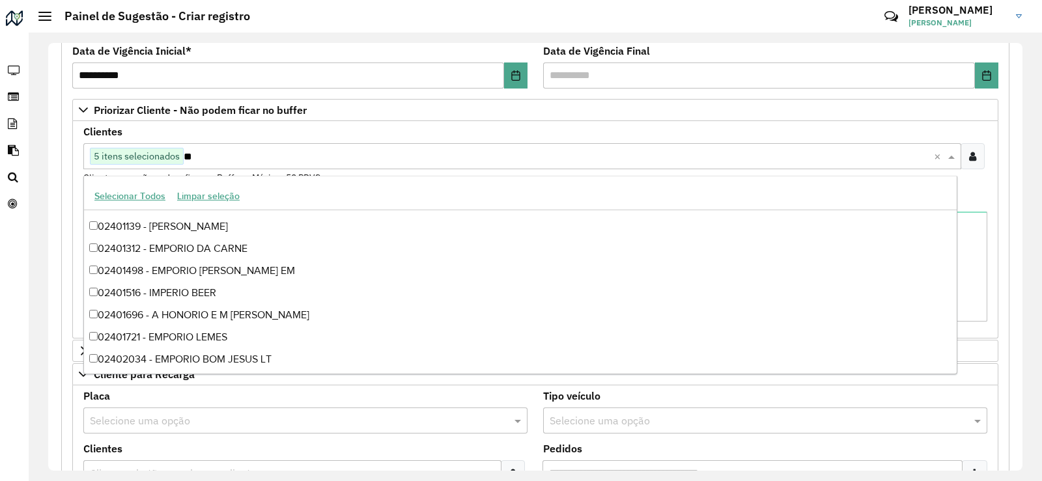
type input "*"
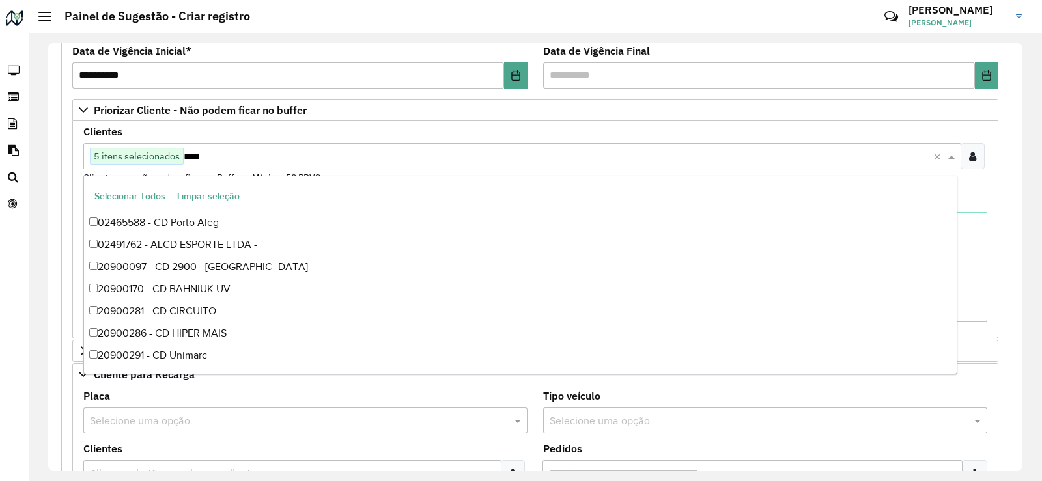
scroll to position [0, 0]
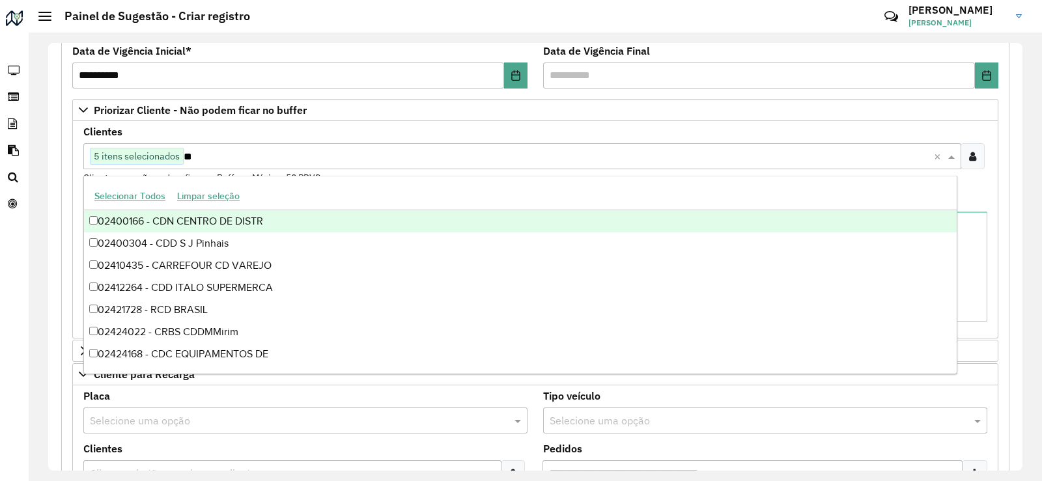
type input "*"
type input "**"
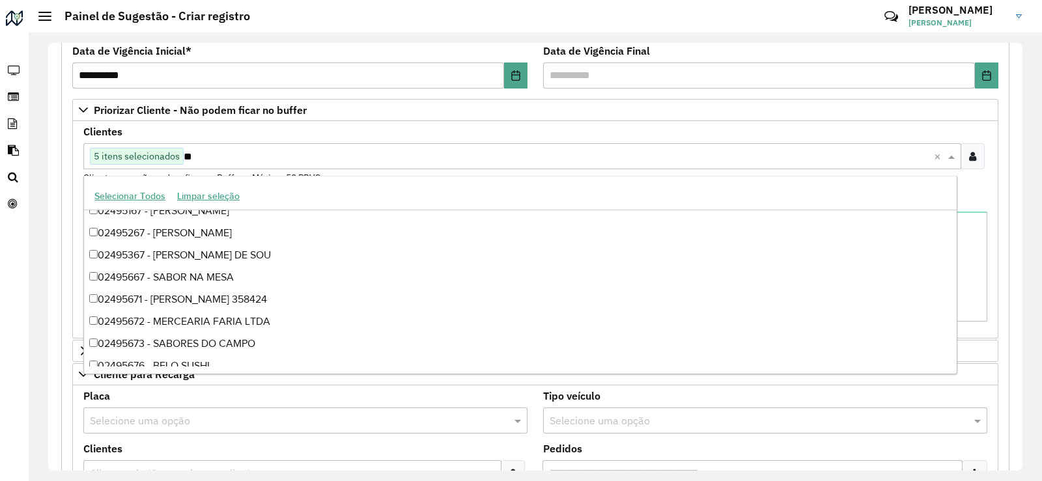
scroll to position [48319, 0]
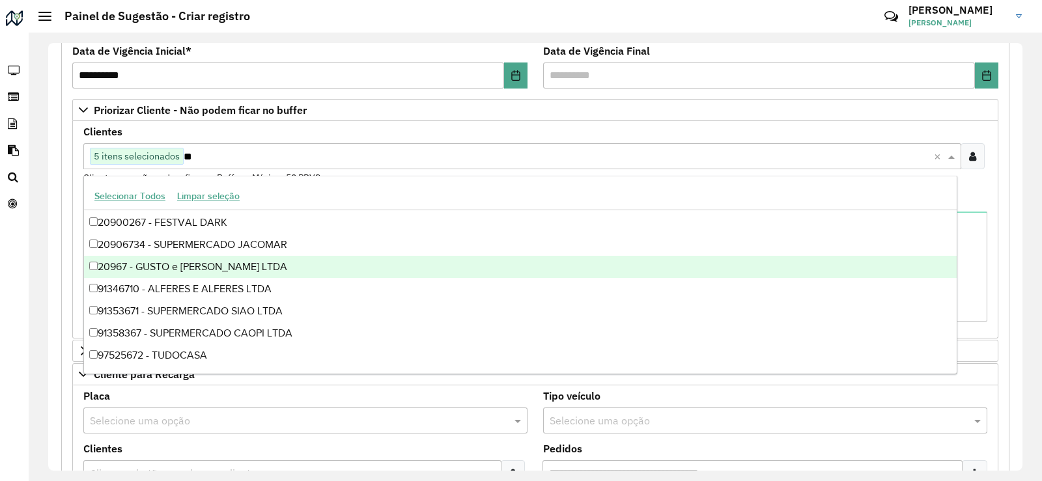
click at [320, 271] on div "20967 - GUSTO e [PERSON_NAME] LTDA" at bounding box center [520, 267] width 872 height 22
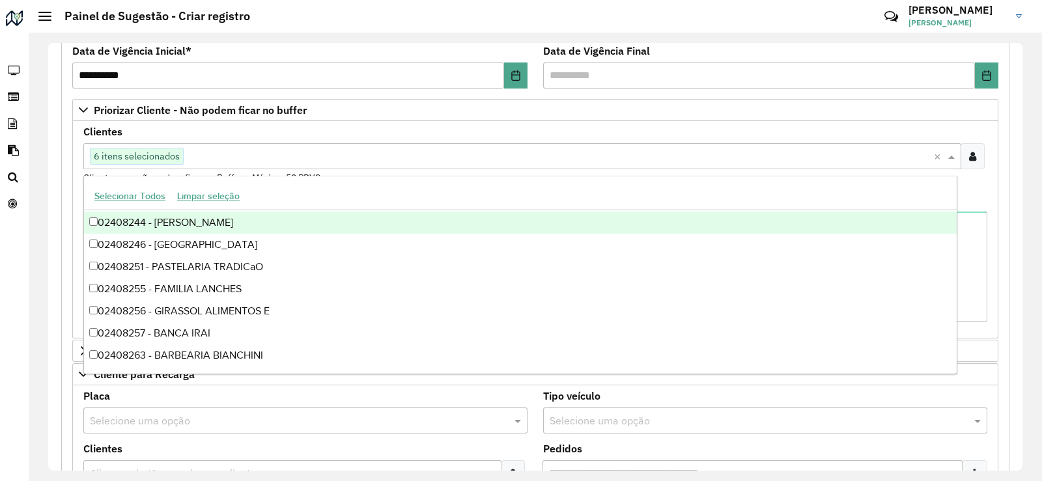
click at [972, 179] on div "Clientes Clique no botão para buscar clientes 6 itens selecionados × Clientes q…" at bounding box center [535, 156] width 904 height 58
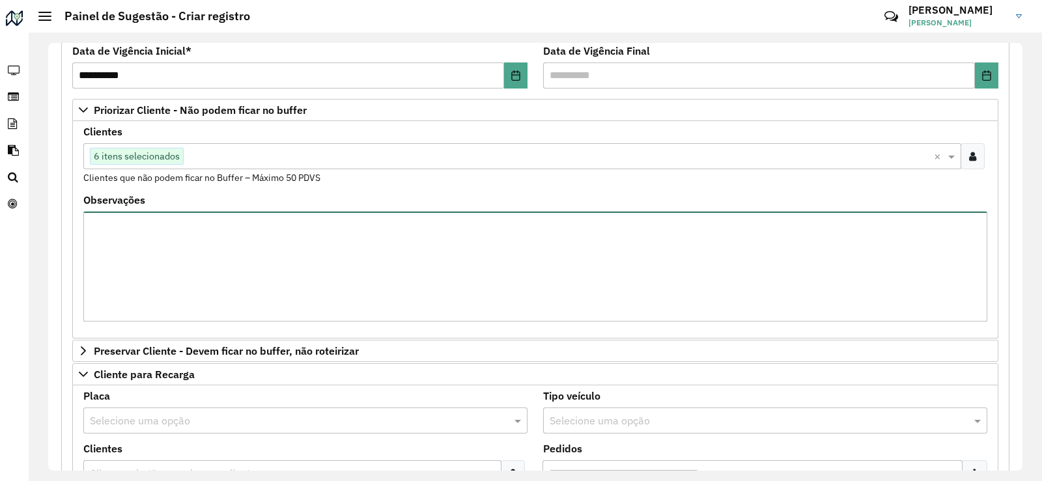
click at [456, 251] on textarea "Observações" at bounding box center [535, 267] width 904 height 110
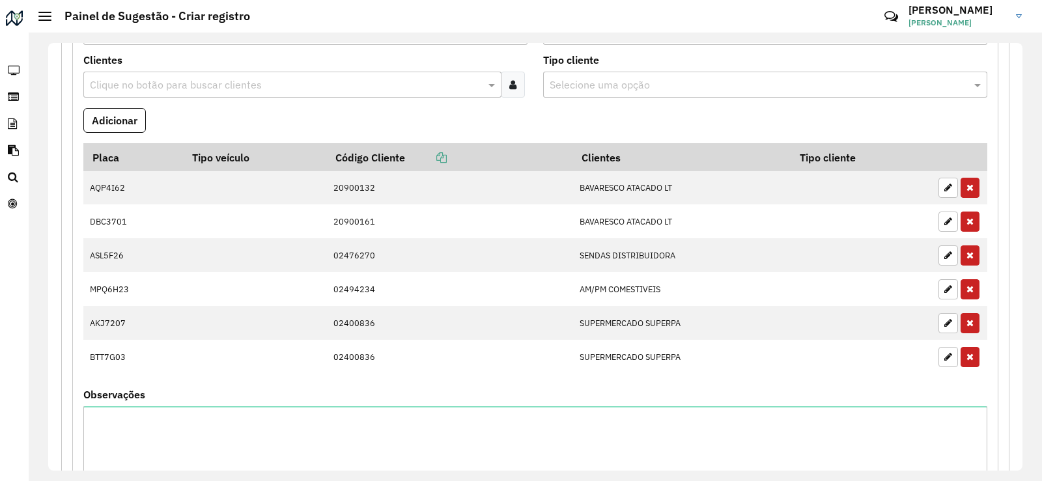
scroll to position [1322, 0]
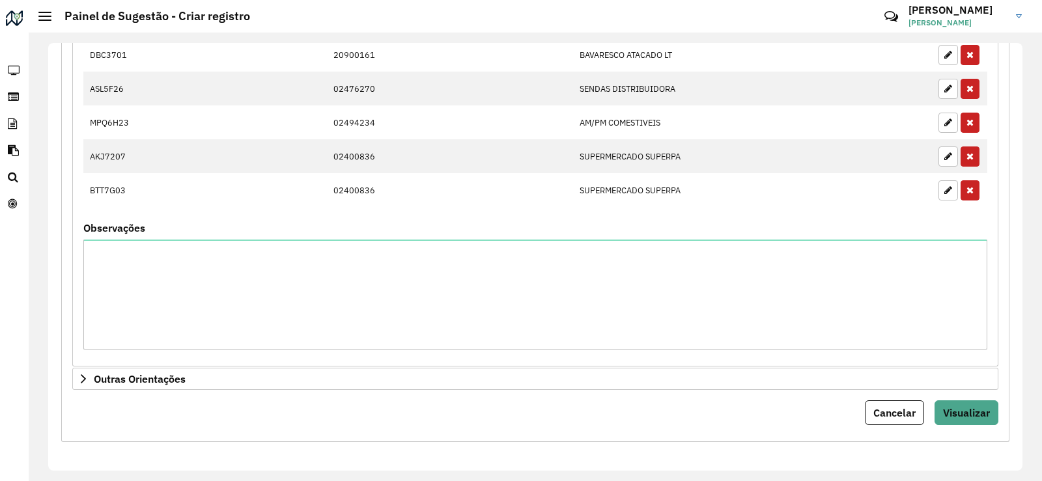
type textarea "*******"
click at [965, 411] on span "Visualizar" at bounding box center [966, 412] width 47 height 13
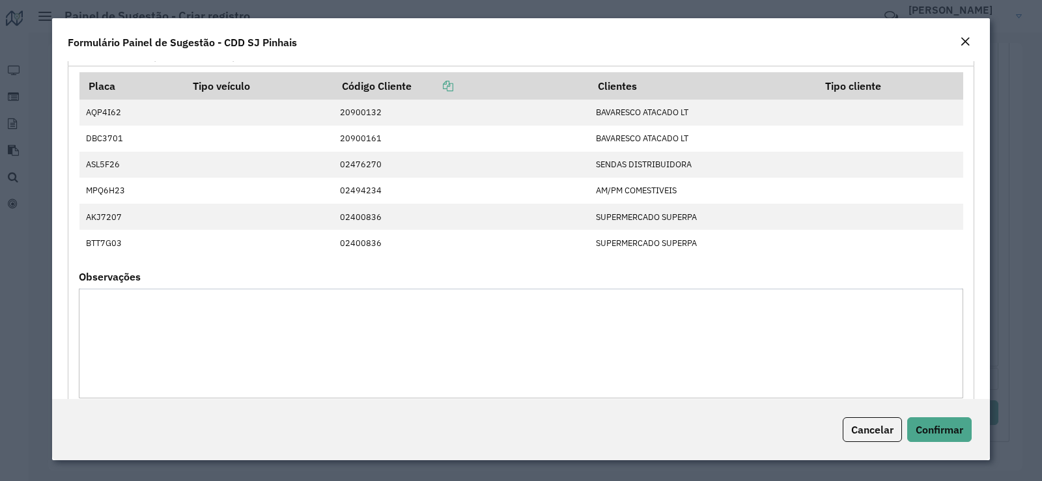
scroll to position [749, 0]
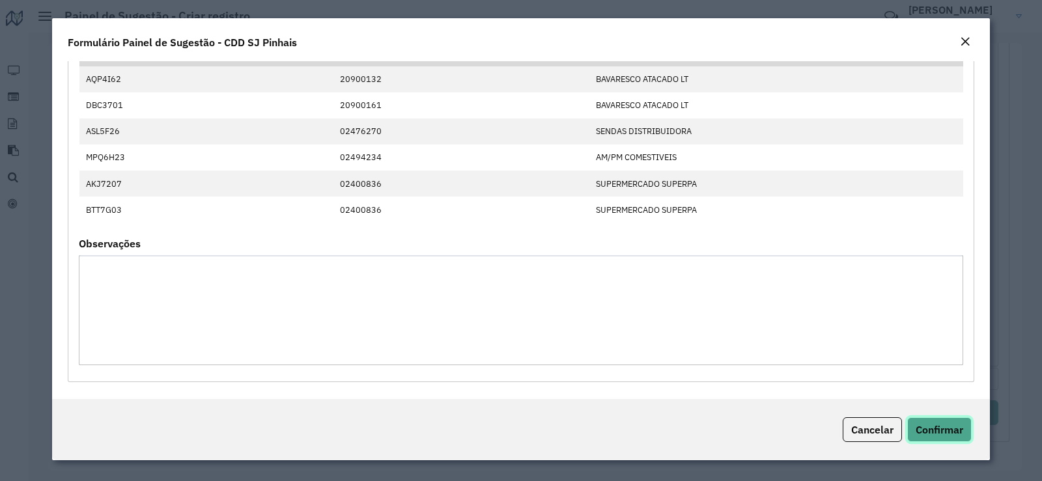
click at [932, 437] on button "Confirmar" at bounding box center [939, 429] width 64 height 25
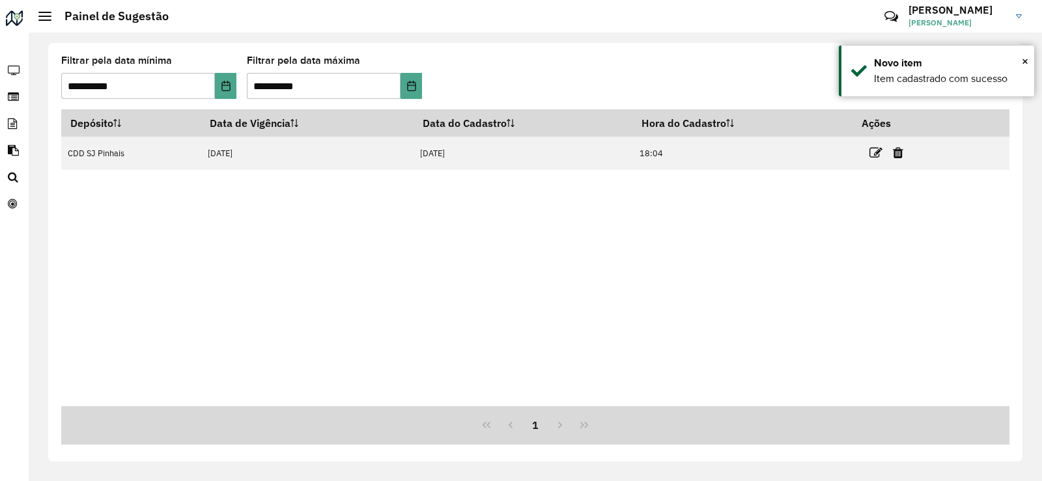
click at [824, 215] on div "Depósito Data de Vigência Data do Cadastro Hora do Cadastro Ações CDD SJ Pinhai…" at bounding box center [535, 257] width 948 height 297
click at [411, 220] on div "Depósito Data de Vigência Data do Cadastro Hora do Cadastro Ações CDD SJ Pinhai…" at bounding box center [535, 257] width 948 height 297
